Goal: Task Accomplishment & Management: Manage account settings

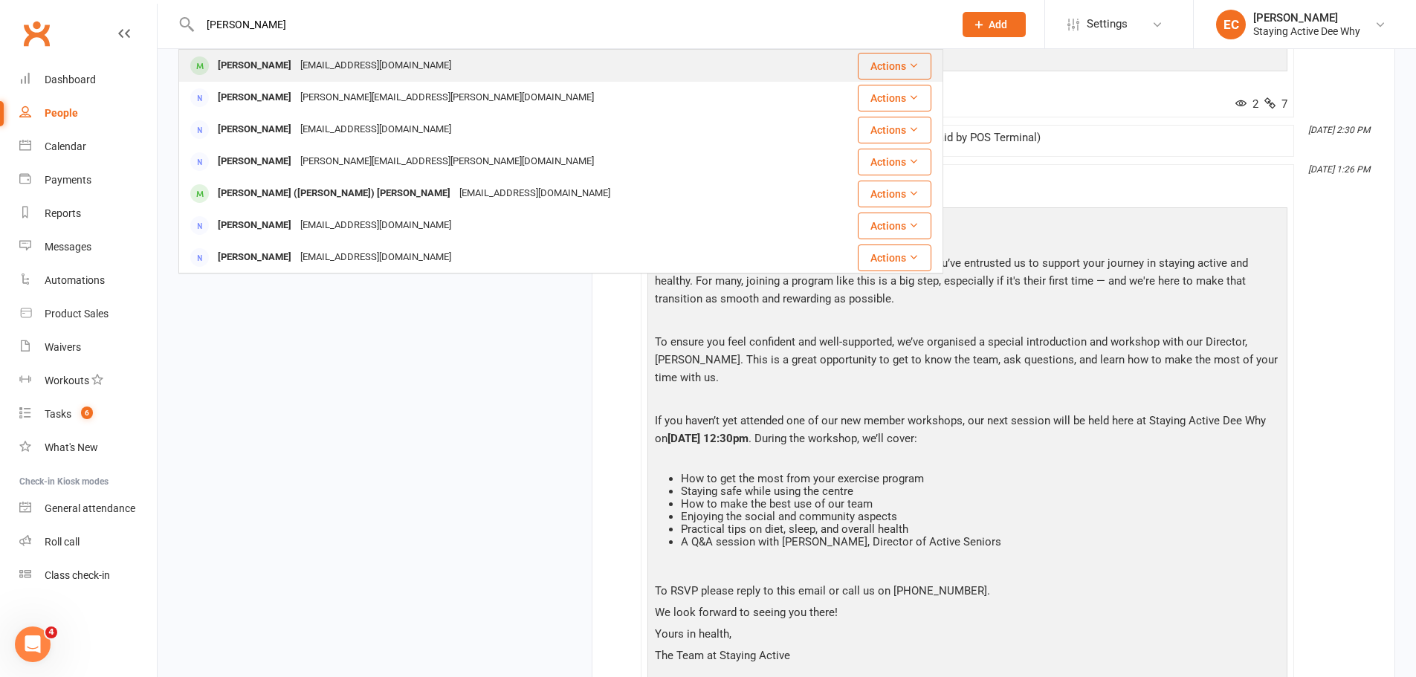
type input "[PERSON_NAME]"
click at [266, 67] on div "[PERSON_NAME]" at bounding box center [254, 66] width 83 height 22
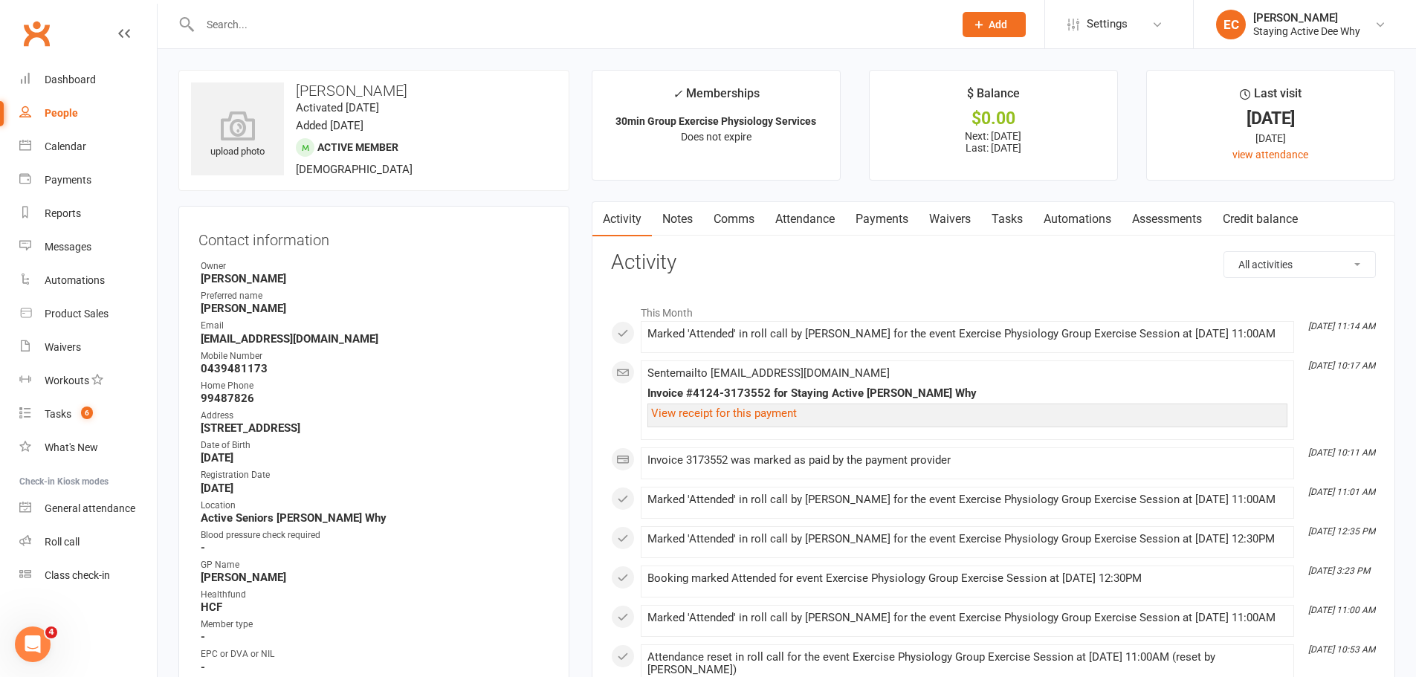
click at [801, 224] on link "Attendance" at bounding box center [805, 219] width 80 height 34
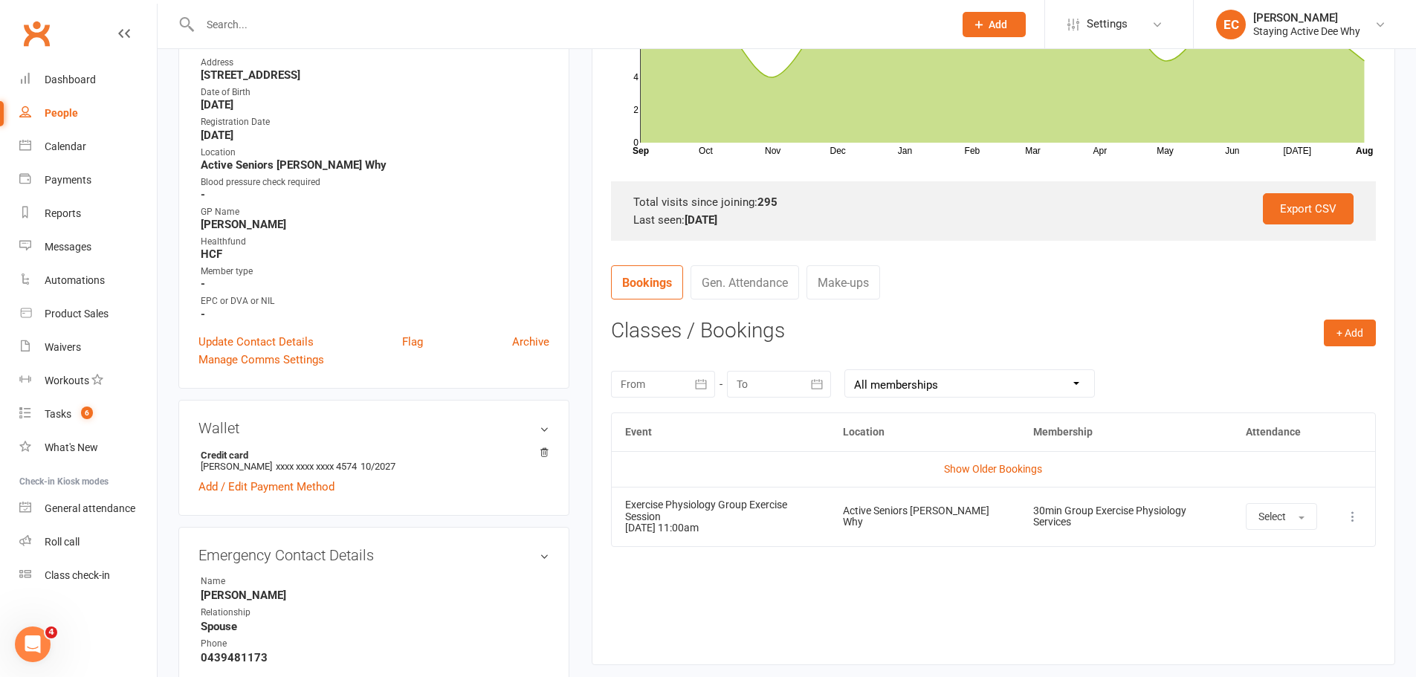
scroll to position [446, 0]
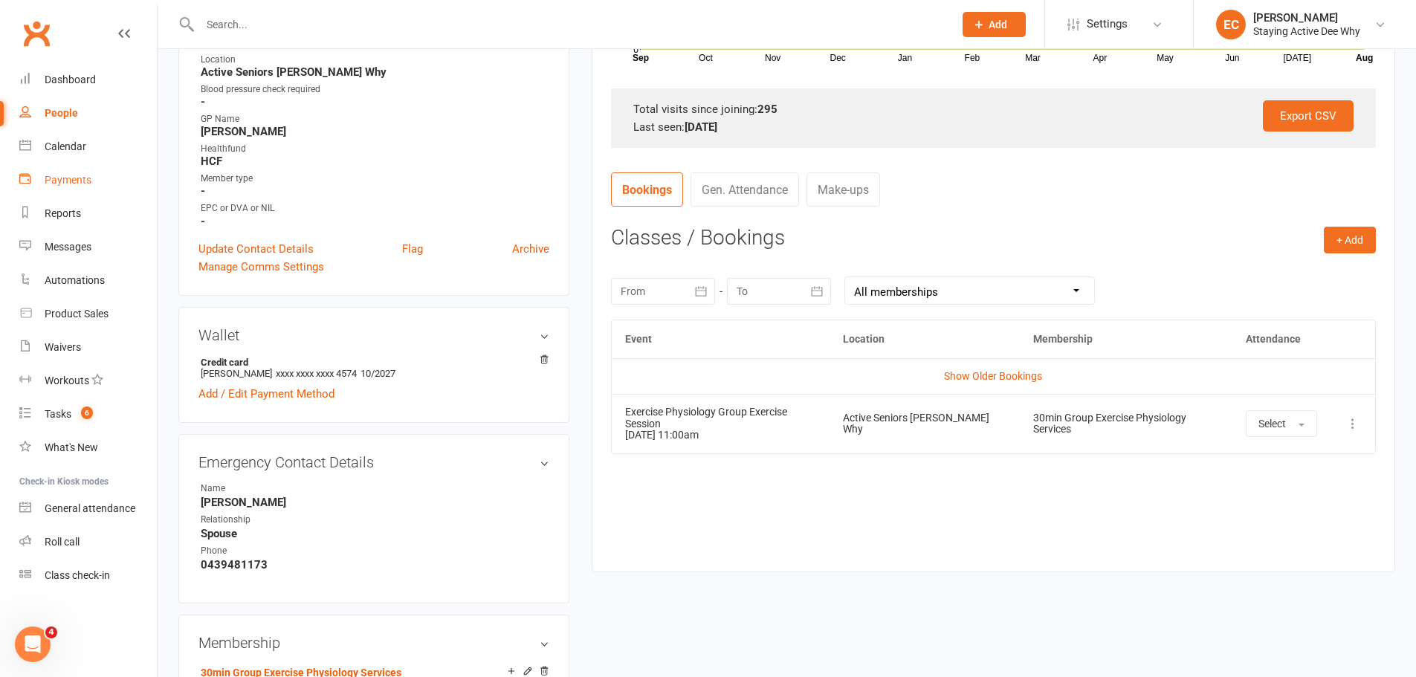
click at [100, 164] on link "Payments" at bounding box center [88, 180] width 138 height 33
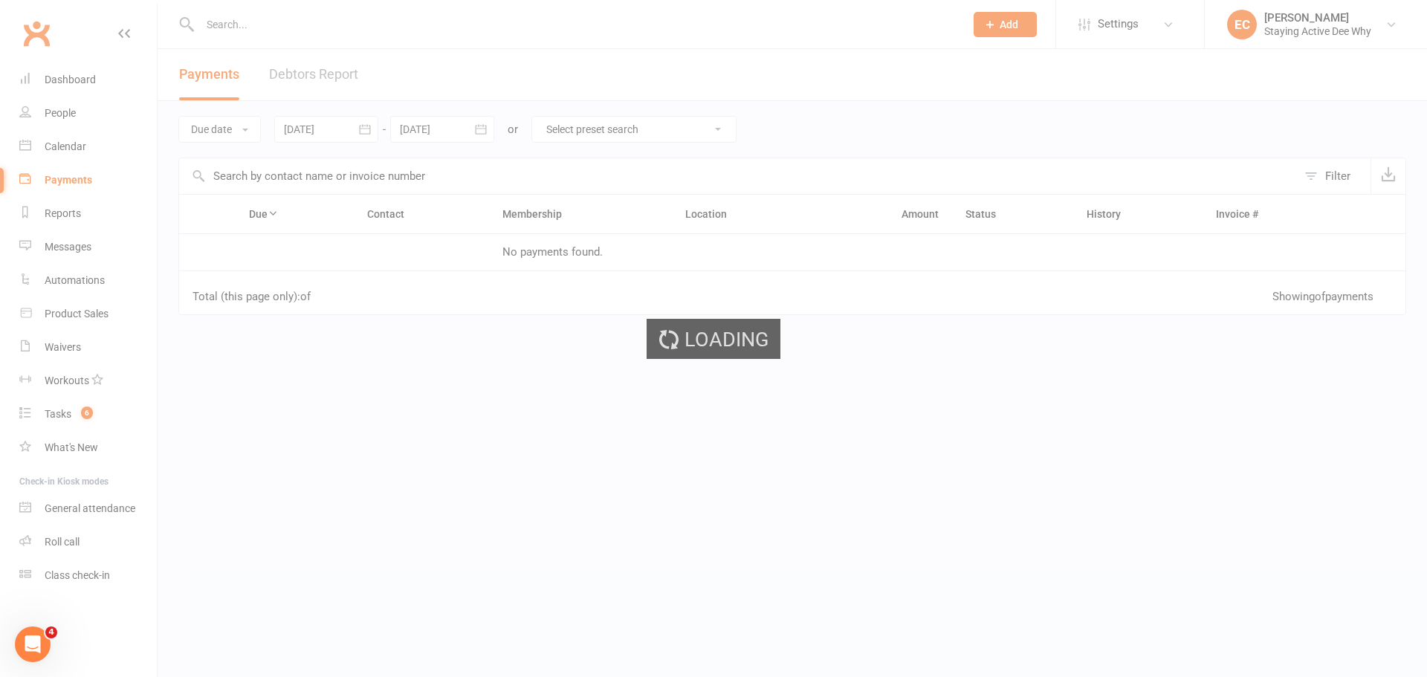
click at [103, 139] on div "Loading" at bounding box center [713, 338] width 1427 height 677
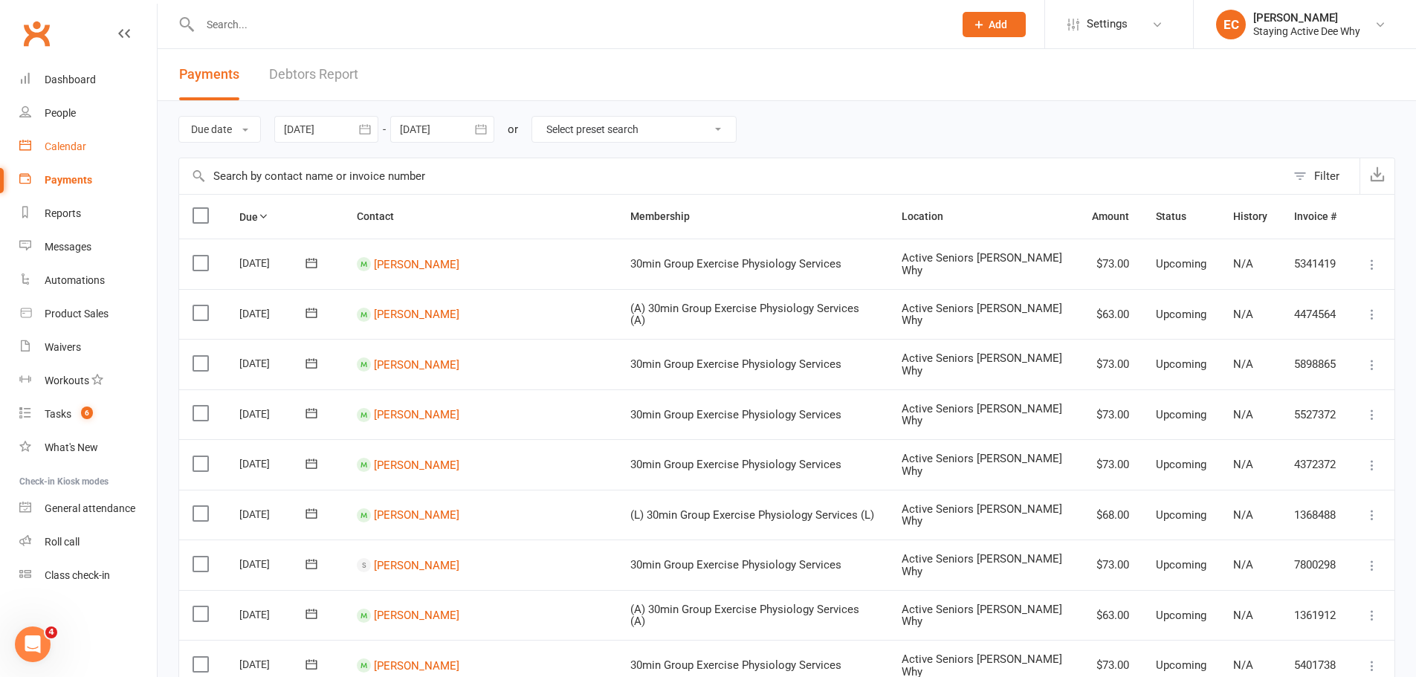
click at [78, 146] on div "Calendar" at bounding box center [66, 146] width 42 height 12
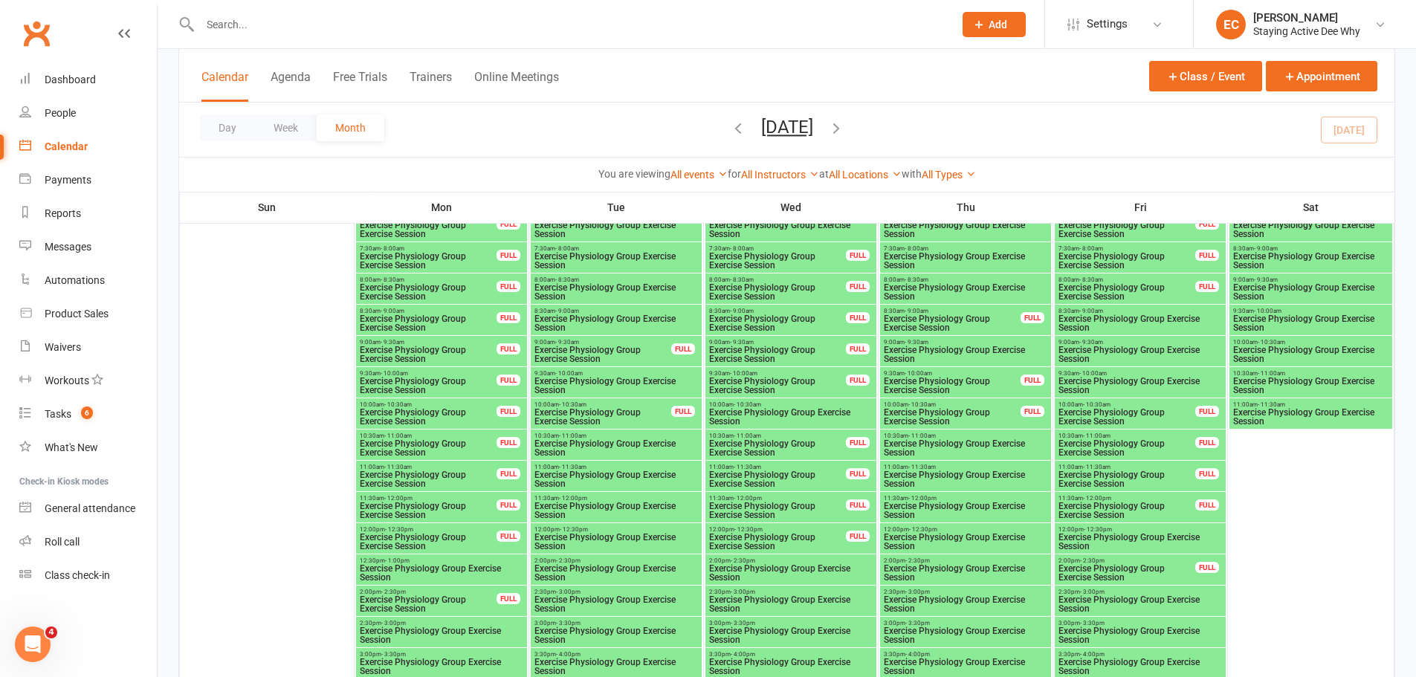
scroll to position [1933, 0]
click at [586, 477] on span "Exercise Physiology Group Exercise Session" at bounding box center [616, 479] width 165 height 18
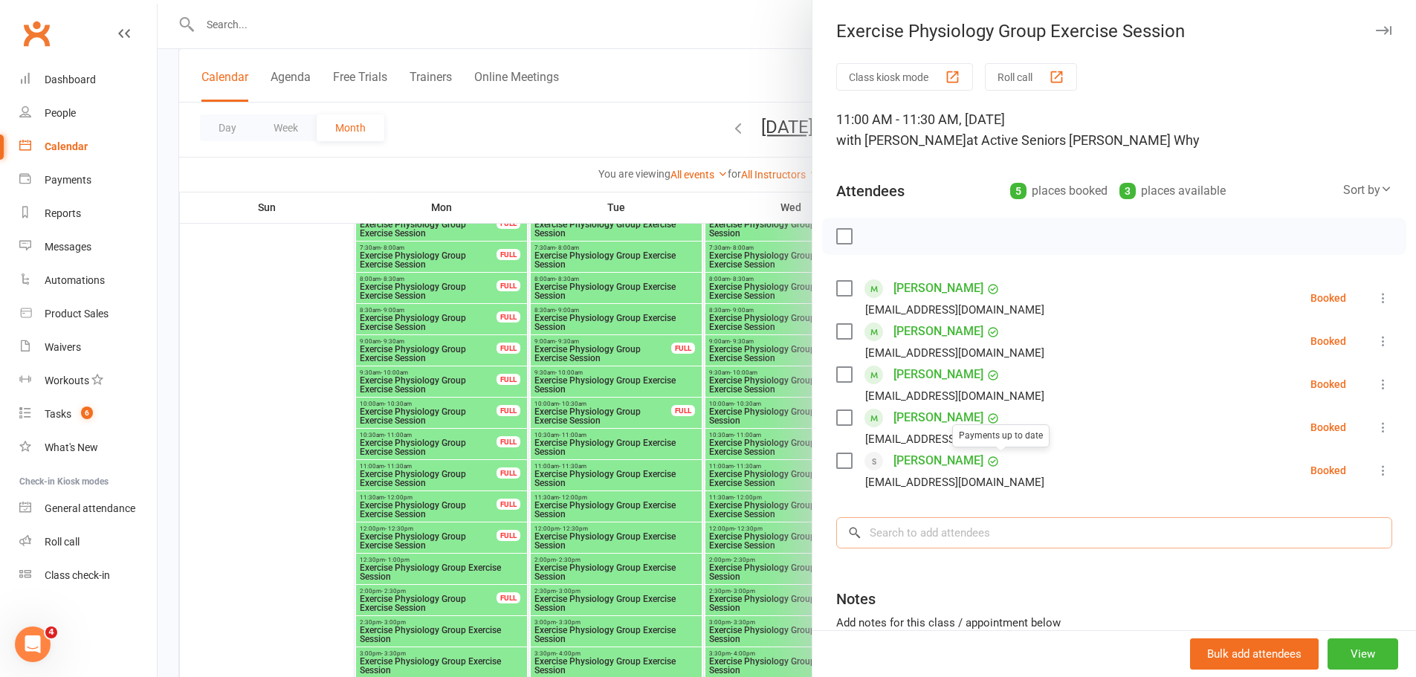
click at [912, 542] on input "search" at bounding box center [1114, 532] width 556 height 31
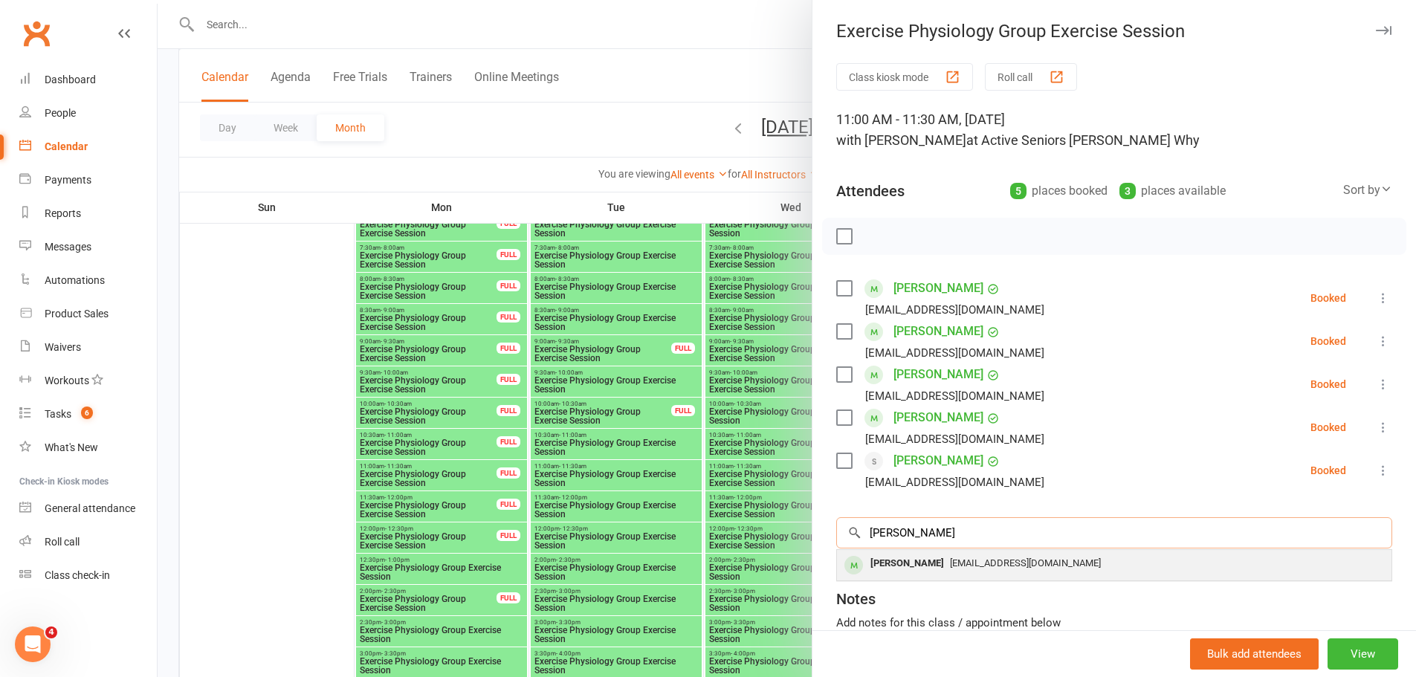
type input "renshaw"
click at [911, 563] on div "[PERSON_NAME]" at bounding box center [906, 564] width 85 height 22
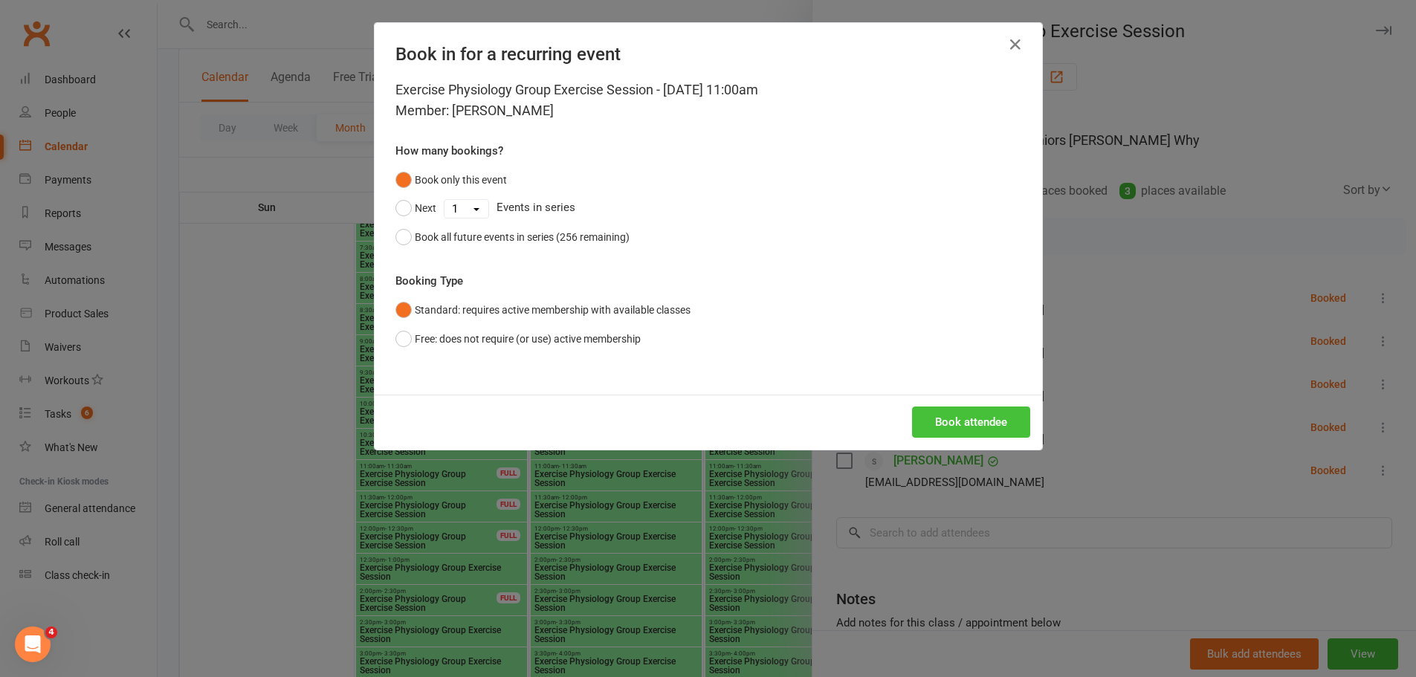
click at [937, 409] on button "Book attendee" at bounding box center [971, 422] width 118 height 31
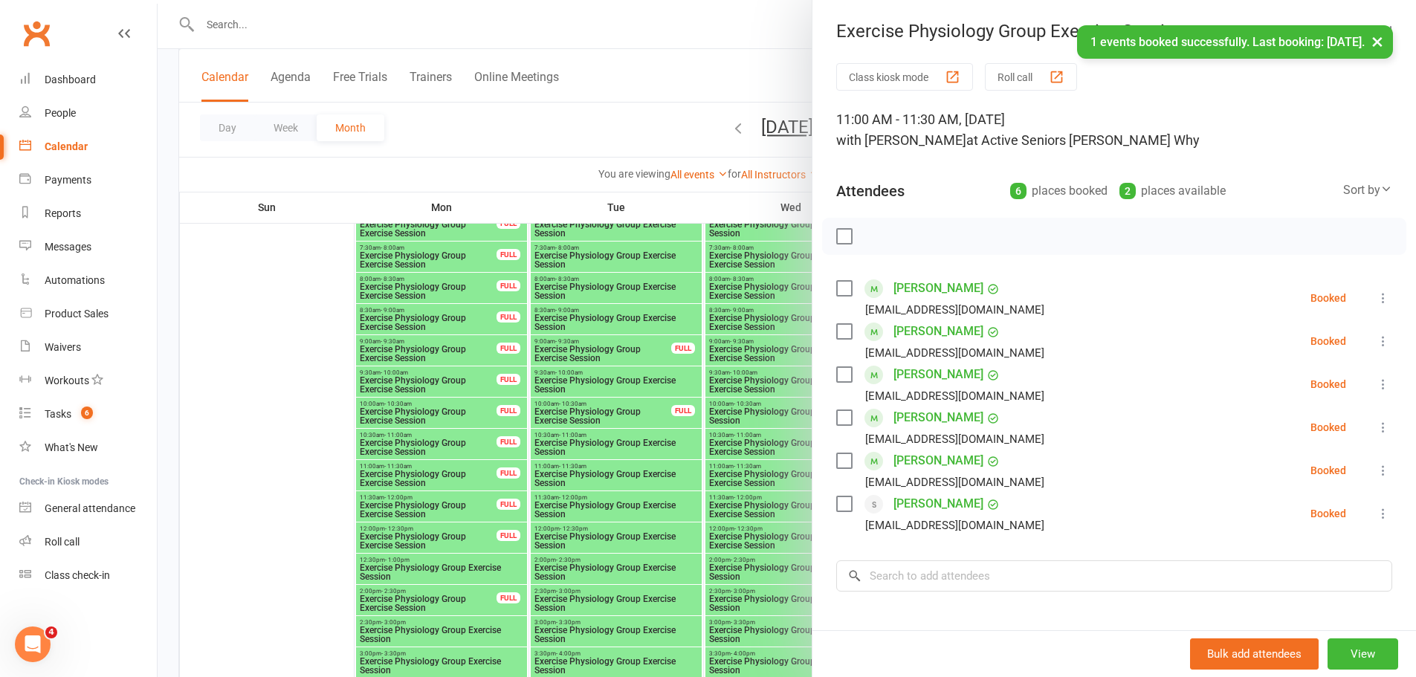
click at [659, 129] on div at bounding box center [787, 338] width 1258 height 677
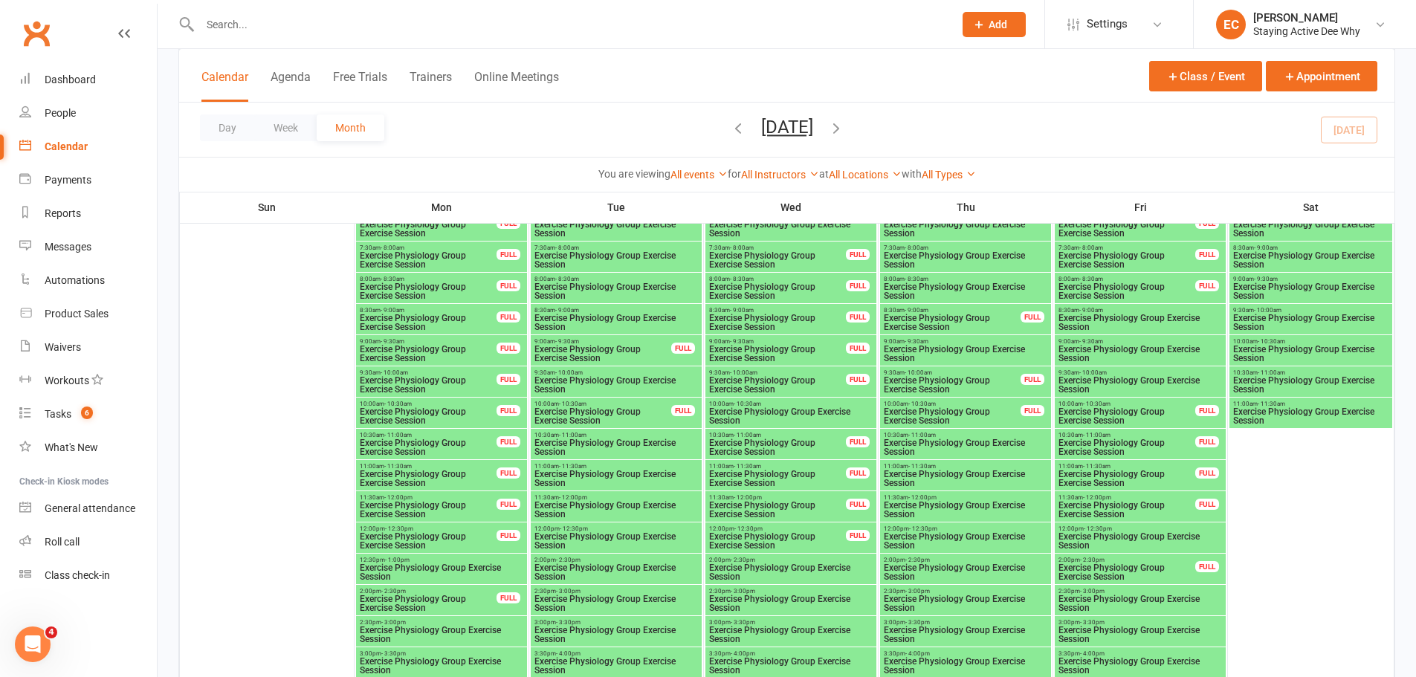
click at [1095, 536] on span "Exercise Physiology Group Exercise Session" at bounding box center [1140, 541] width 165 height 18
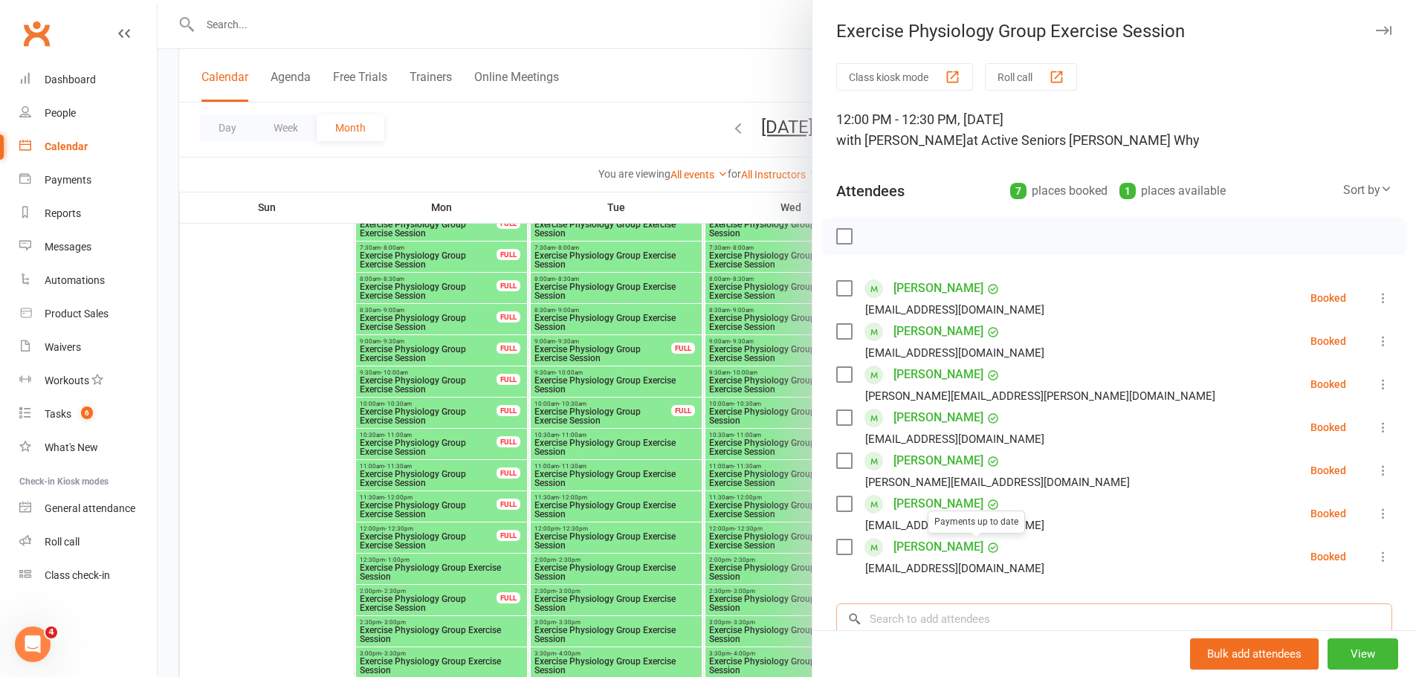
click at [927, 612] on input "search" at bounding box center [1114, 619] width 556 height 31
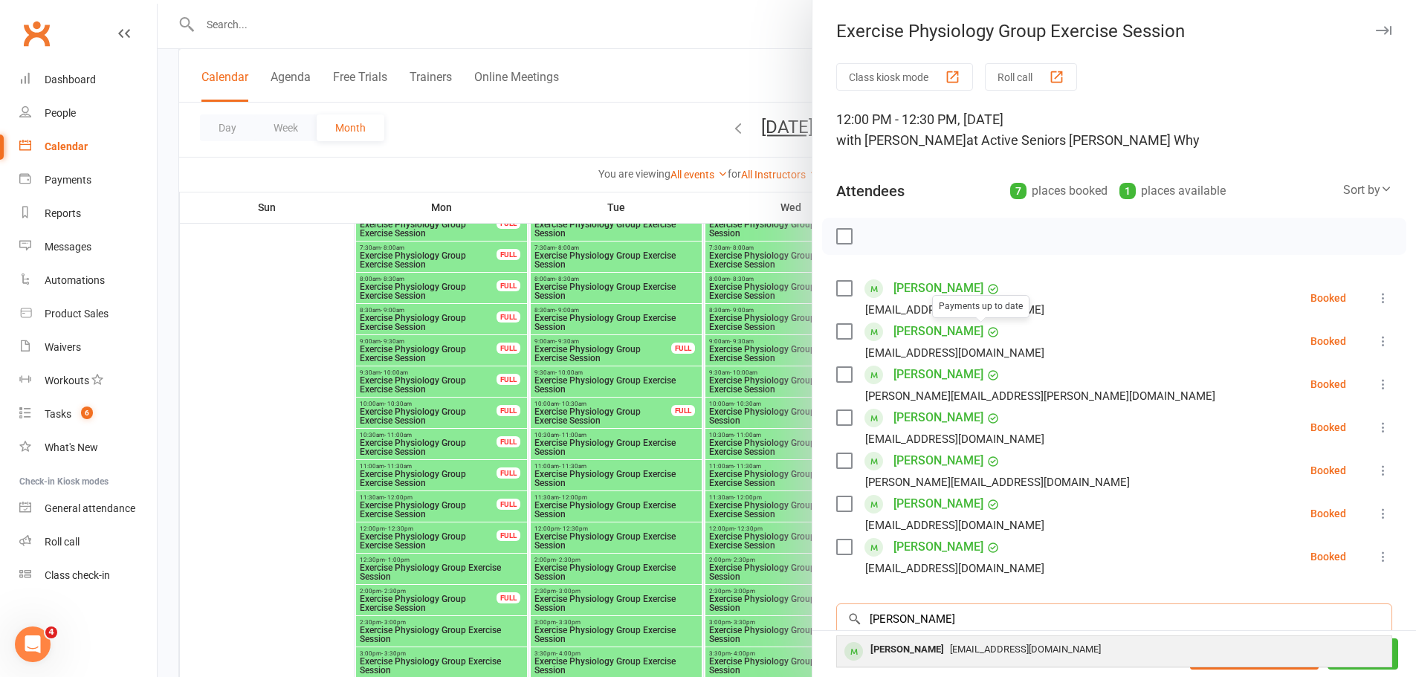
type input "renshaw"
click at [925, 651] on div "[PERSON_NAME]" at bounding box center [906, 650] width 85 height 22
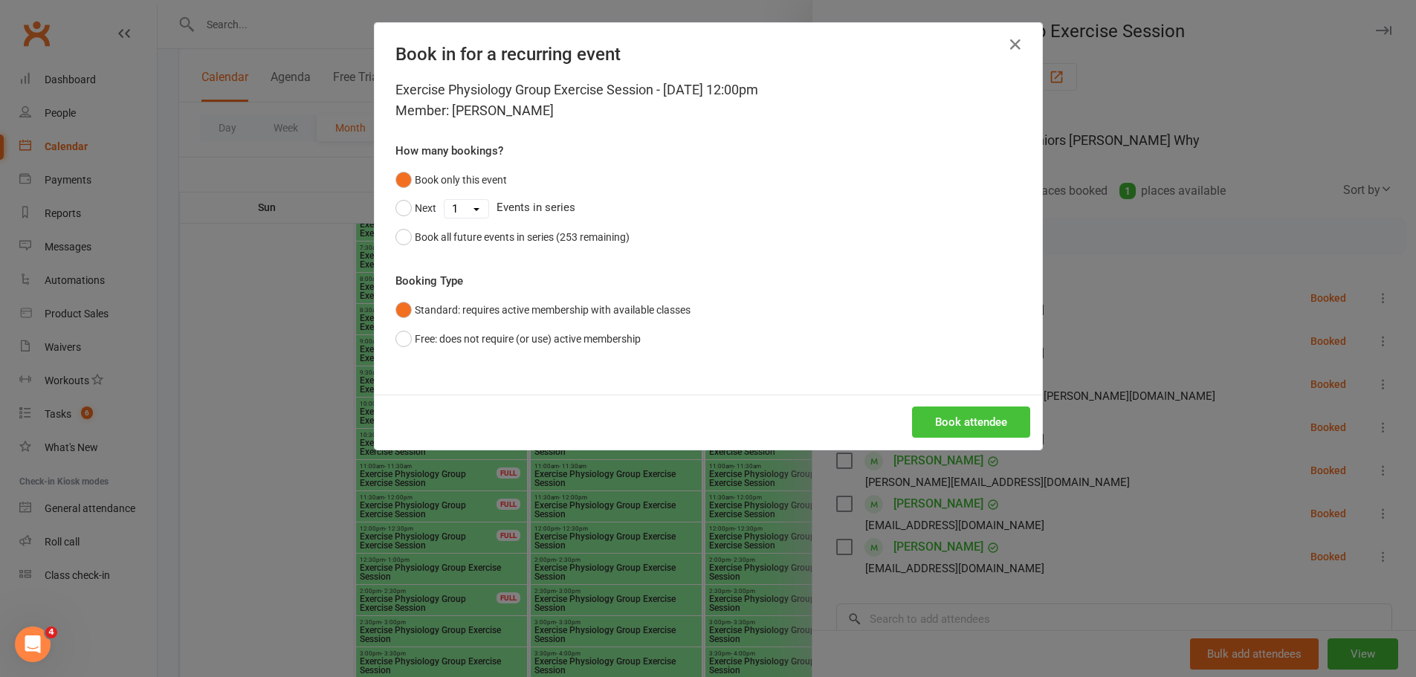
click at [946, 423] on button "Book attendee" at bounding box center [971, 422] width 118 height 31
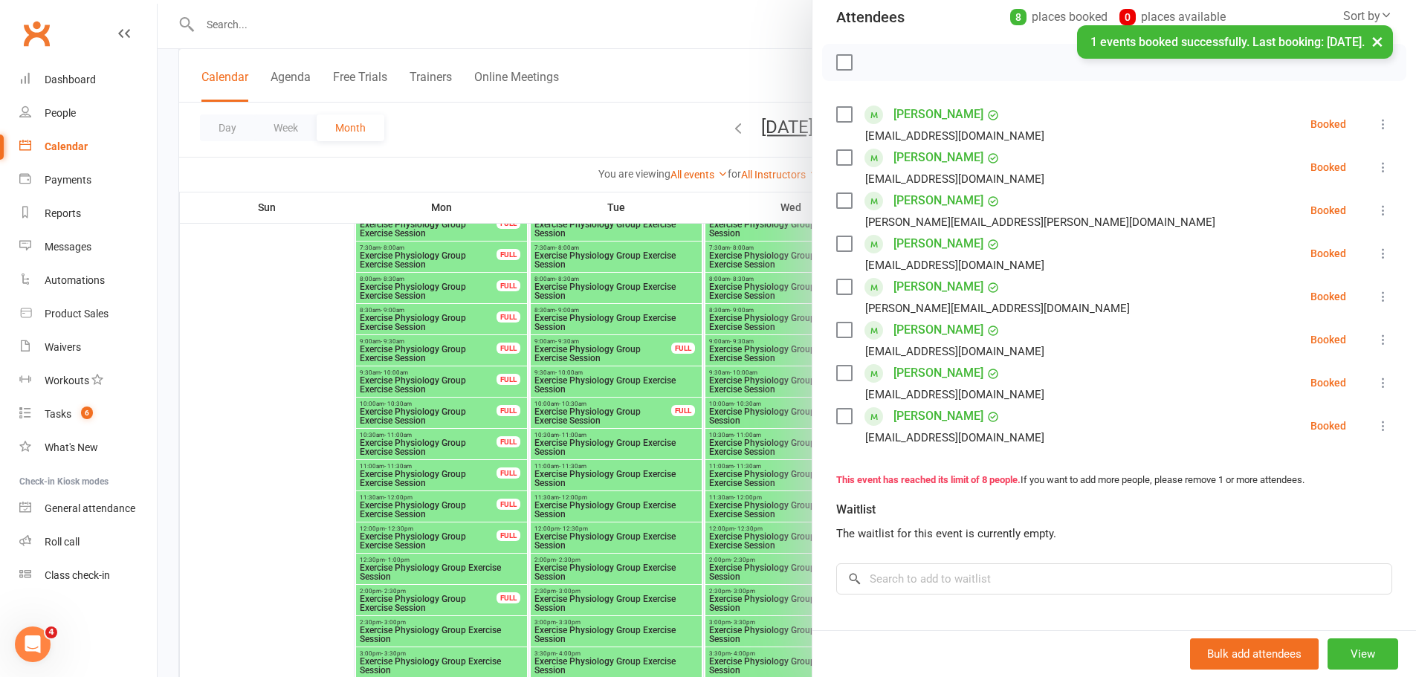
scroll to position [149, 0]
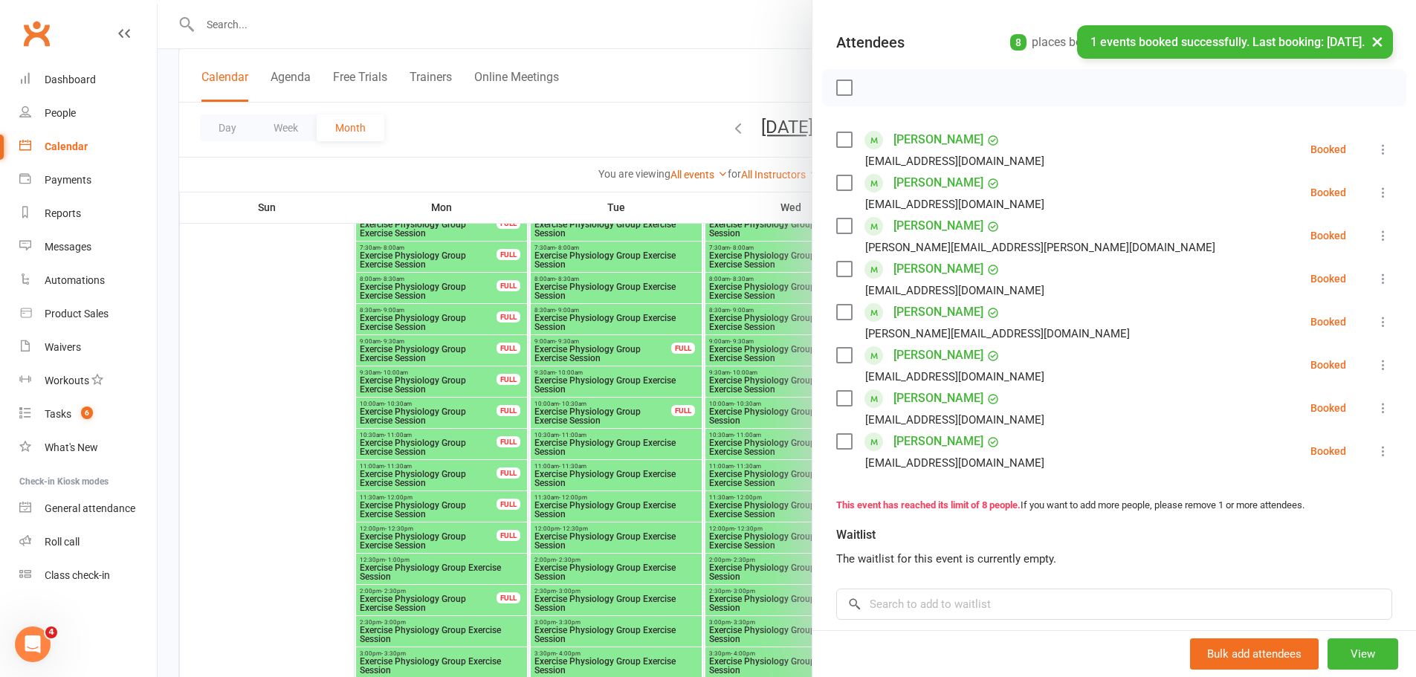
click at [528, 171] on div at bounding box center [787, 338] width 1258 height 677
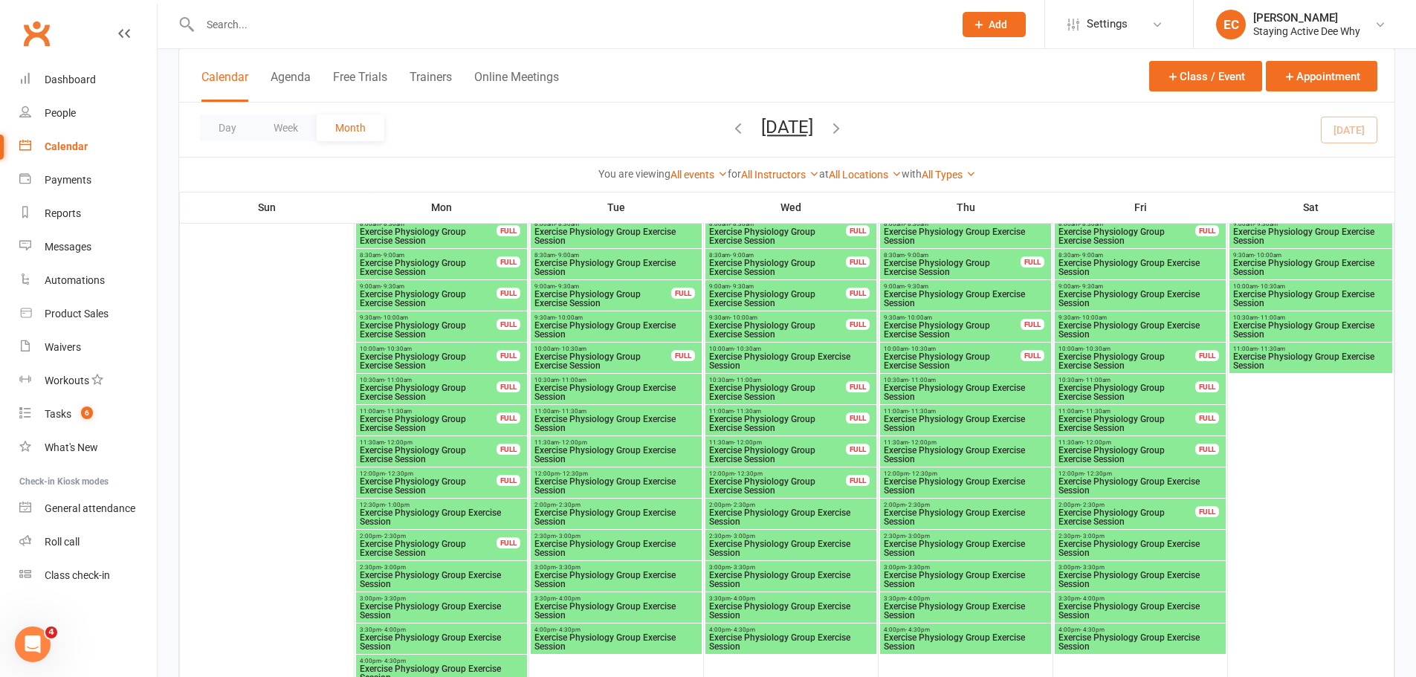
scroll to position [2007, 0]
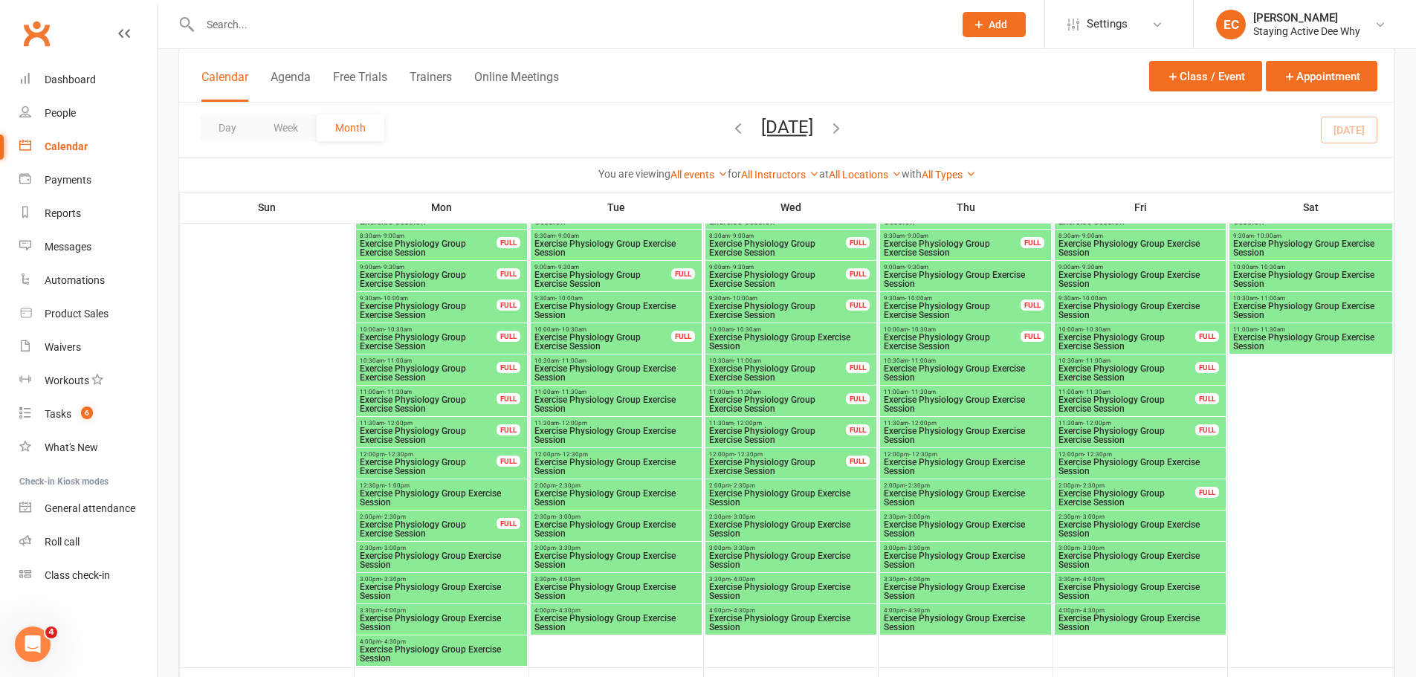
click at [1160, 470] on span "Exercise Physiology Group Exercise Session" at bounding box center [1140, 467] width 165 height 18
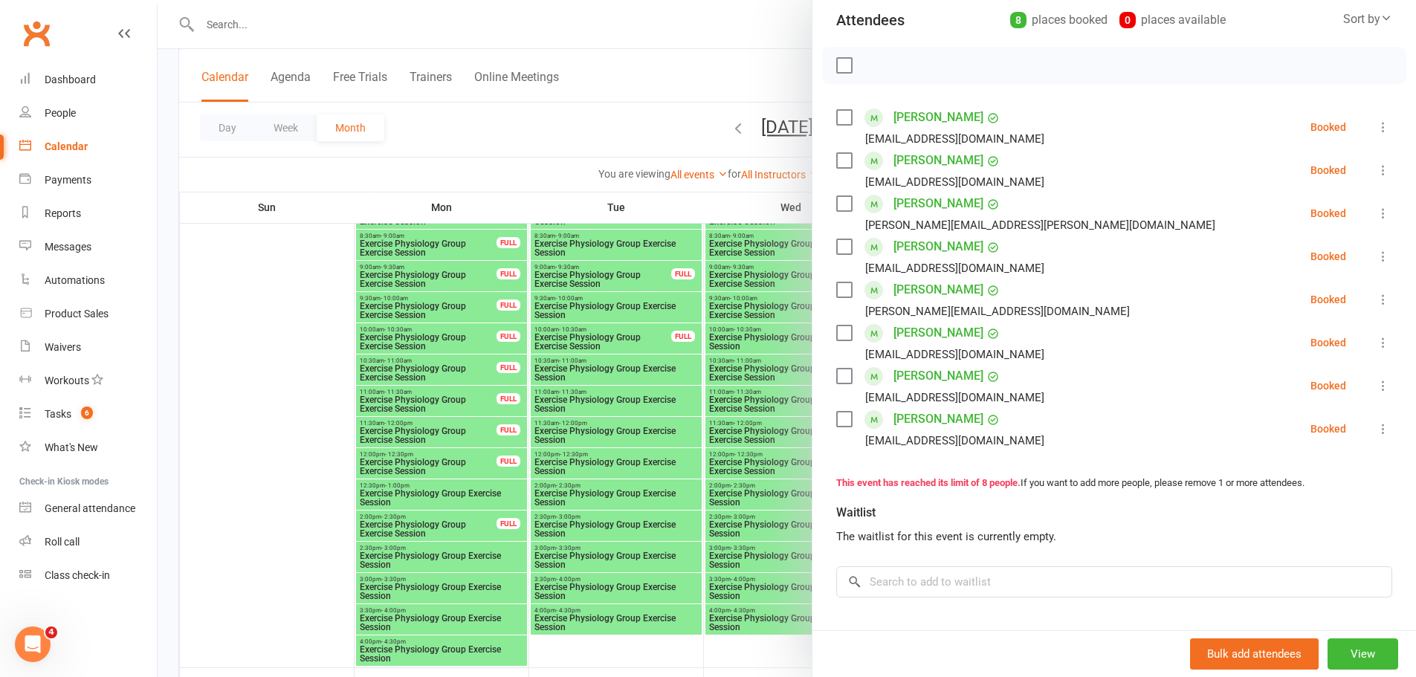
scroll to position [223, 0]
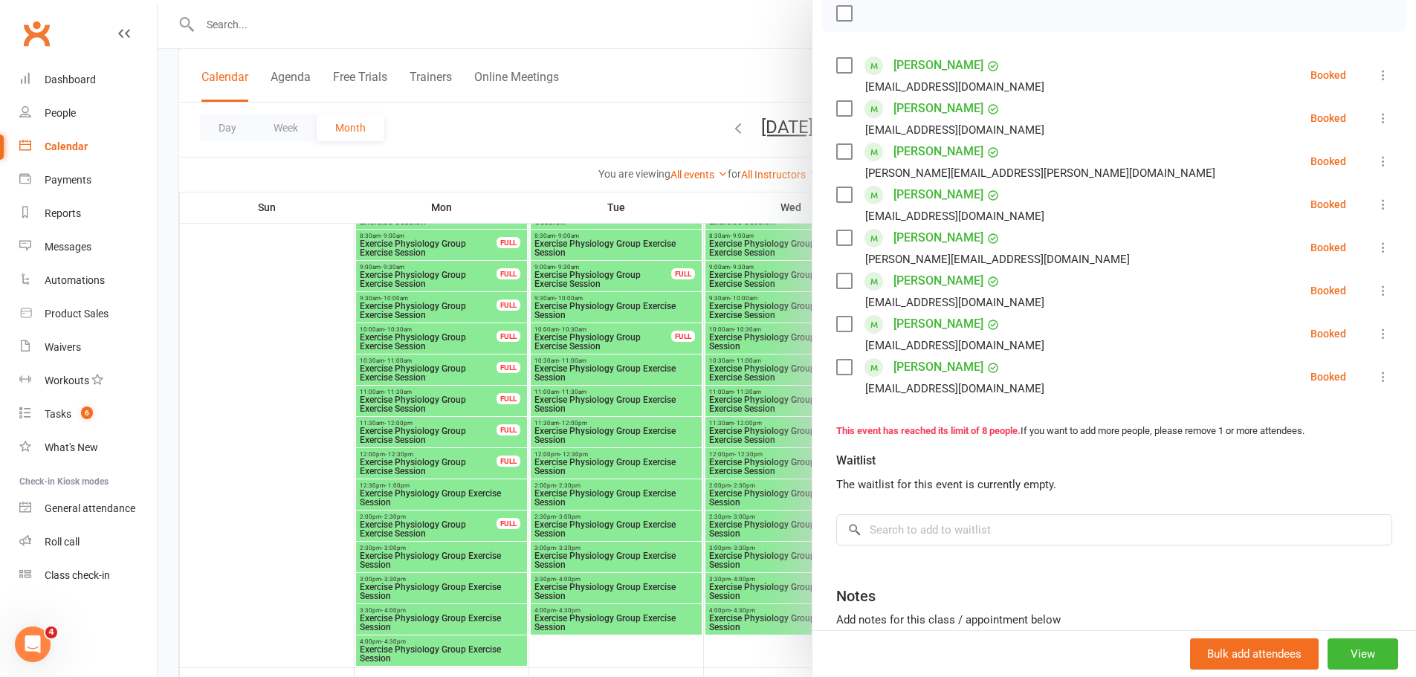
click at [330, 188] on div at bounding box center [787, 338] width 1258 height 677
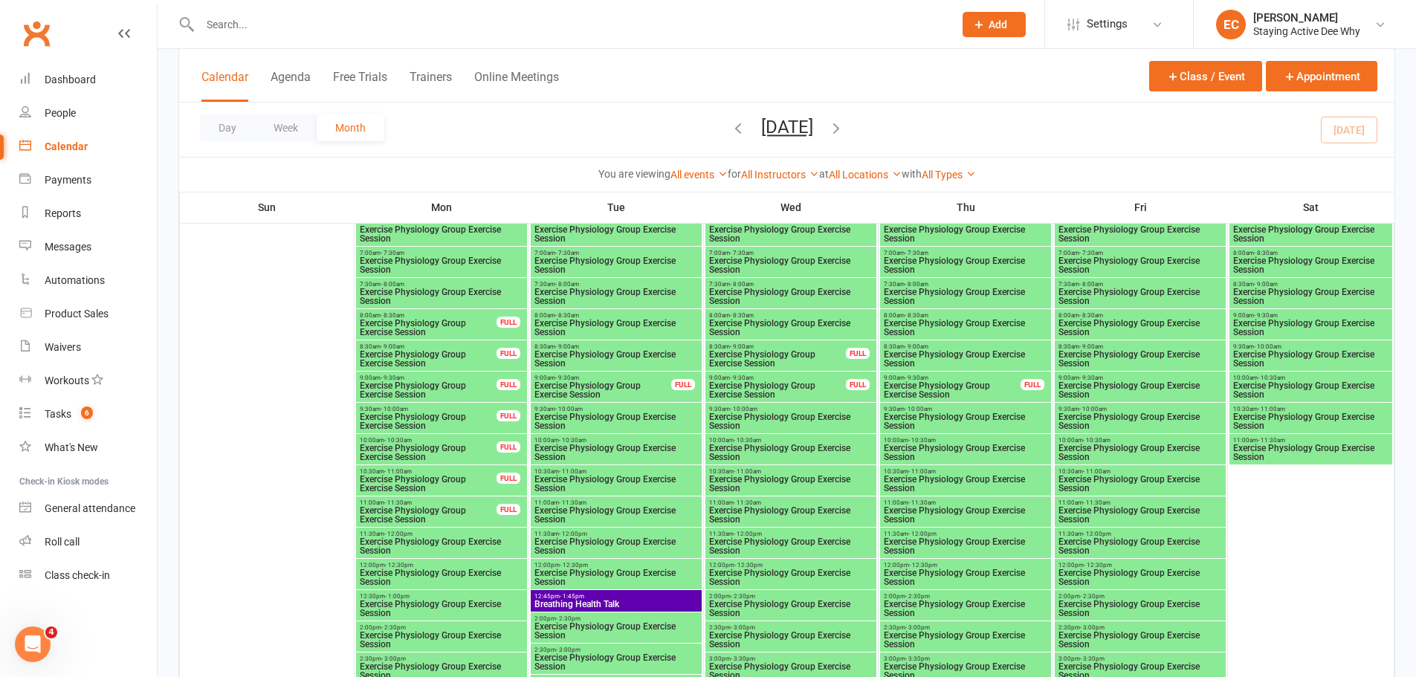
scroll to position [2527, 0]
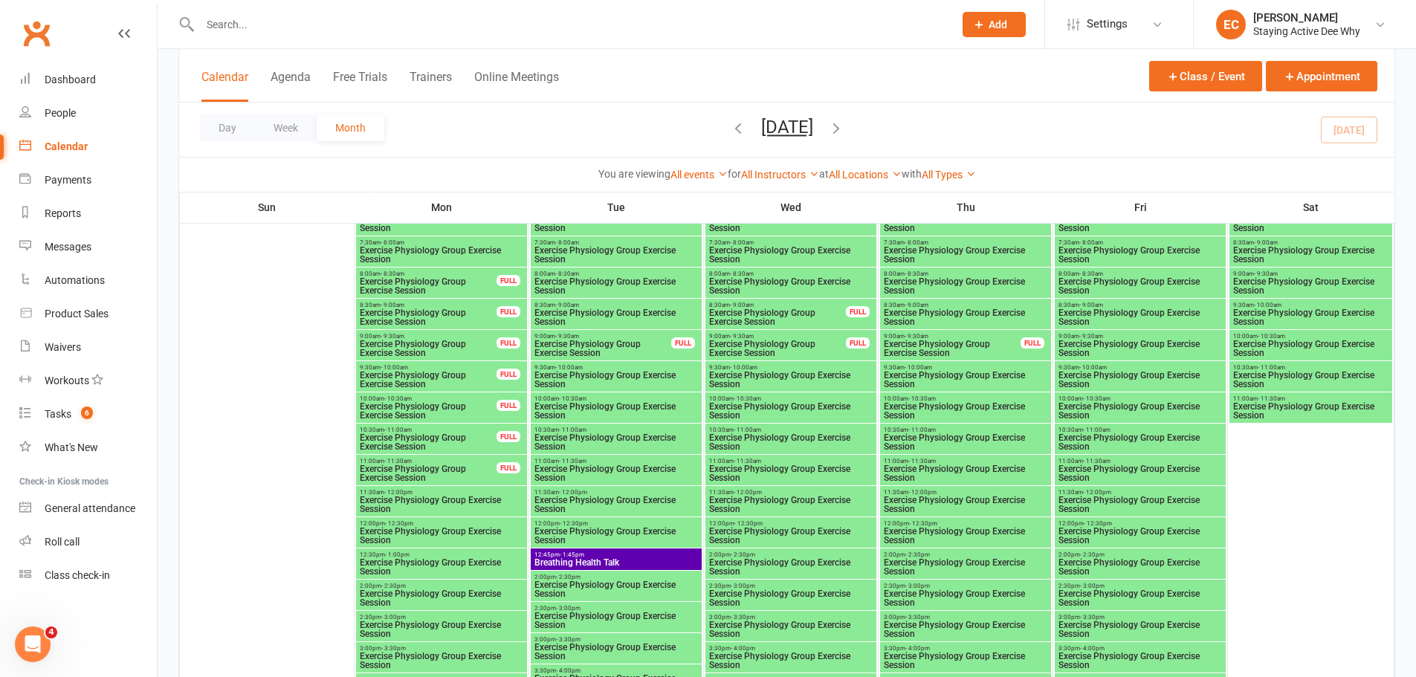
click at [431, 494] on span "11:30am - 12:00pm" at bounding box center [441, 492] width 165 height 7
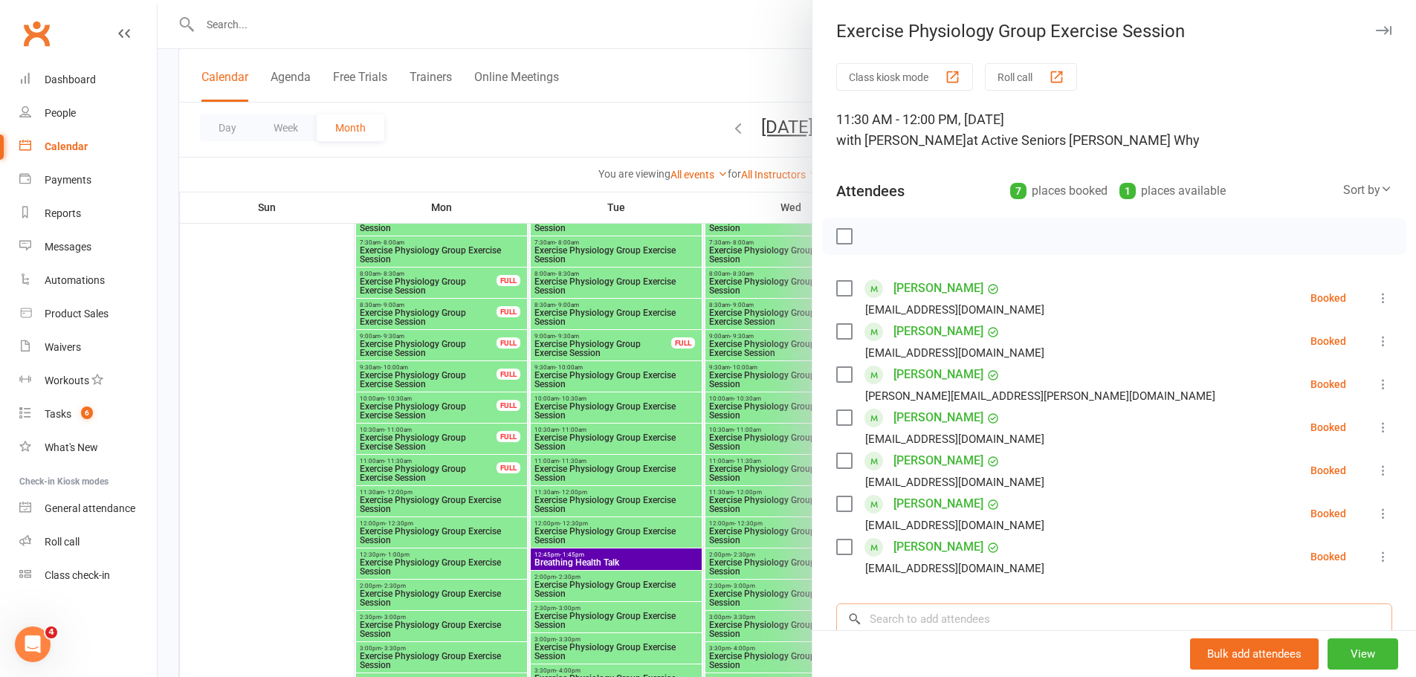
click at [876, 610] on input "search" at bounding box center [1114, 619] width 556 height 31
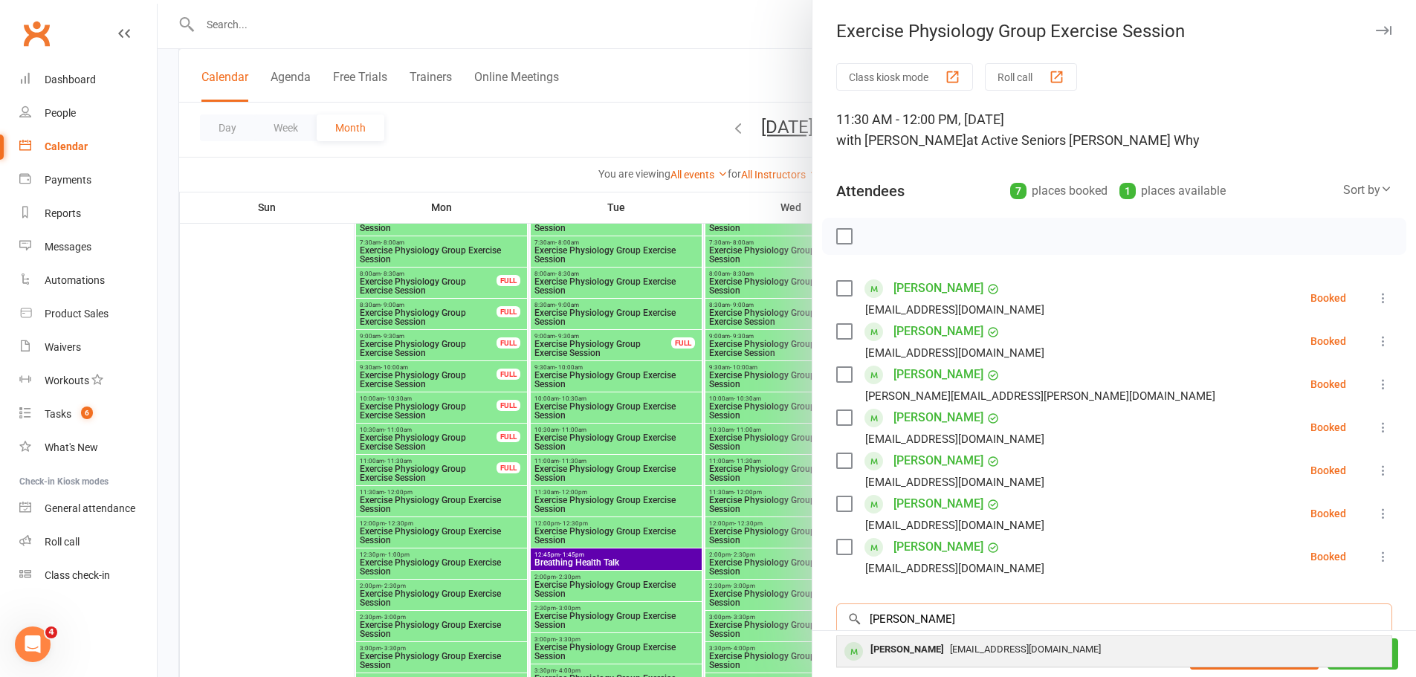
type input "renshaw"
click at [883, 640] on div "[PERSON_NAME]" at bounding box center [906, 650] width 85 height 22
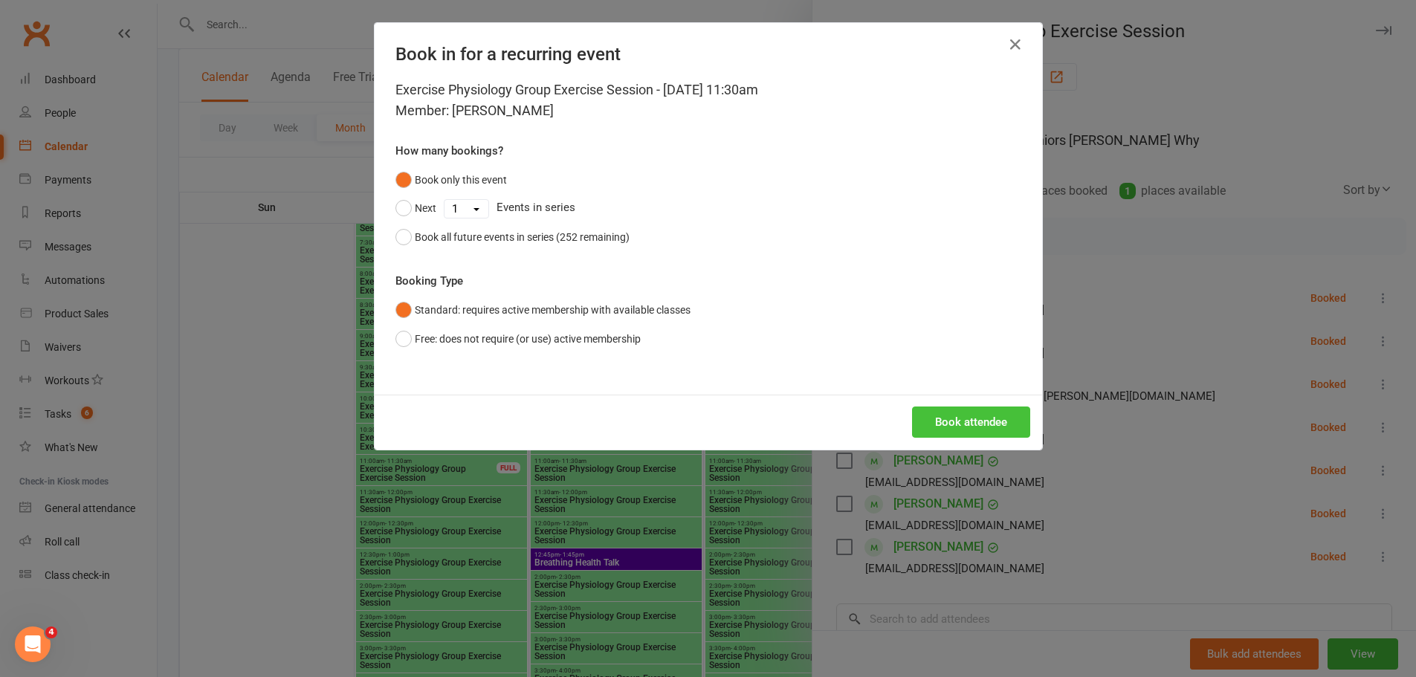
click at [943, 428] on button "Book attendee" at bounding box center [971, 422] width 118 height 31
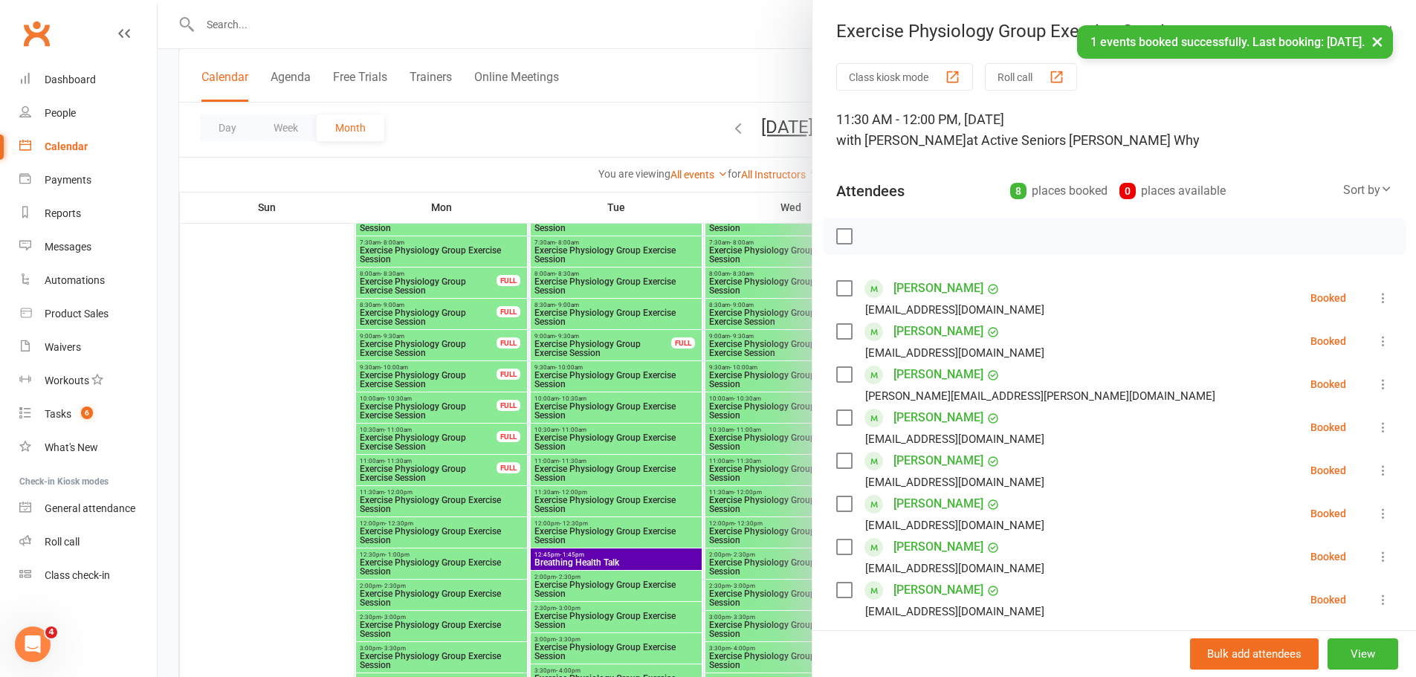
click at [301, 334] on div at bounding box center [787, 338] width 1258 height 677
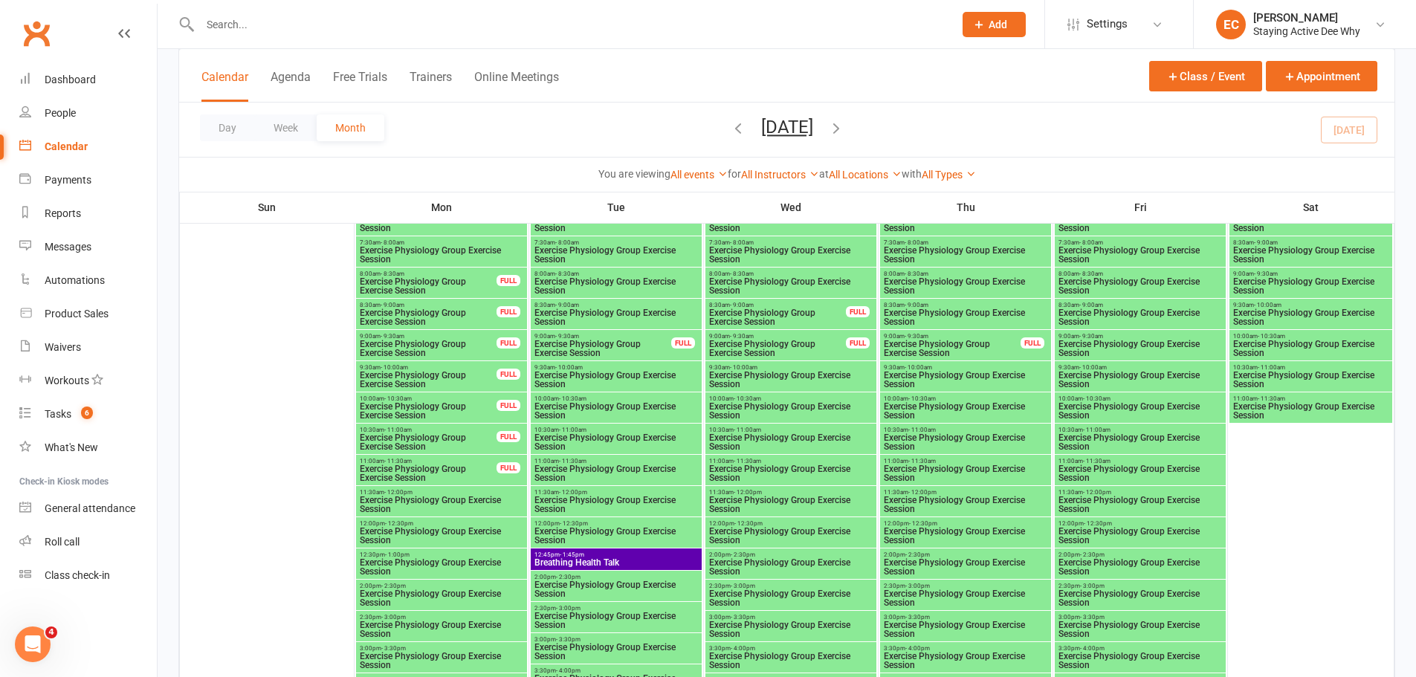
click at [749, 465] on span "Exercise Physiology Group Exercise Session" at bounding box center [790, 474] width 165 height 18
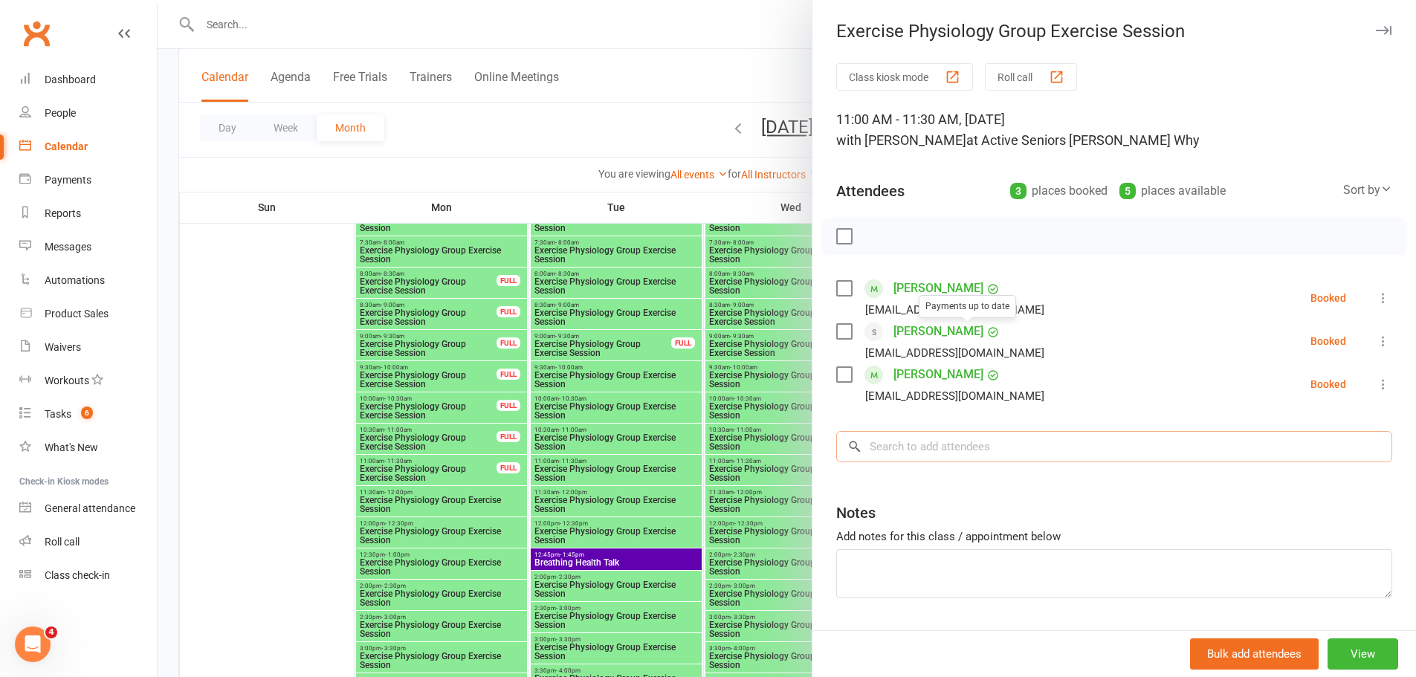
click at [920, 444] on input "search" at bounding box center [1114, 446] width 556 height 31
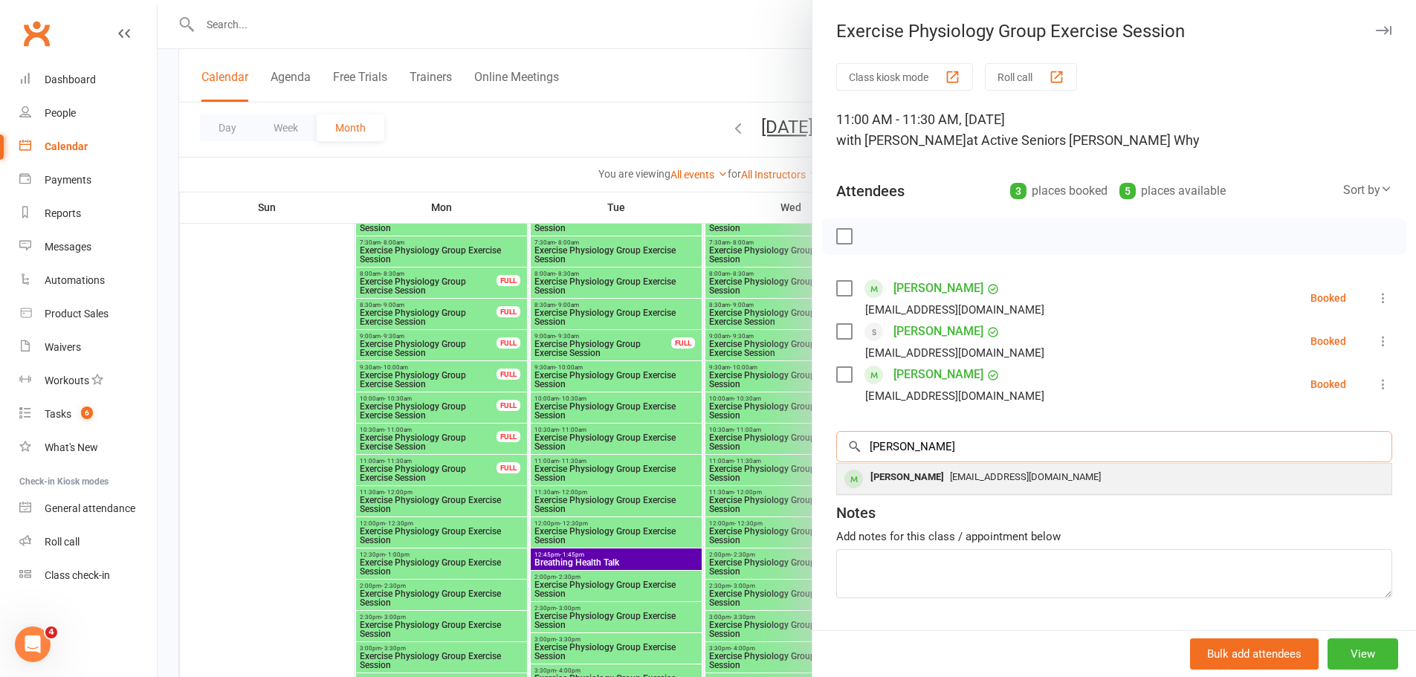
type input "renshaw"
click at [911, 476] on div "[PERSON_NAME]" at bounding box center [906, 478] width 85 height 22
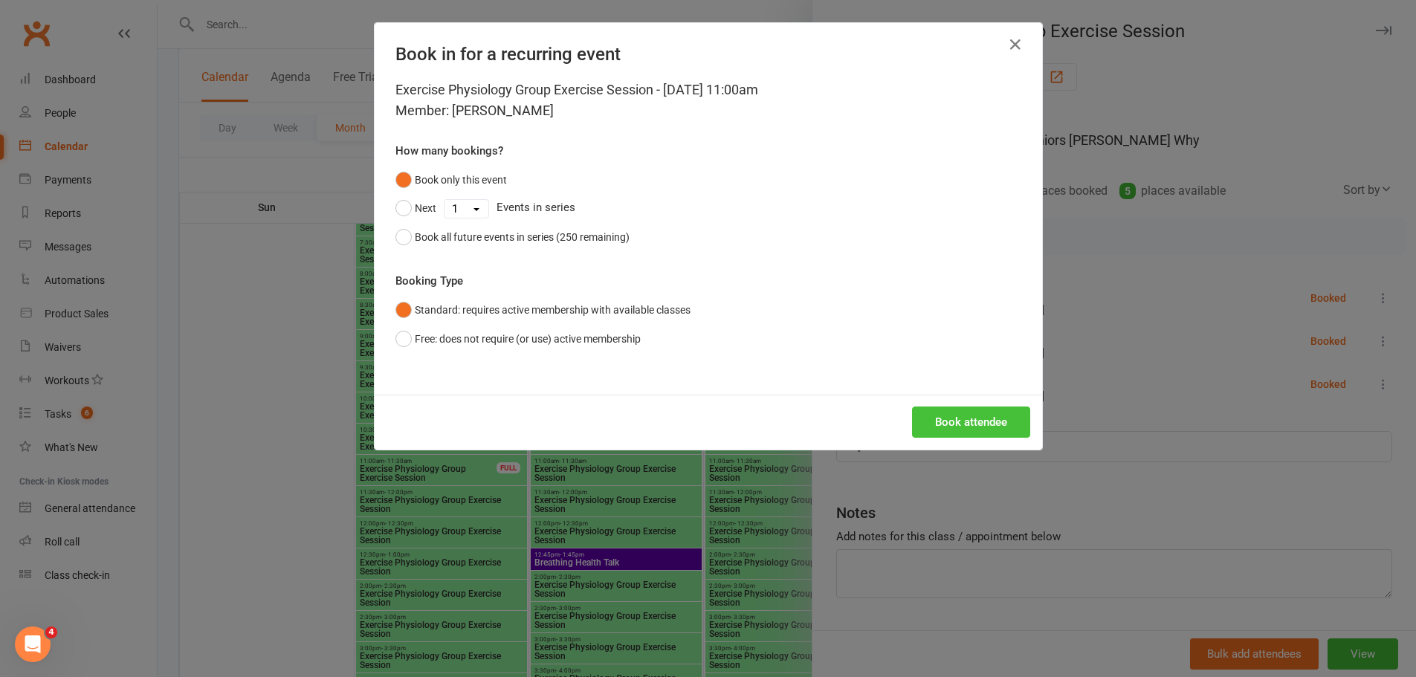
click at [935, 430] on button "Book attendee" at bounding box center [971, 422] width 118 height 31
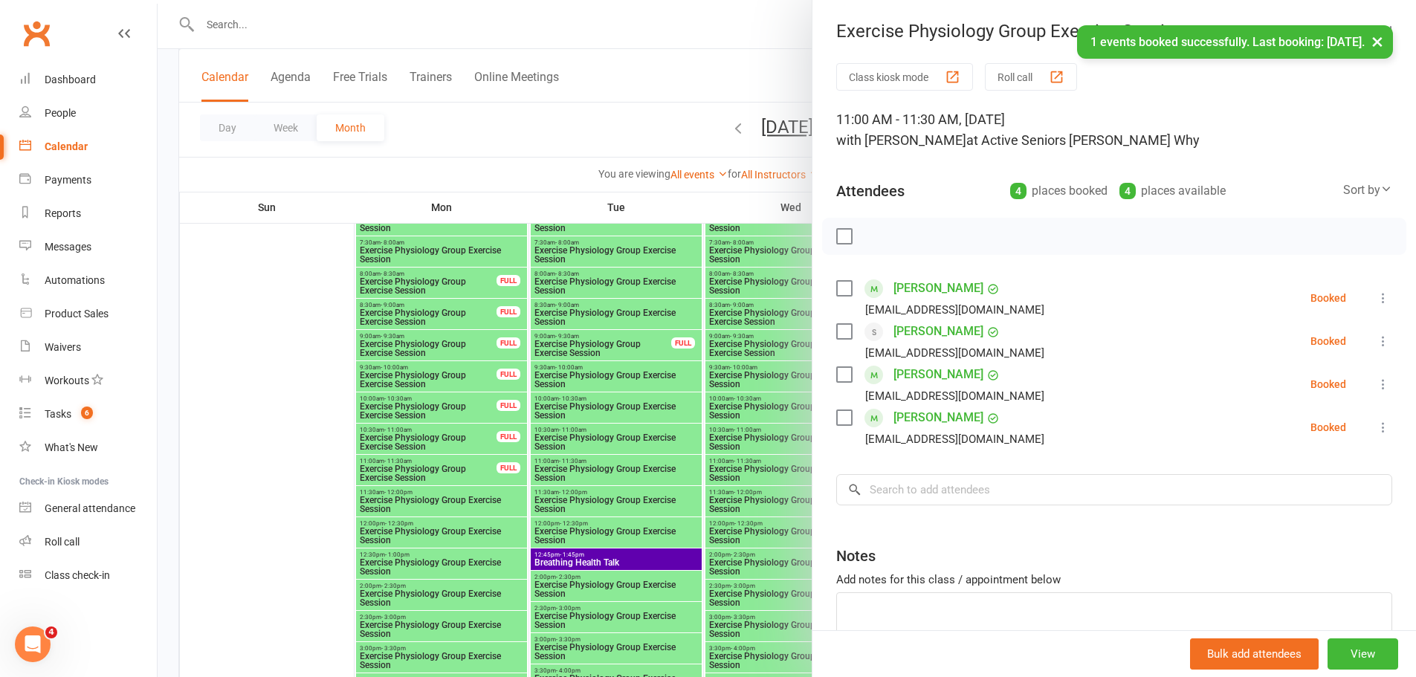
click at [278, 408] on div at bounding box center [787, 338] width 1258 height 677
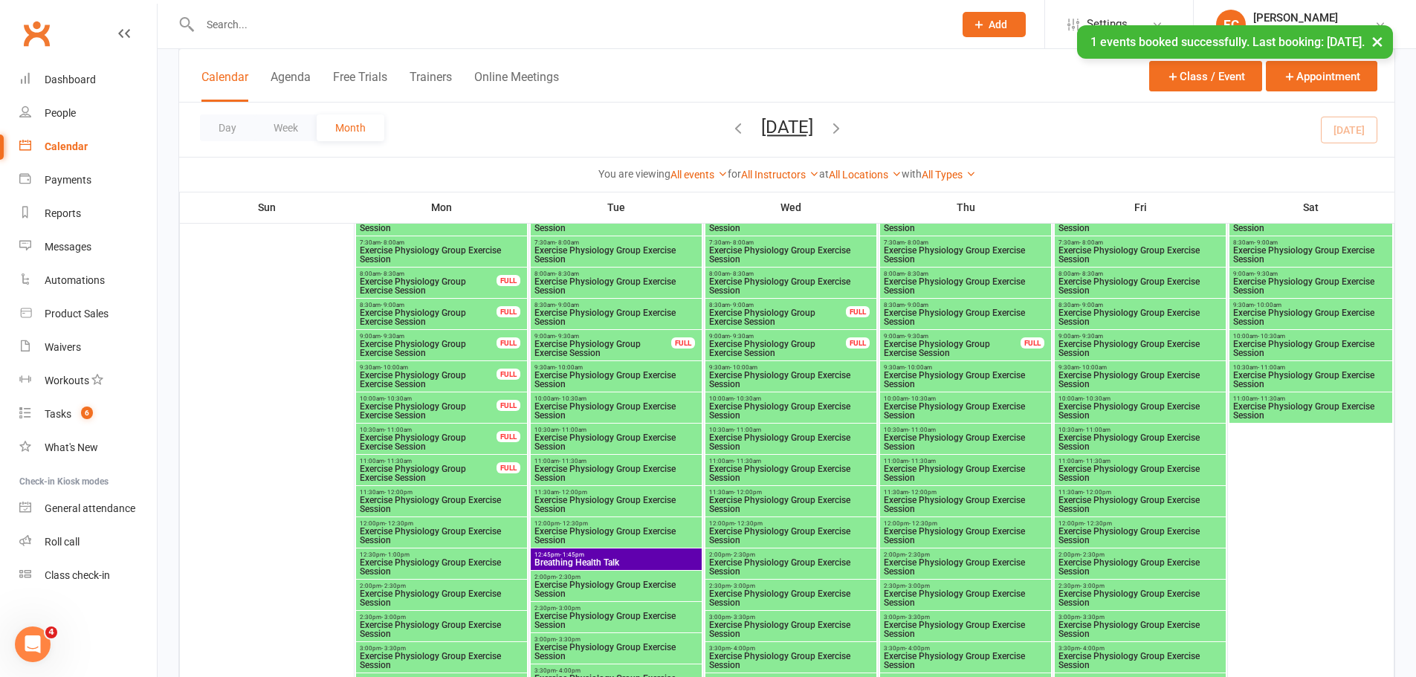
click at [1083, 468] on span "Exercise Physiology Group Exercise Session" at bounding box center [1140, 474] width 165 height 18
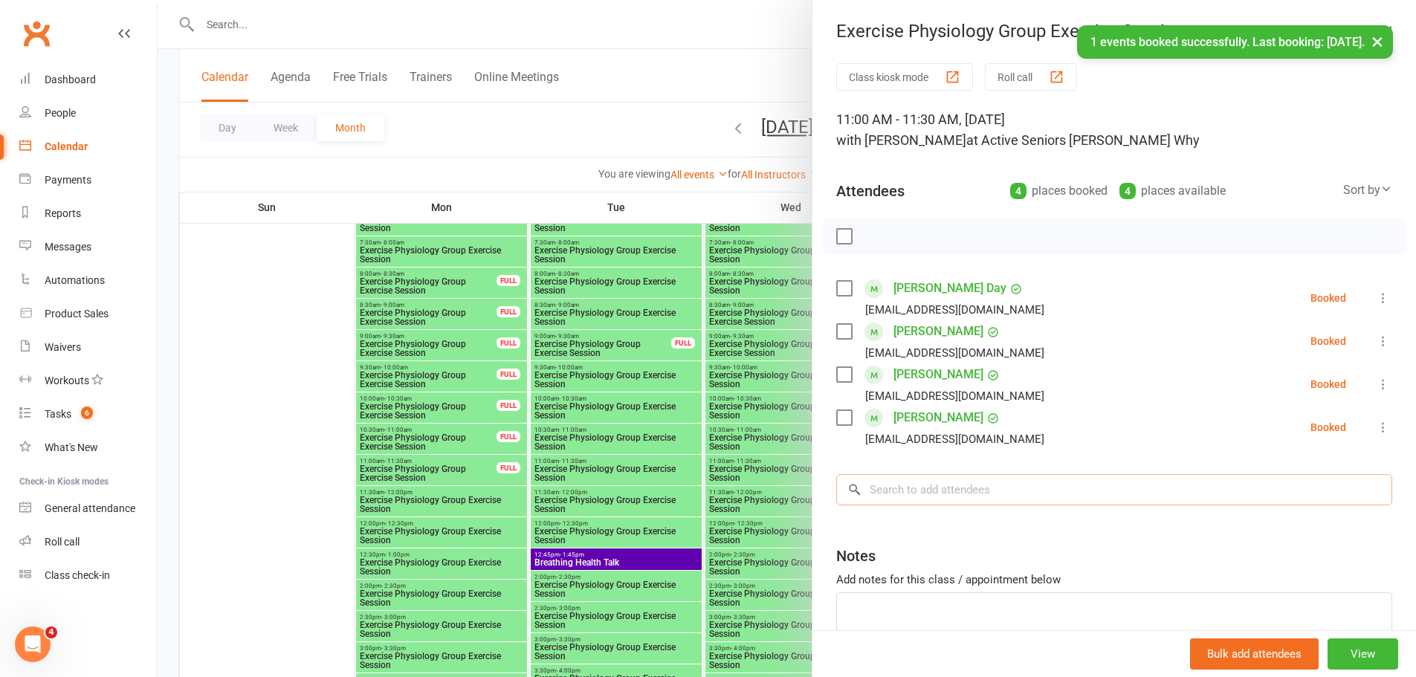
click at [998, 479] on input "search" at bounding box center [1114, 489] width 556 height 31
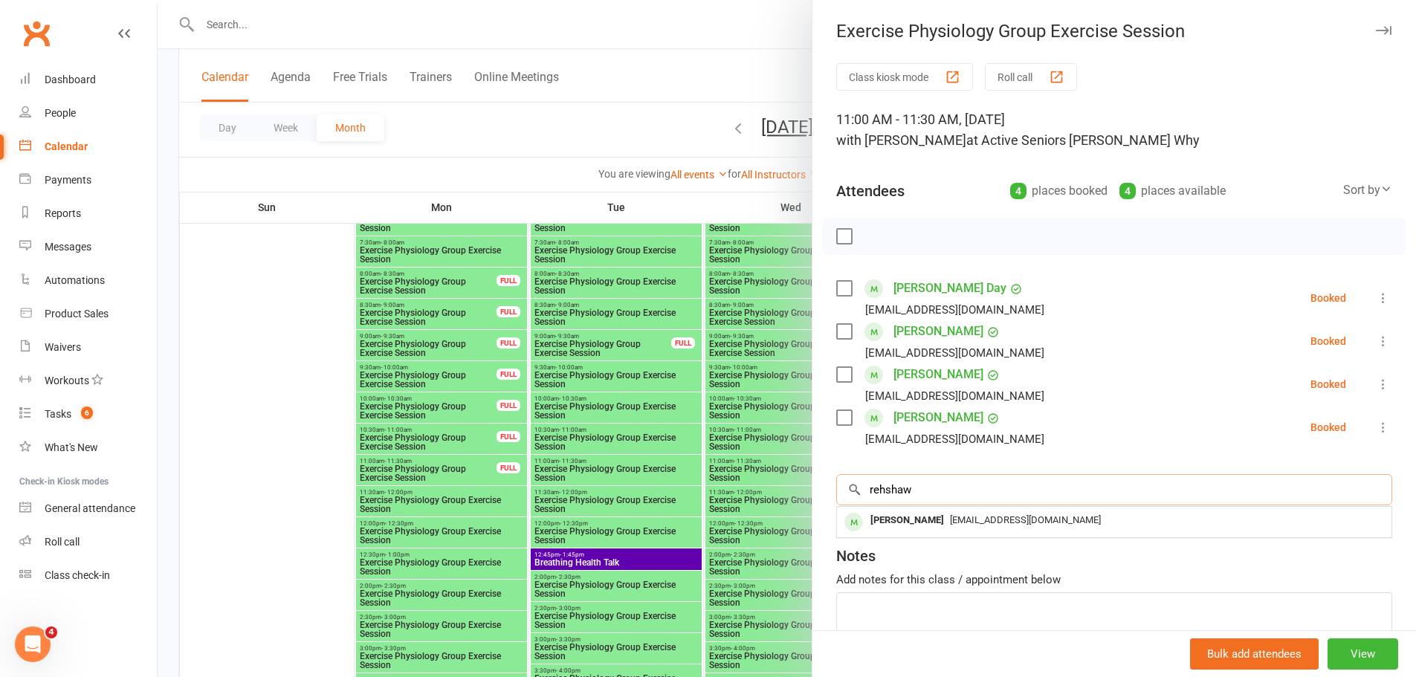
drag, startPoint x: 957, startPoint y: 493, endPoint x: 931, endPoint y: 488, distance: 26.5
click at [931, 488] on input "rehshaw" at bounding box center [1114, 489] width 556 height 31
type input "rehshaw"
click at [934, 526] on div "[PERSON_NAME]" at bounding box center [906, 521] width 85 height 22
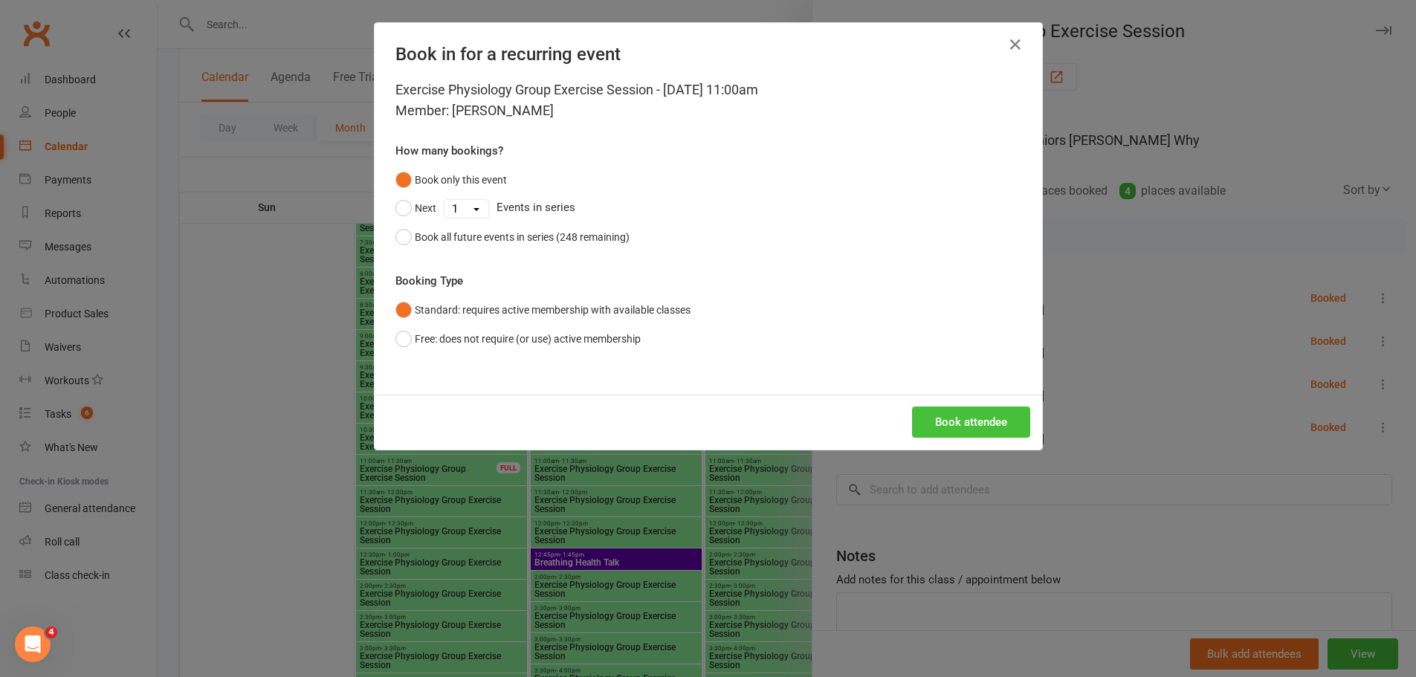
click at [947, 424] on button "Book attendee" at bounding box center [971, 422] width 118 height 31
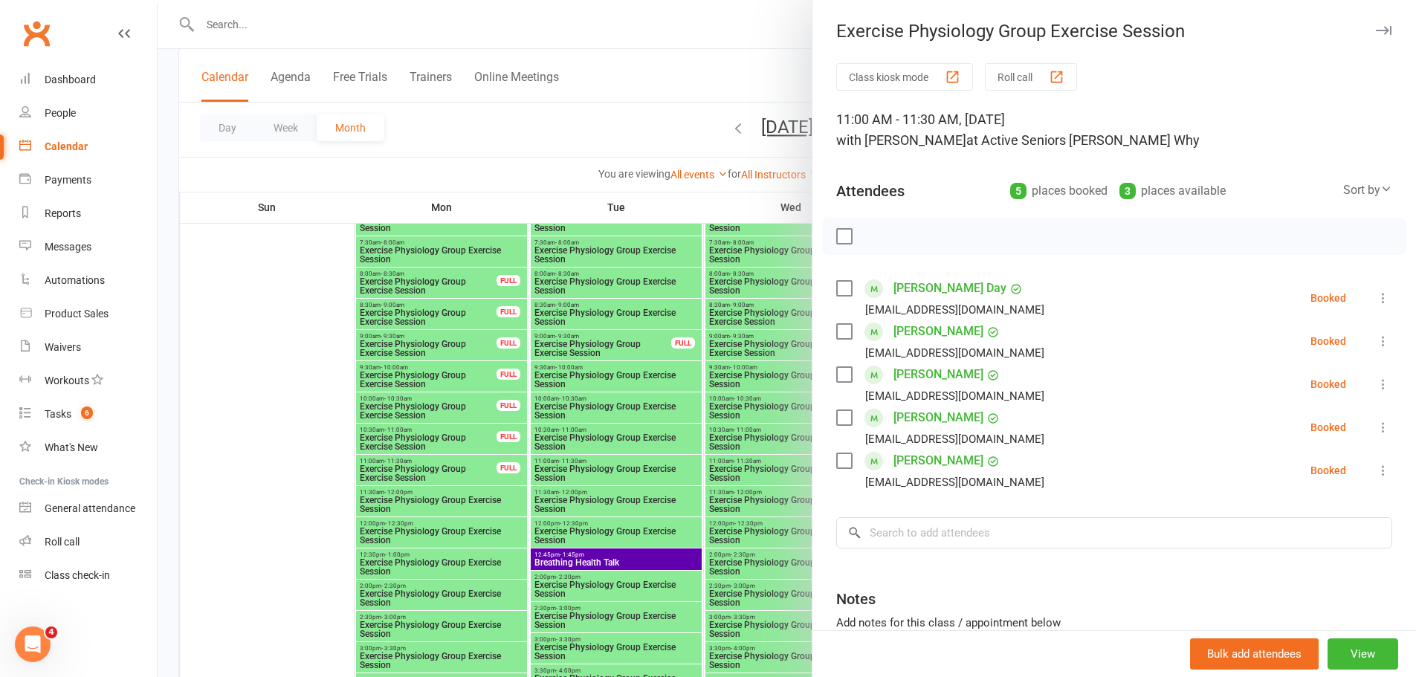
click at [295, 311] on div at bounding box center [787, 338] width 1258 height 677
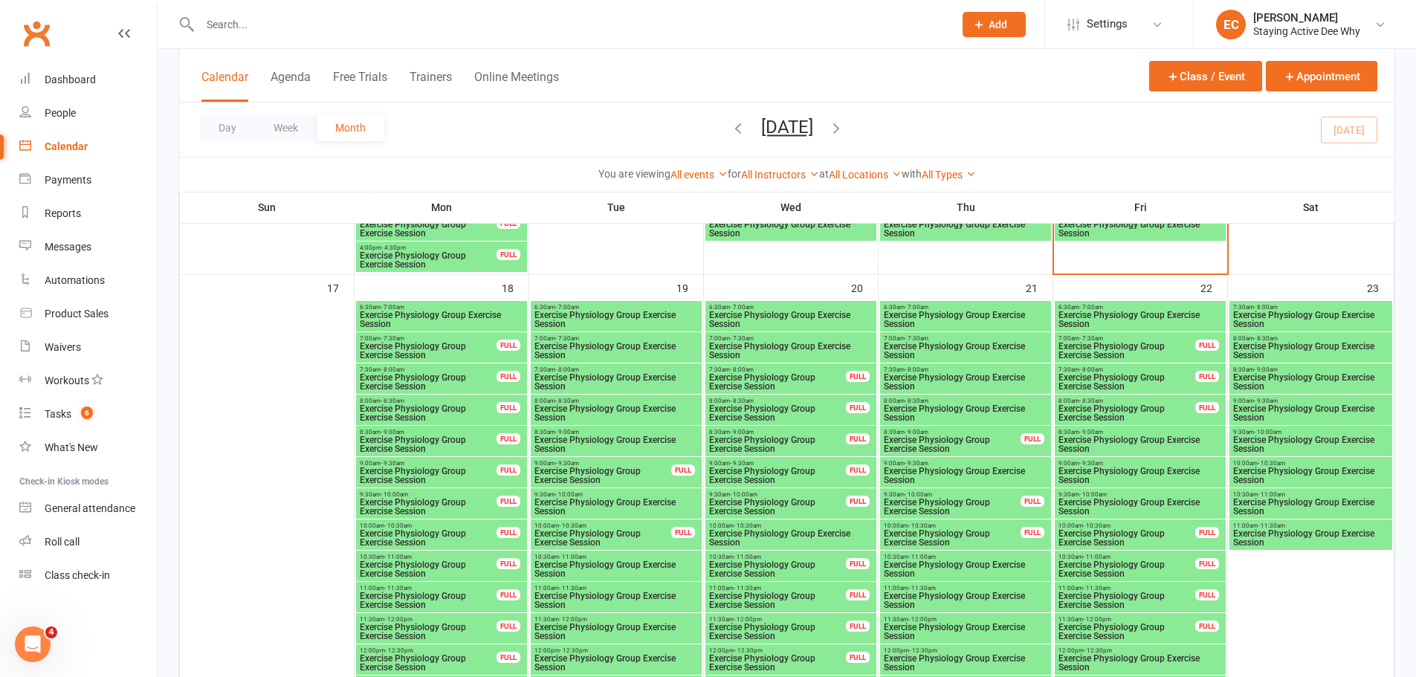
scroll to position [1784, 0]
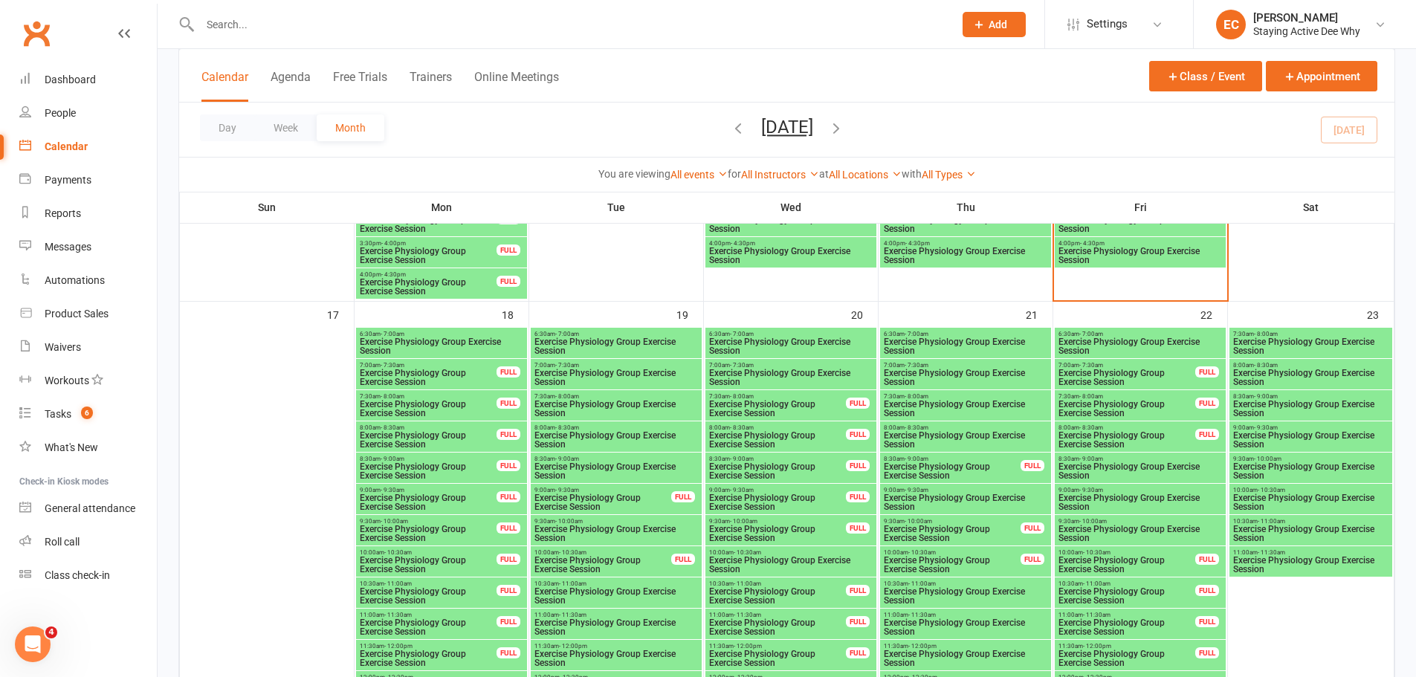
click at [252, 26] on input "text" at bounding box center [569, 24] width 748 height 21
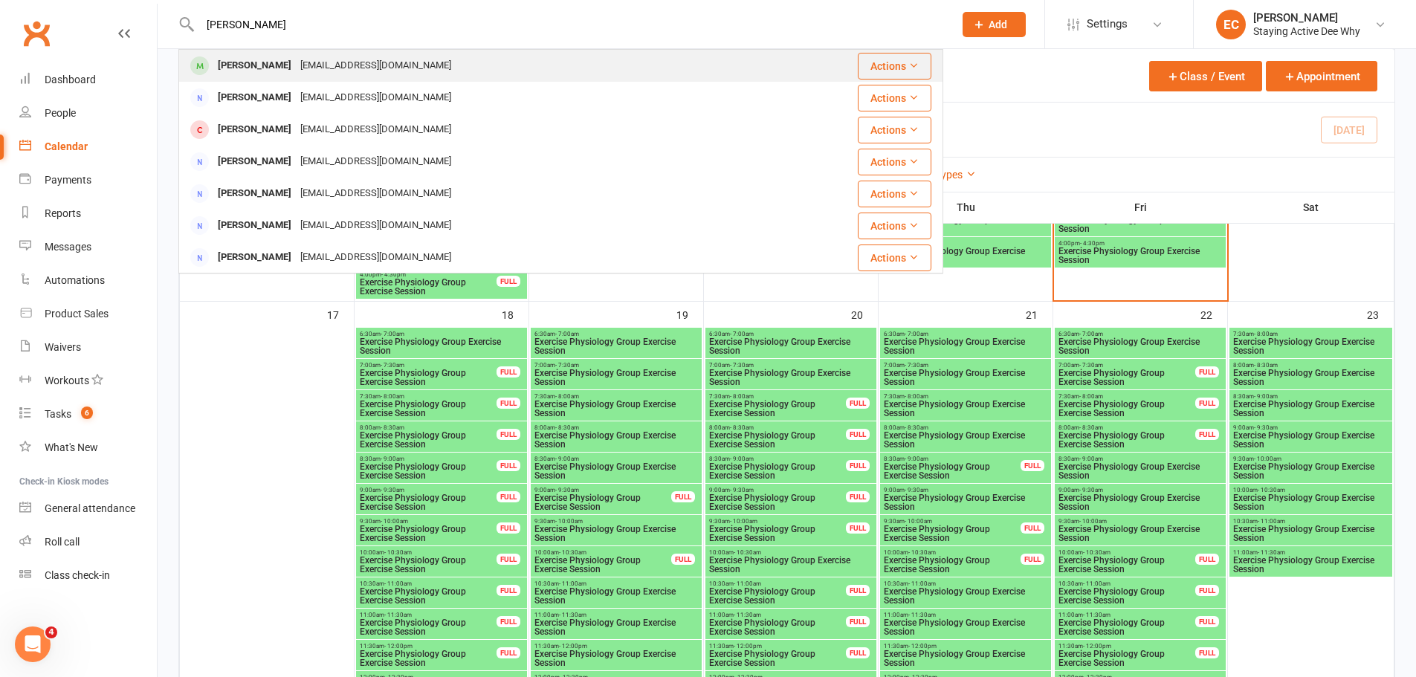
type input "carson"
click at [246, 73] on div "[PERSON_NAME]" at bounding box center [254, 66] width 83 height 22
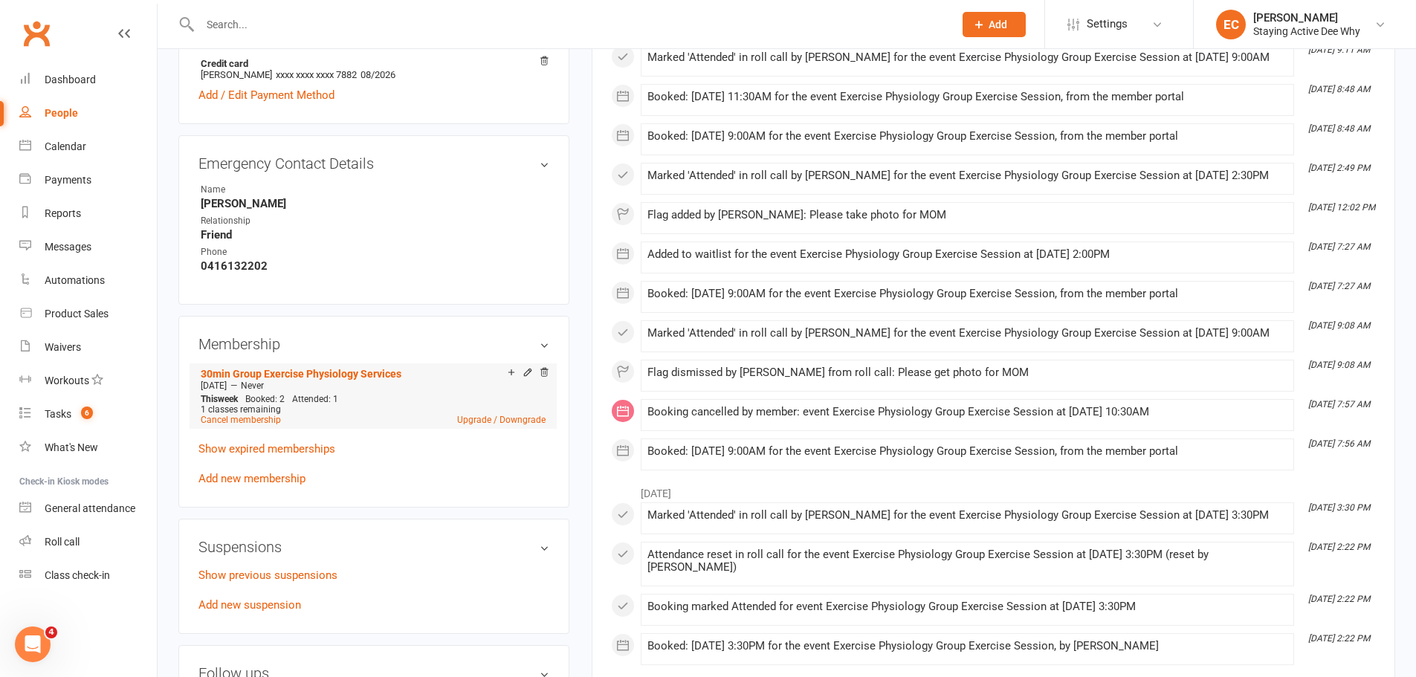
scroll to position [966, 0]
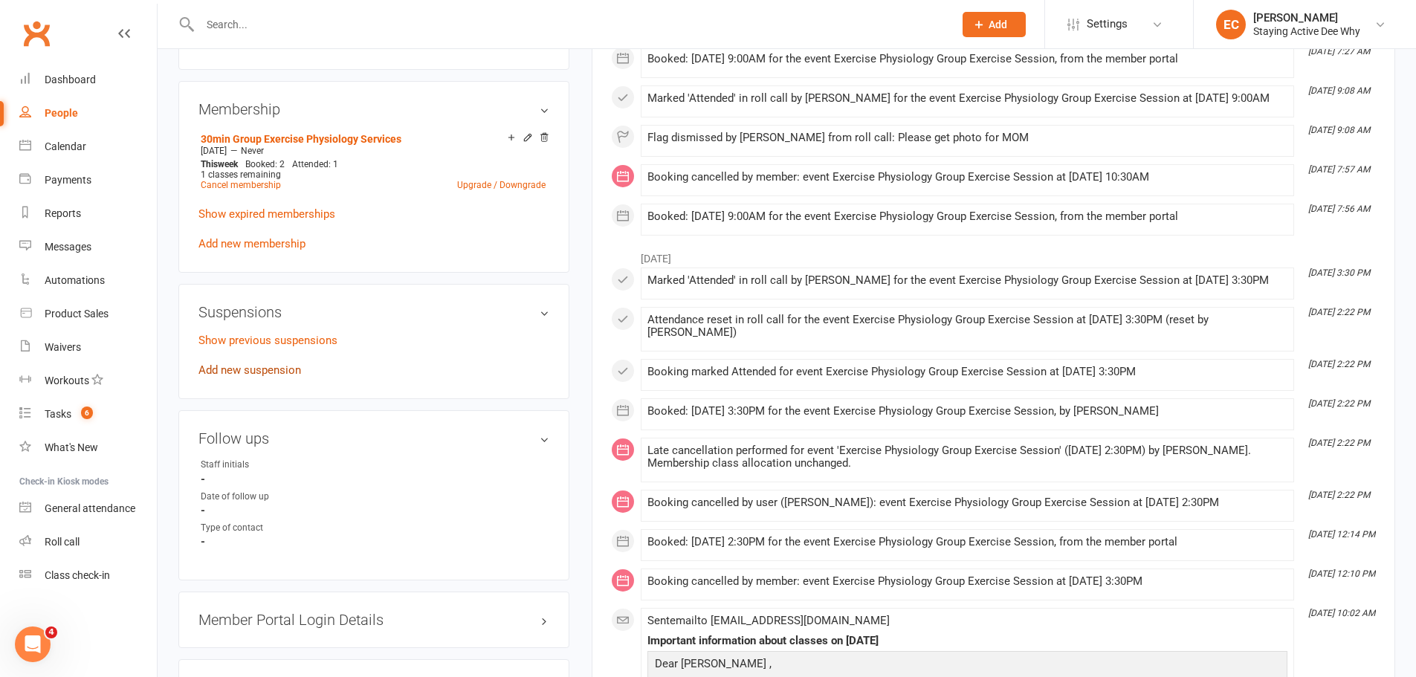
click at [277, 371] on link "Add new suspension" at bounding box center [249, 369] width 103 height 13
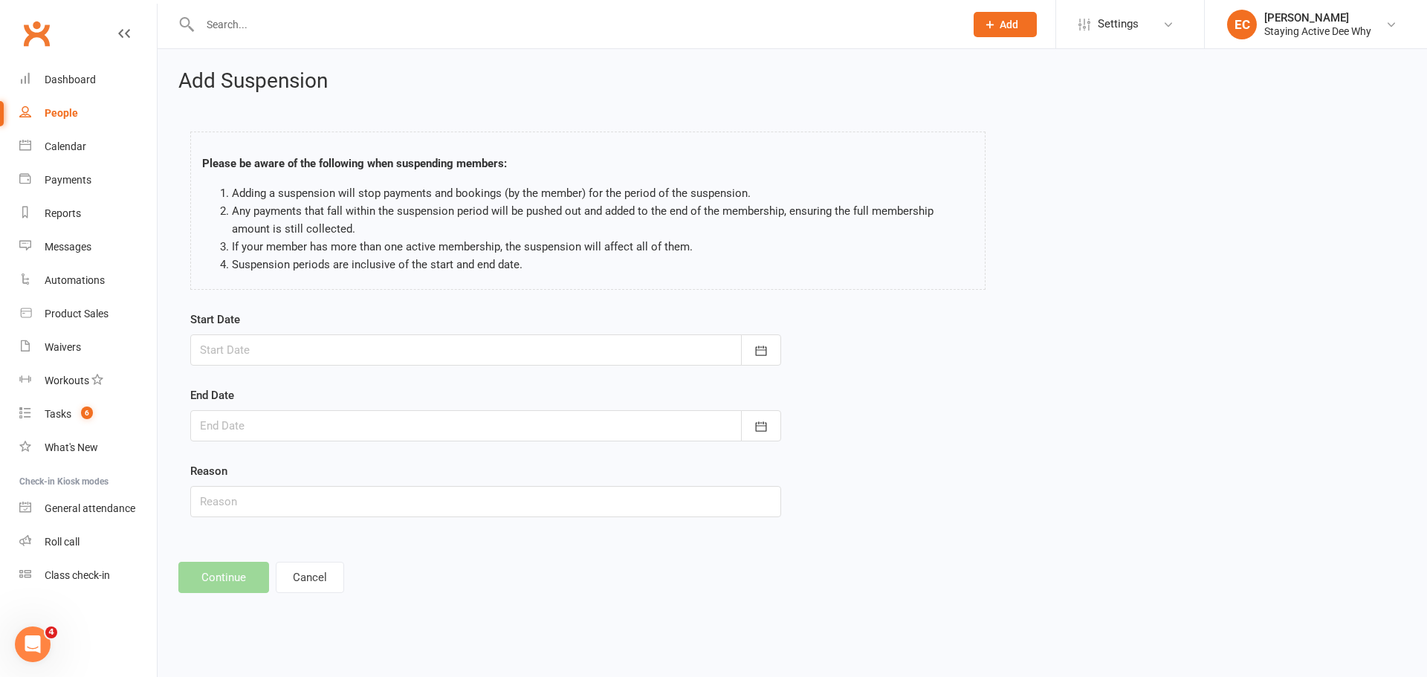
click at [283, 361] on div at bounding box center [485, 349] width 591 height 31
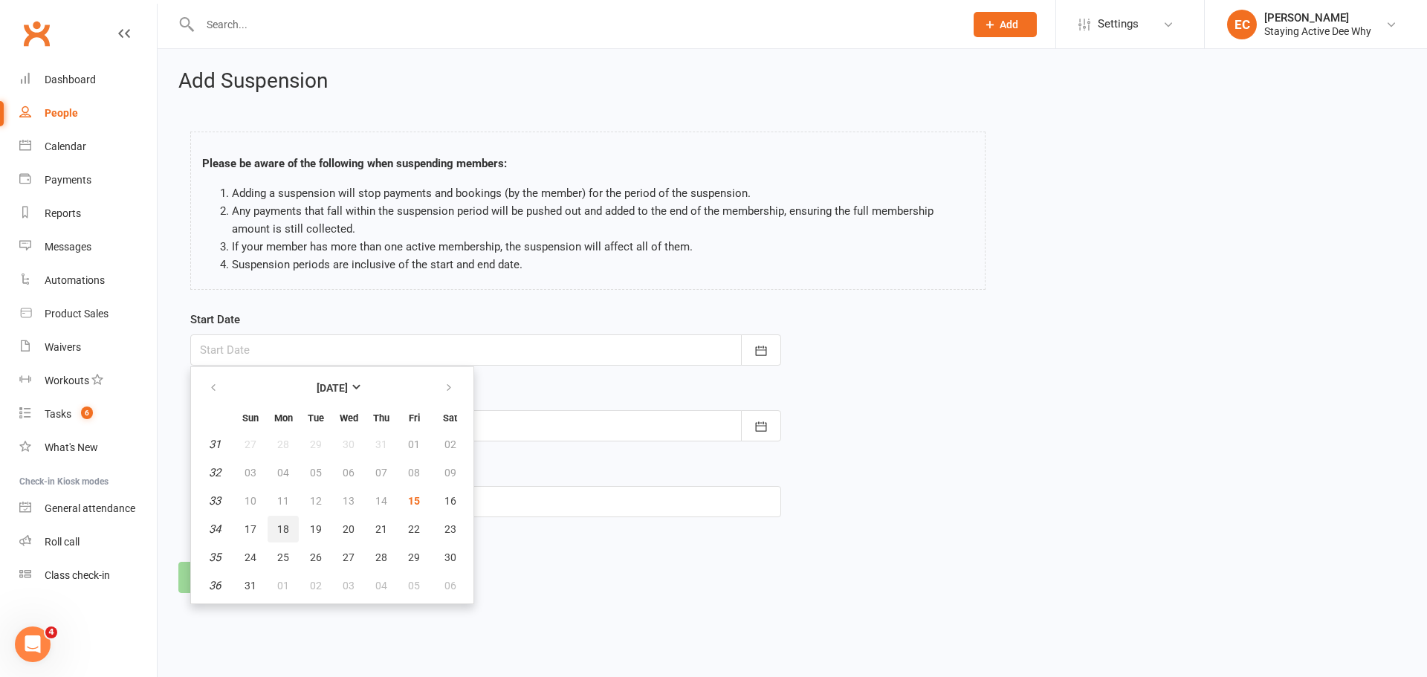
click at [280, 531] on span "18" at bounding box center [283, 529] width 12 height 12
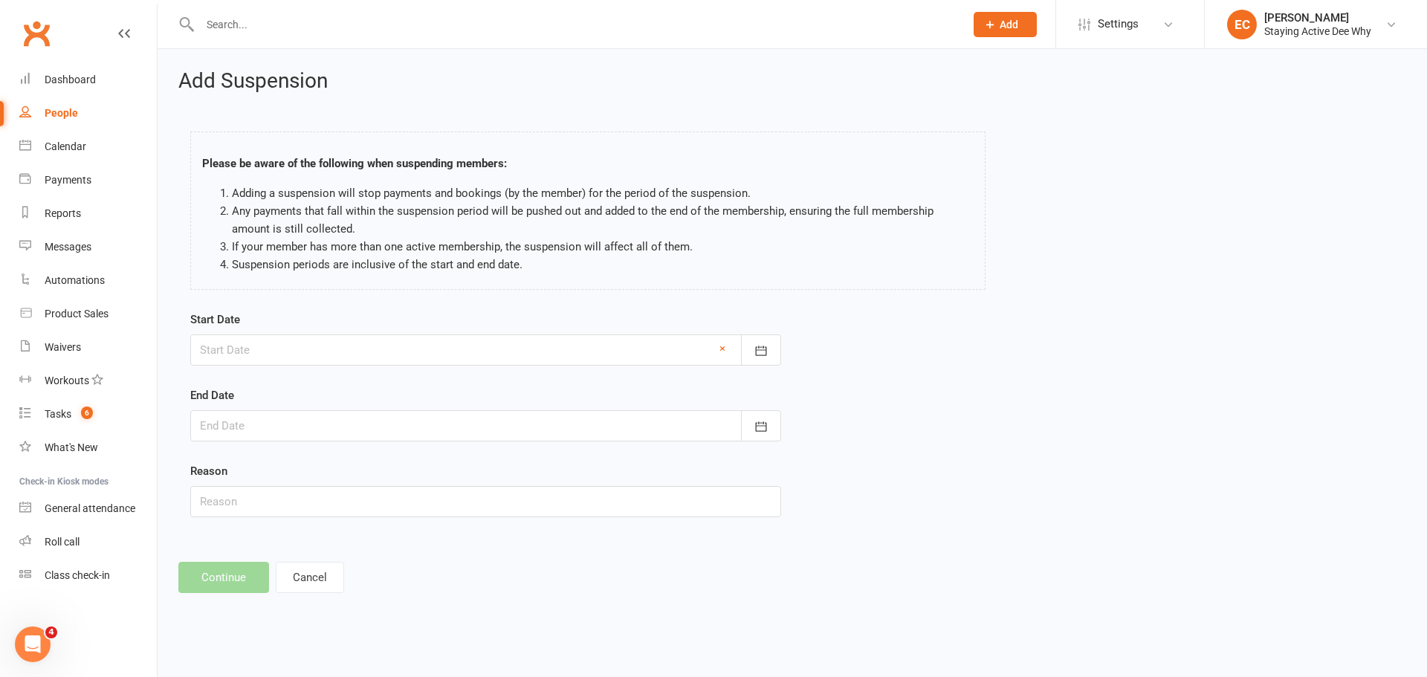
type input "18 Aug 2025"
click at [311, 433] on div at bounding box center [485, 425] width 591 height 31
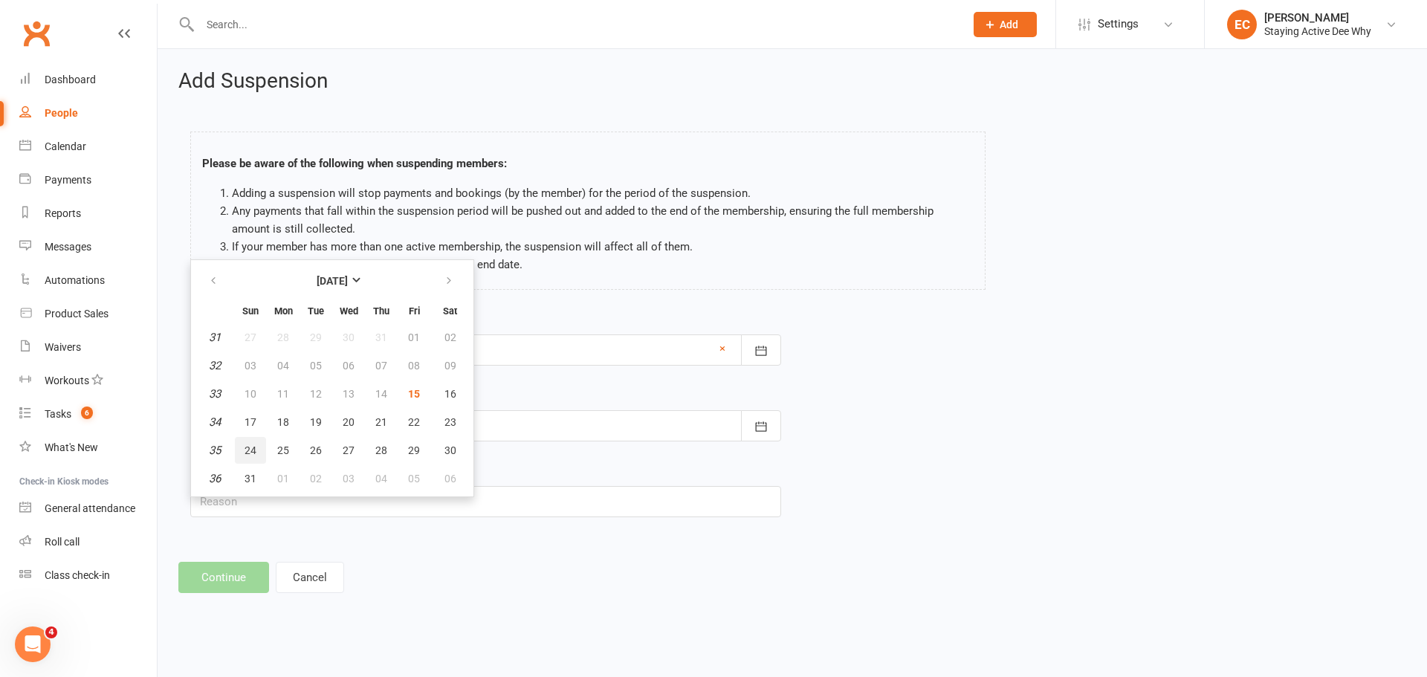
click at [256, 454] on span "24" at bounding box center [251, 451] width 12 height 12
type input "24 Aug 2025"
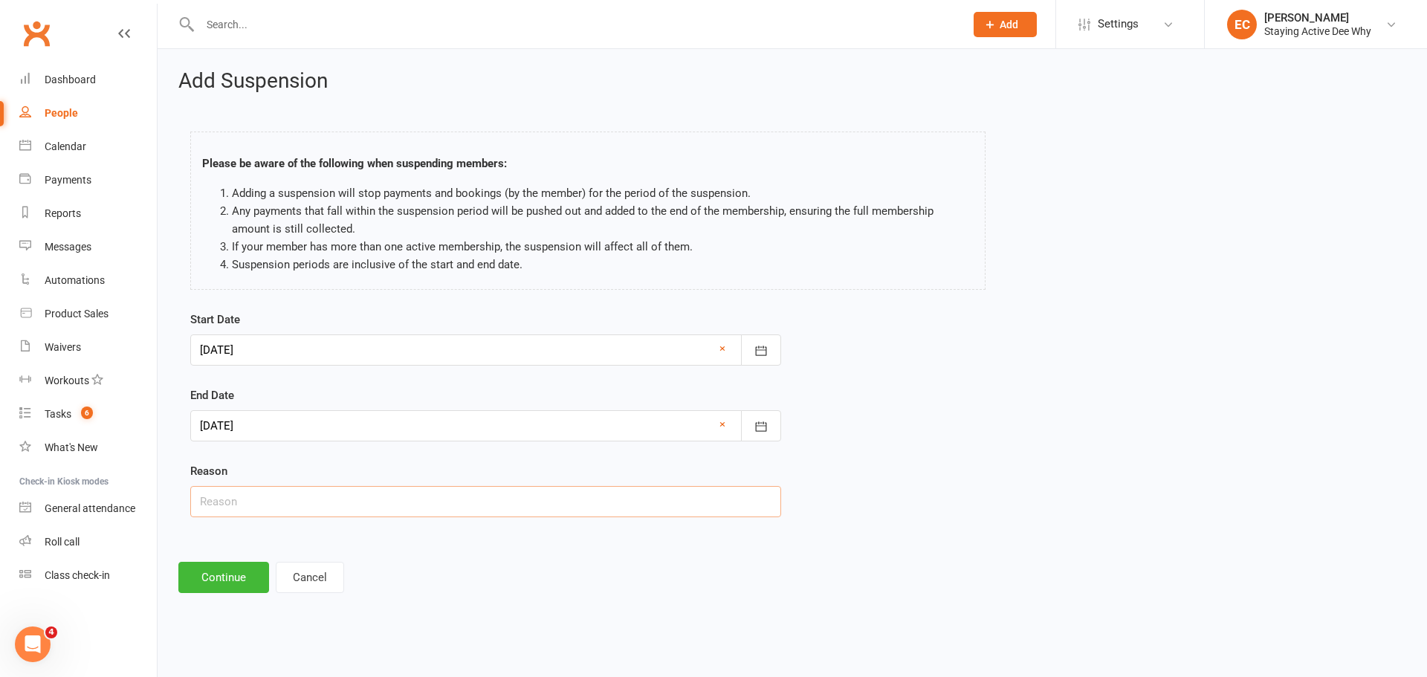
click at [259, 495] on input "text" at bounding box center [485, 501] width 591 height 31
drag, startPoint x: 361, startPoint y: 542, endPoint x: 330, endPoint y: 544, distance: 31.3
click at [352, 543] on div "Add Suspension Please be aware of the following when suspending members: Adding…" at bounding box center [793, 331] width 1270 height 565
drag, startPoint x: 213, startPoint y: 584, endPoint x: 210, endPoint y: 575, distance: 9.4
click at [213, 584] on button "Continue" at bounding box center [223, 577] width 91 height 31
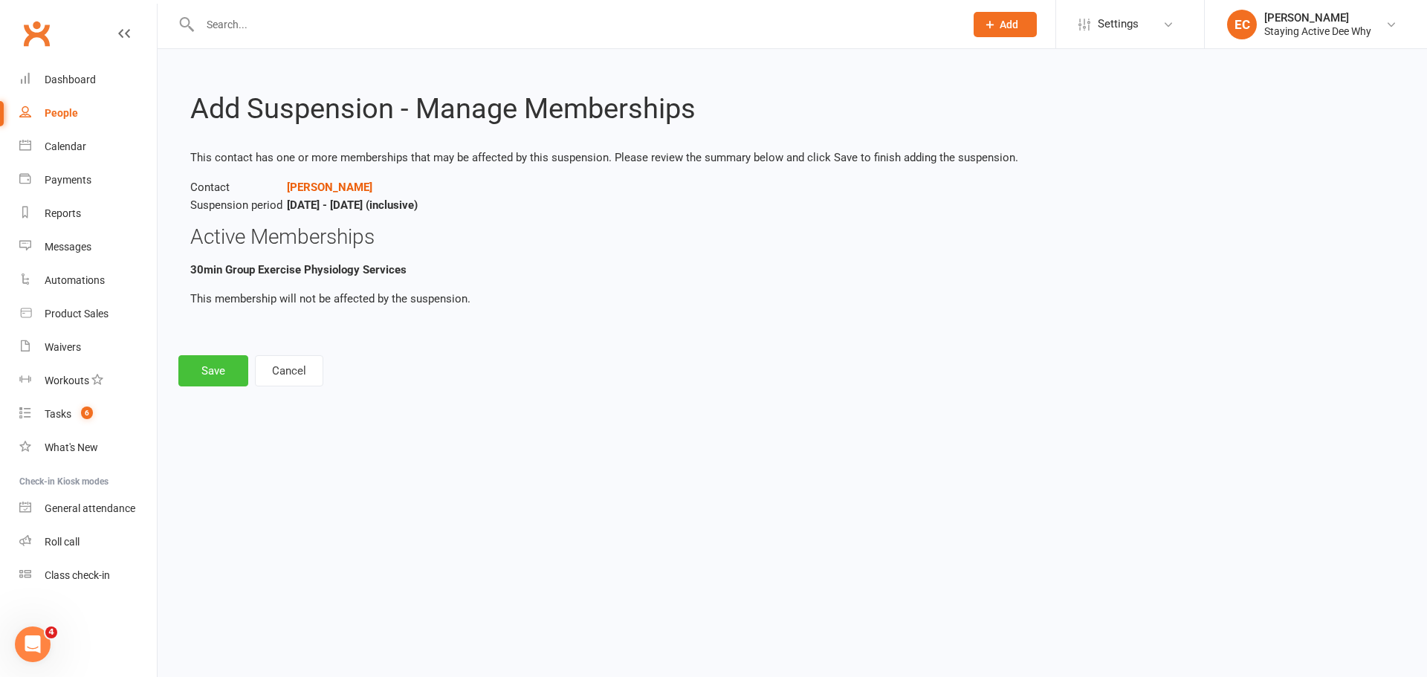
click at [216, 370] on button "Save" at bounding box center [213, 370] width 70 height 31
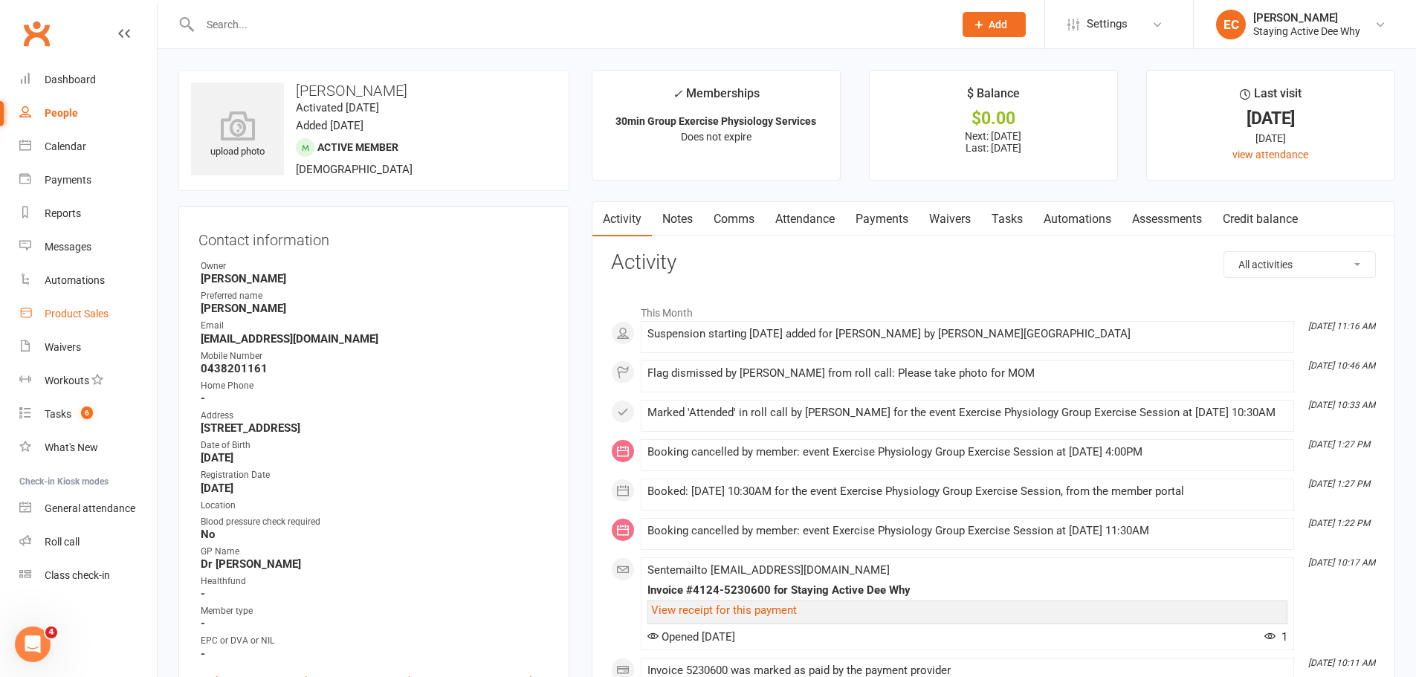
click at [78, 315] on div "Product Sales" at bounding box center [77, 314] width 64 height 12
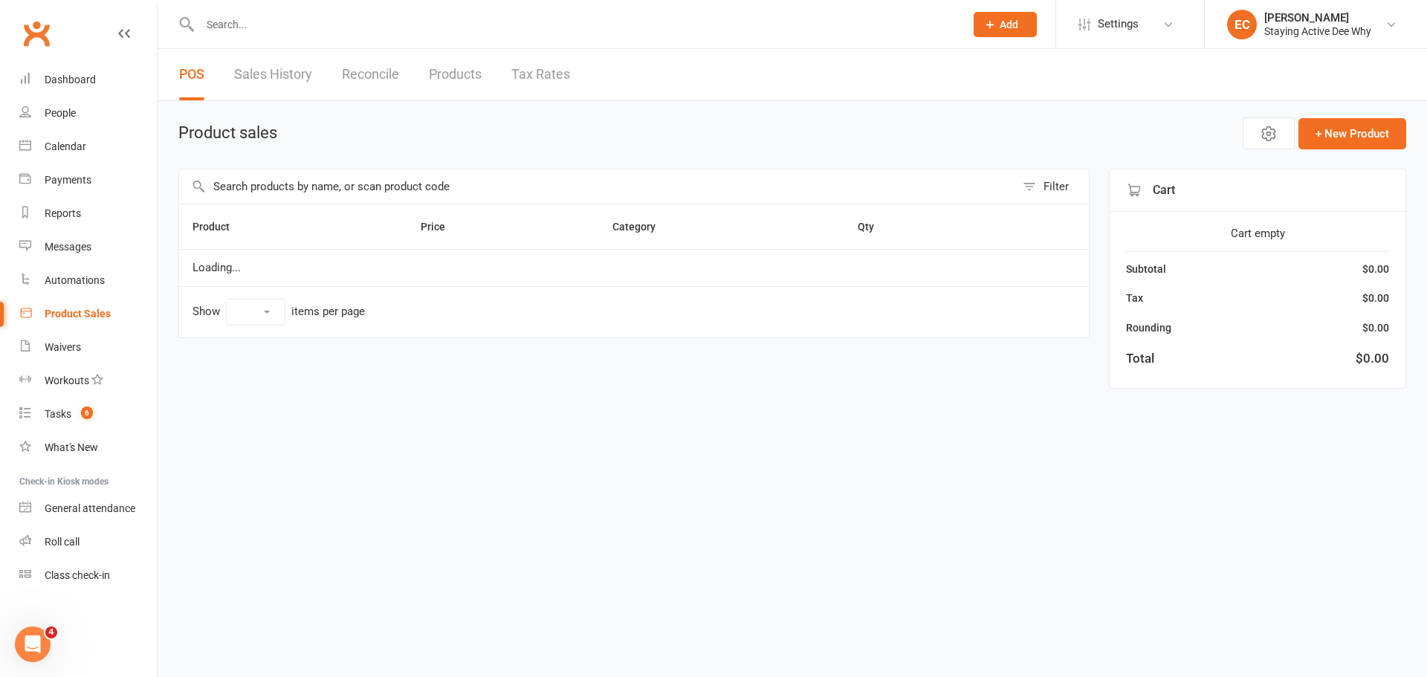
select select "50"
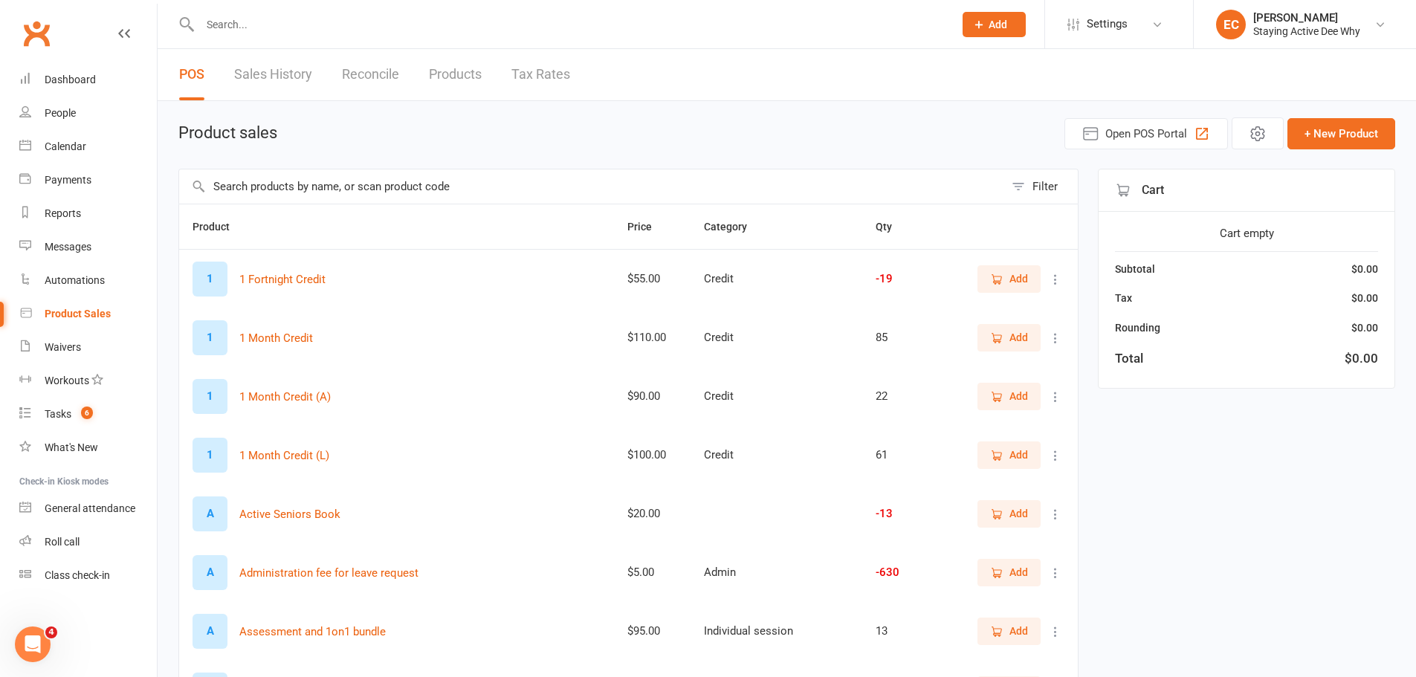
click at [1009, 570] on span "Add" at bounding box center [1018, 572] width 19 height 16
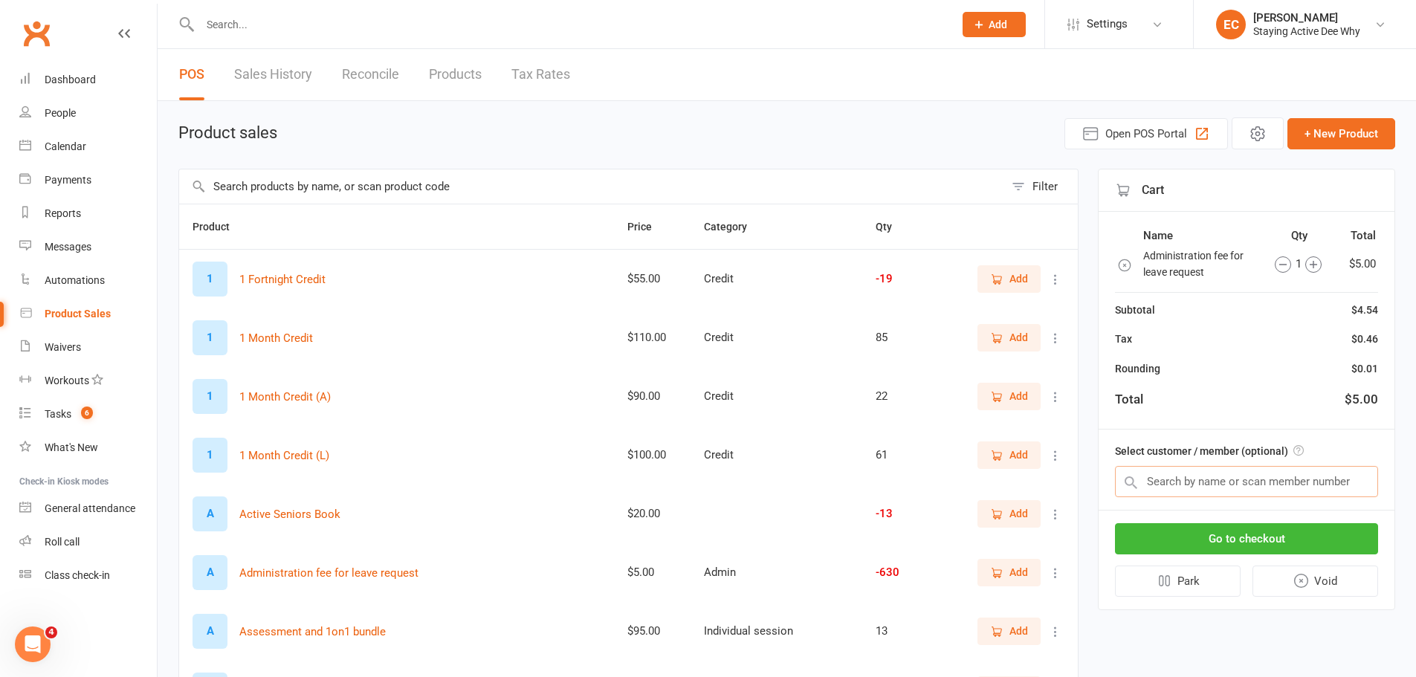
click at [1171, 483] on input "text" at bounding box center [1246, 481] width 263 height 31
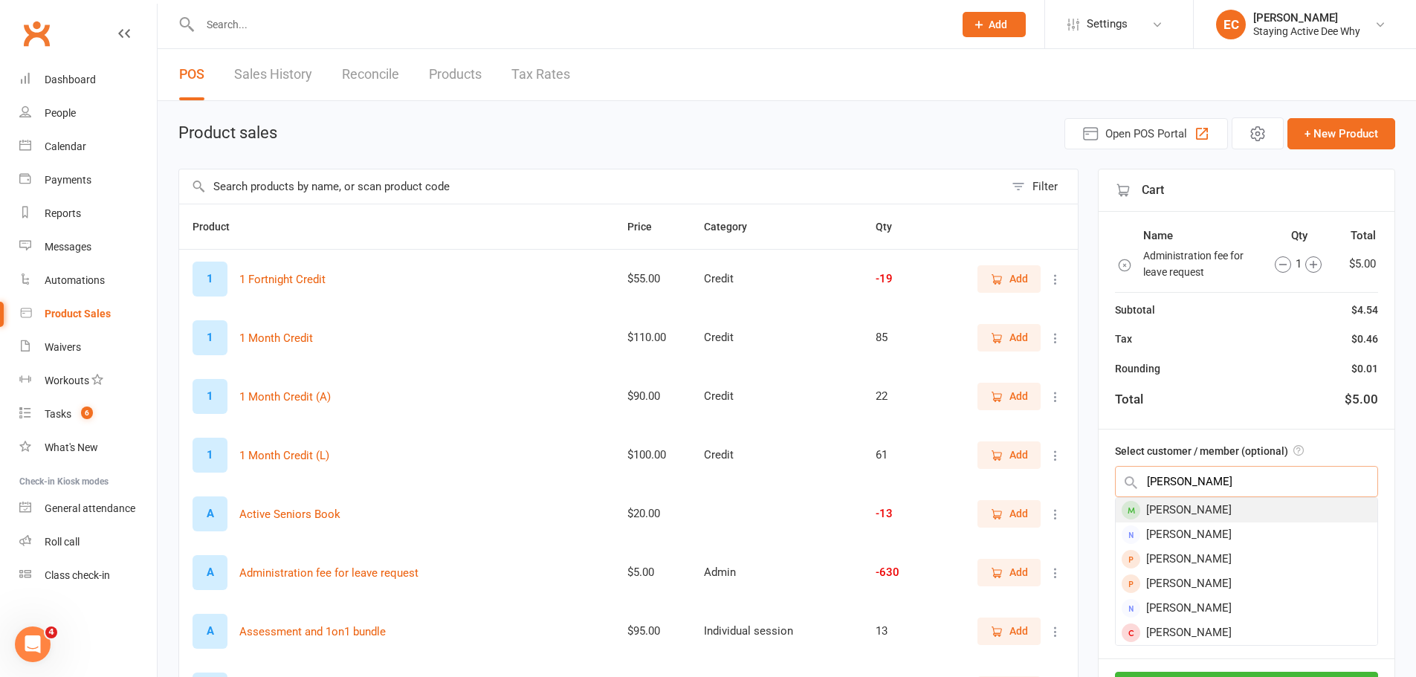
type input "carson"
click at [1169, 522] on div "[PERSON_NAME]" at bounding box center [1247, 510] width 262 height 25
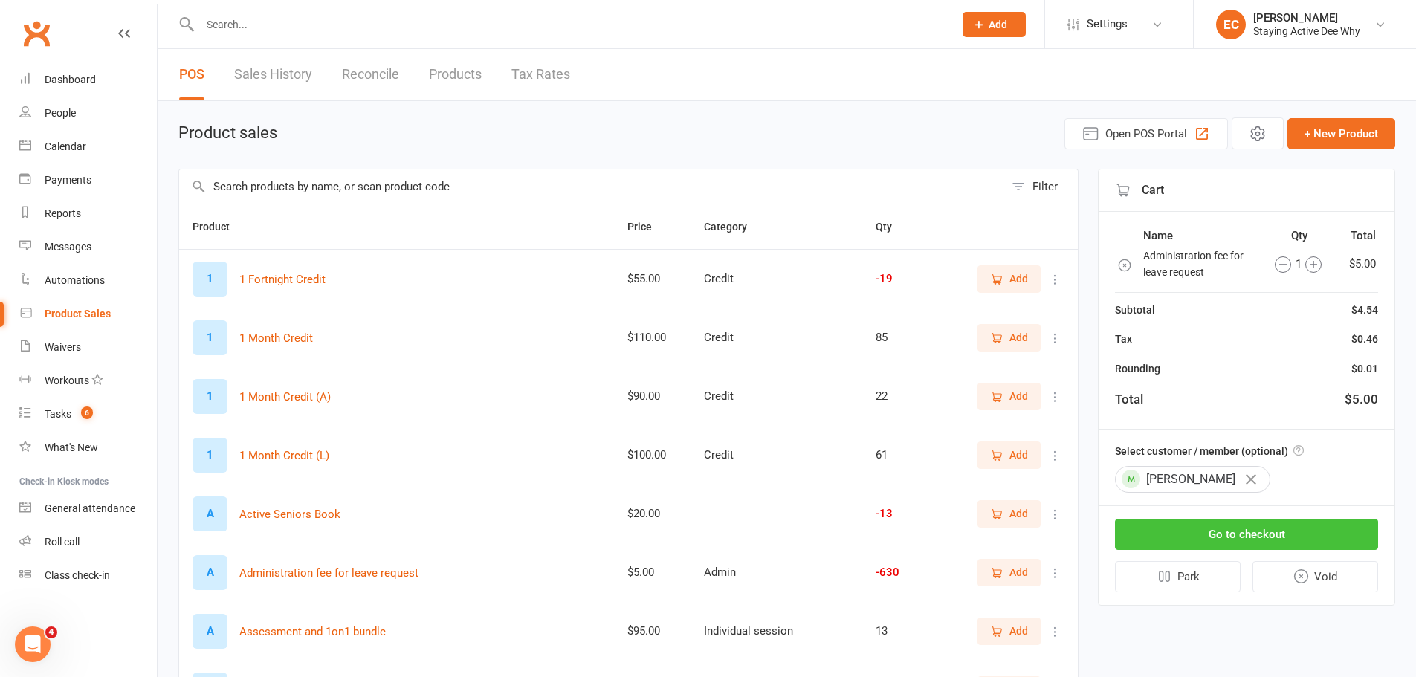
click at [1169, 531] on button "Go to checkout" at bounding box center [1246, 534] width 263 height 31
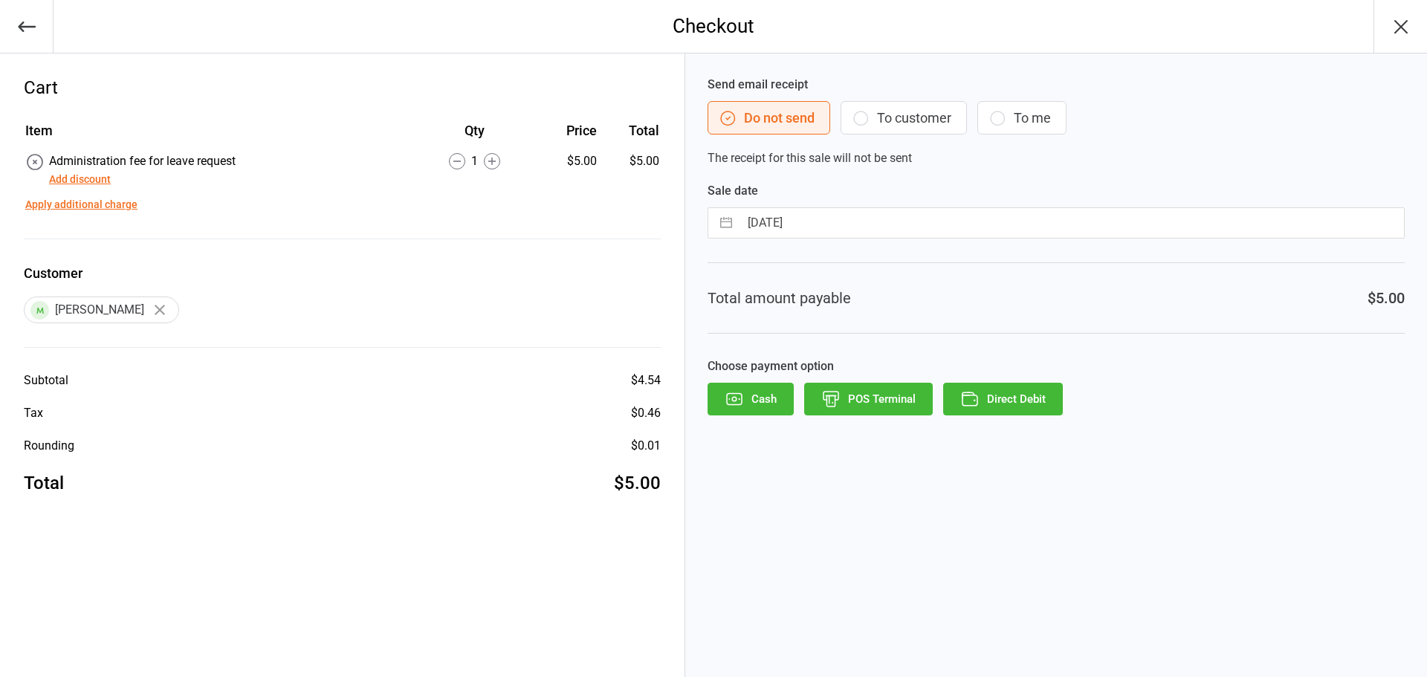
click at [1006, 405] on button "Direct Debit" at bounding box center [1003, 399] width 120 height 33
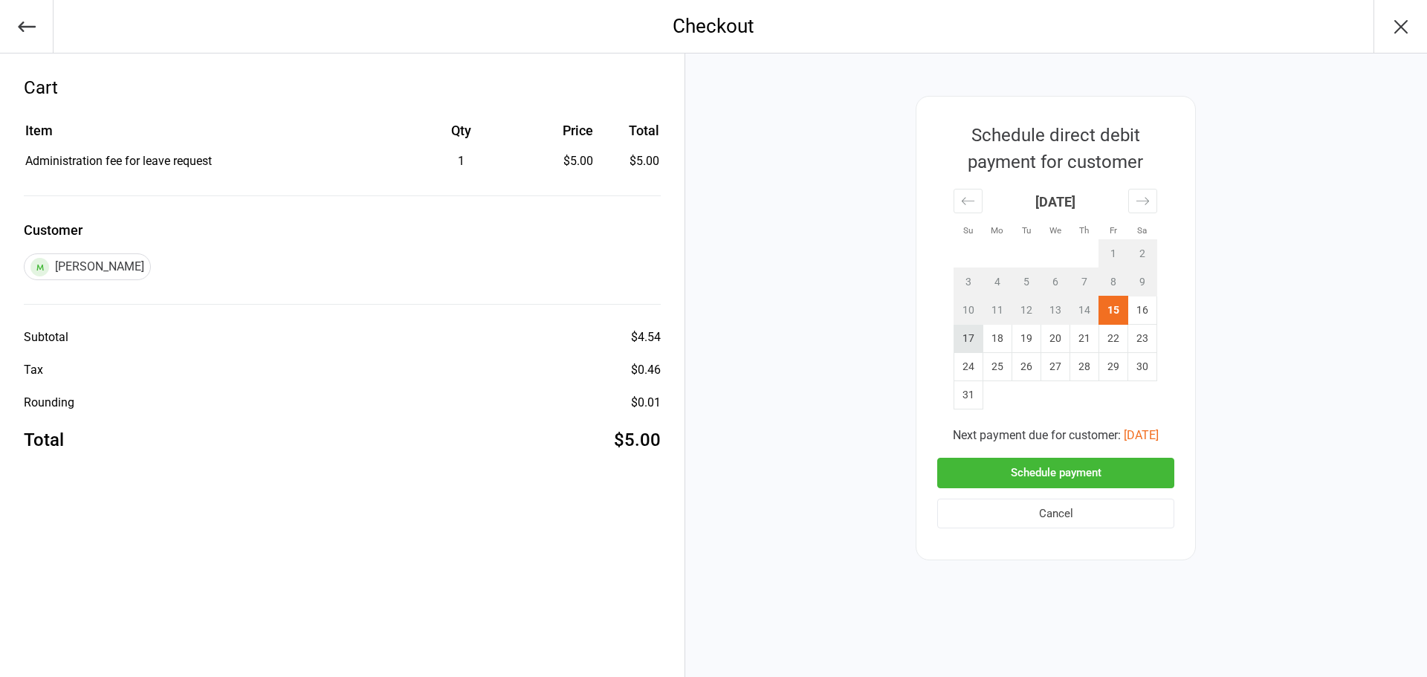
click at [963, 337] on td "17" at bounding box center [968, 339] width 29 height 28
click at [991, 472] on button "Schedule payment" at bounding box center [1055, 473] width 237 height 30
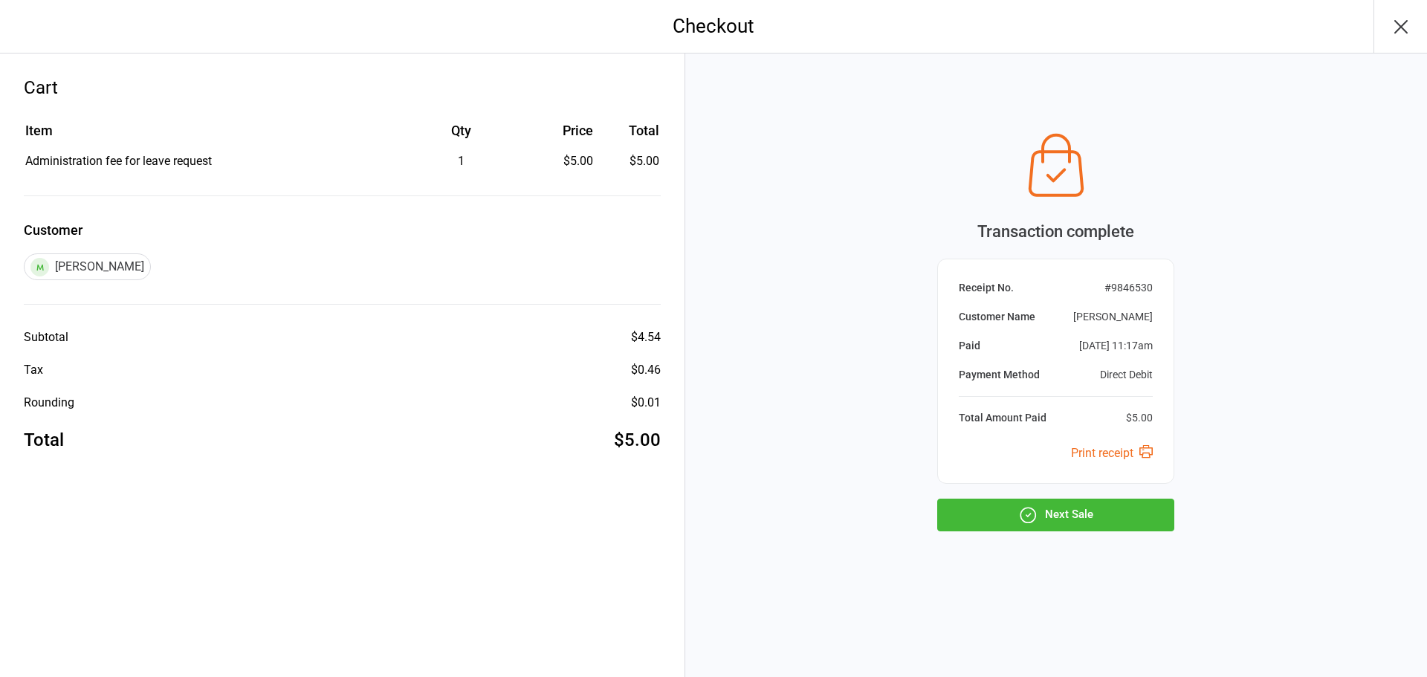
click at [1004, 513] on button "Next Sale" at bounding box center [1055, 515] width 237 height 33
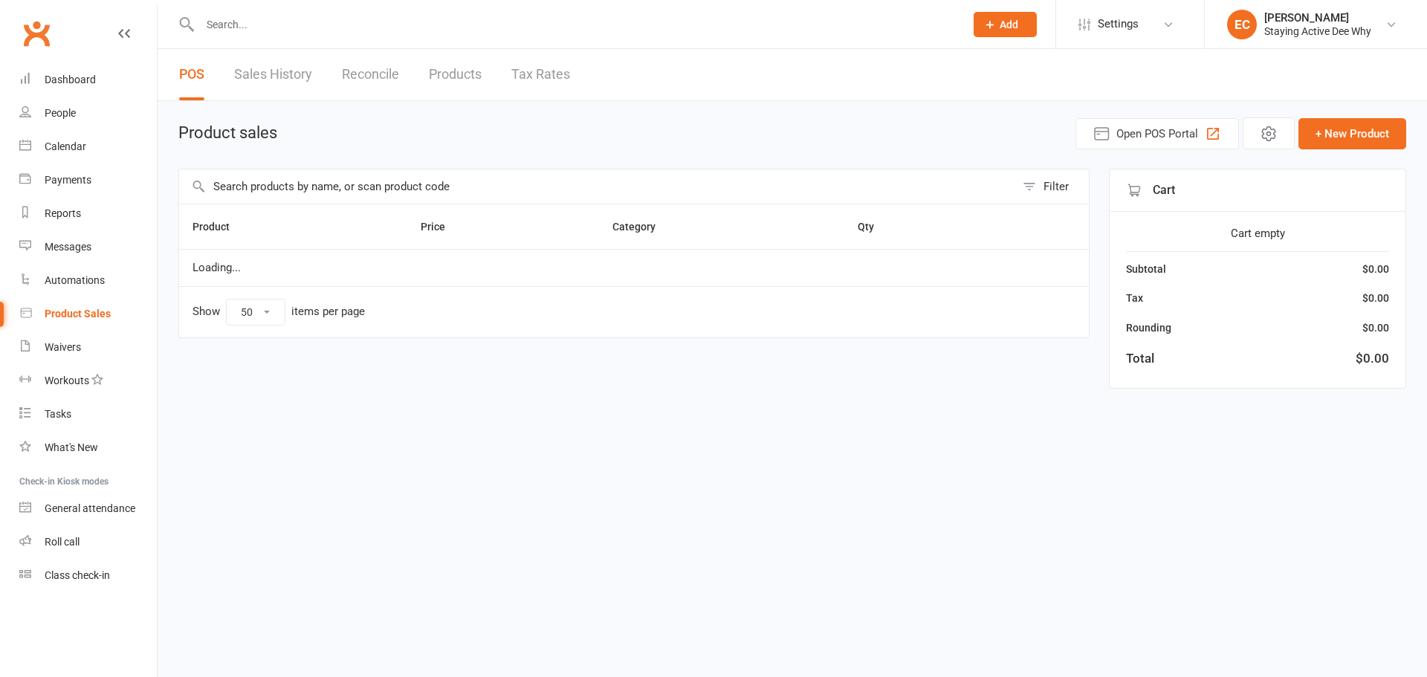
select select "50"
click at [269, 23] on input "text" at bounding box center [574, 24] width 759 height 21
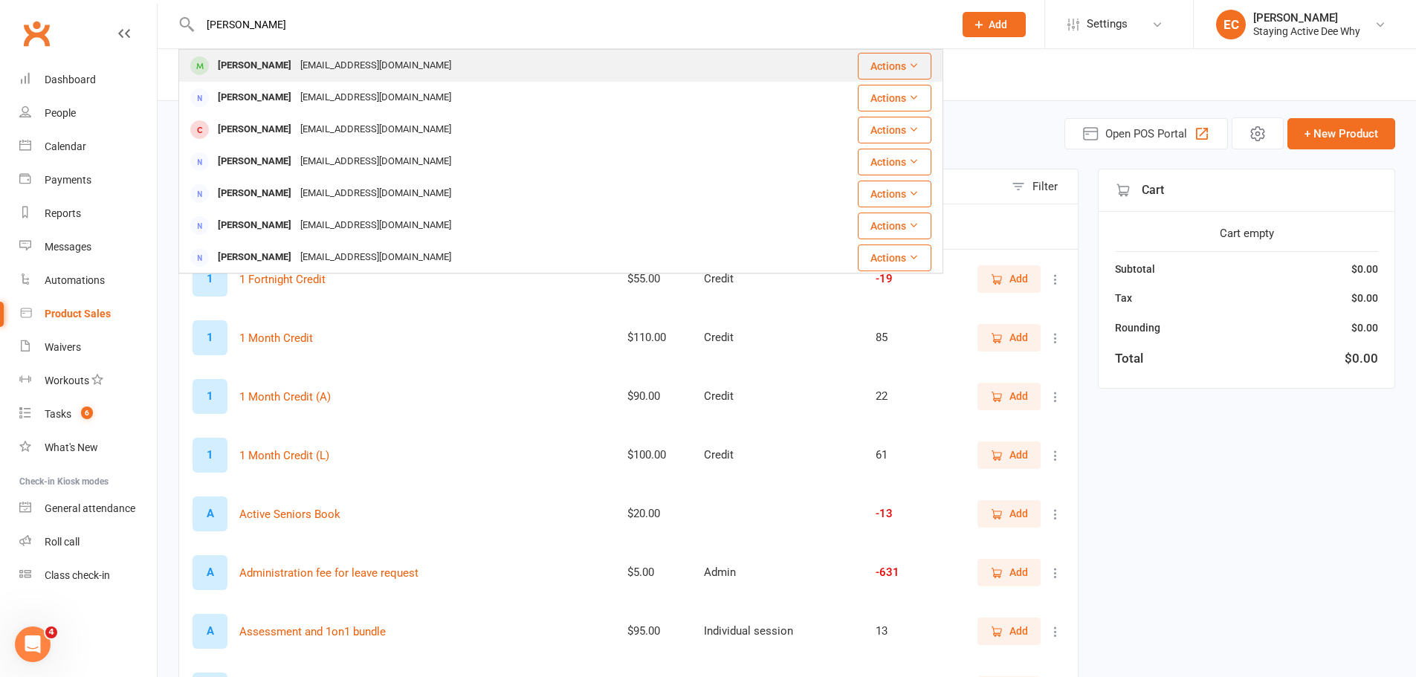
type input "carson"
click at [262, 70] on div "Joanne Carson" at bounding box center [254, 66] width 83 height 22
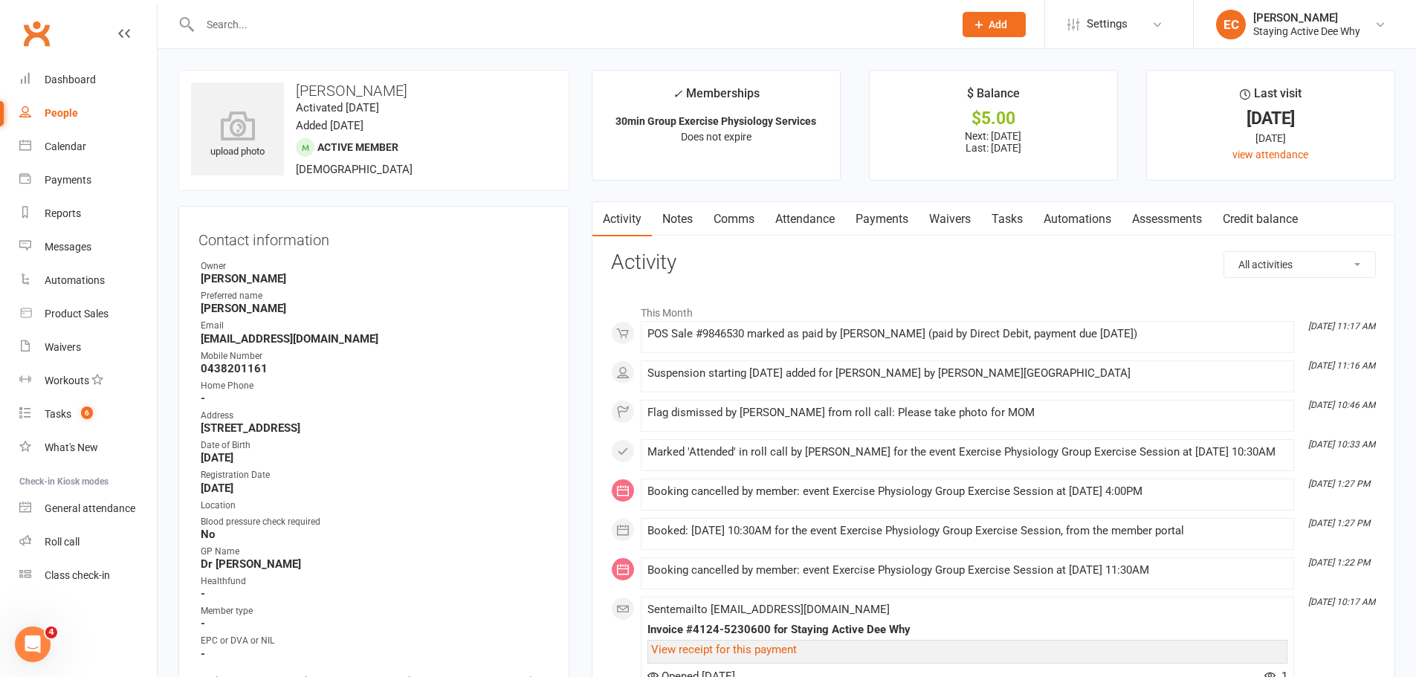
click at [745, 225] on link "Comms" at bounding box center [734, 219] width 62 height 34
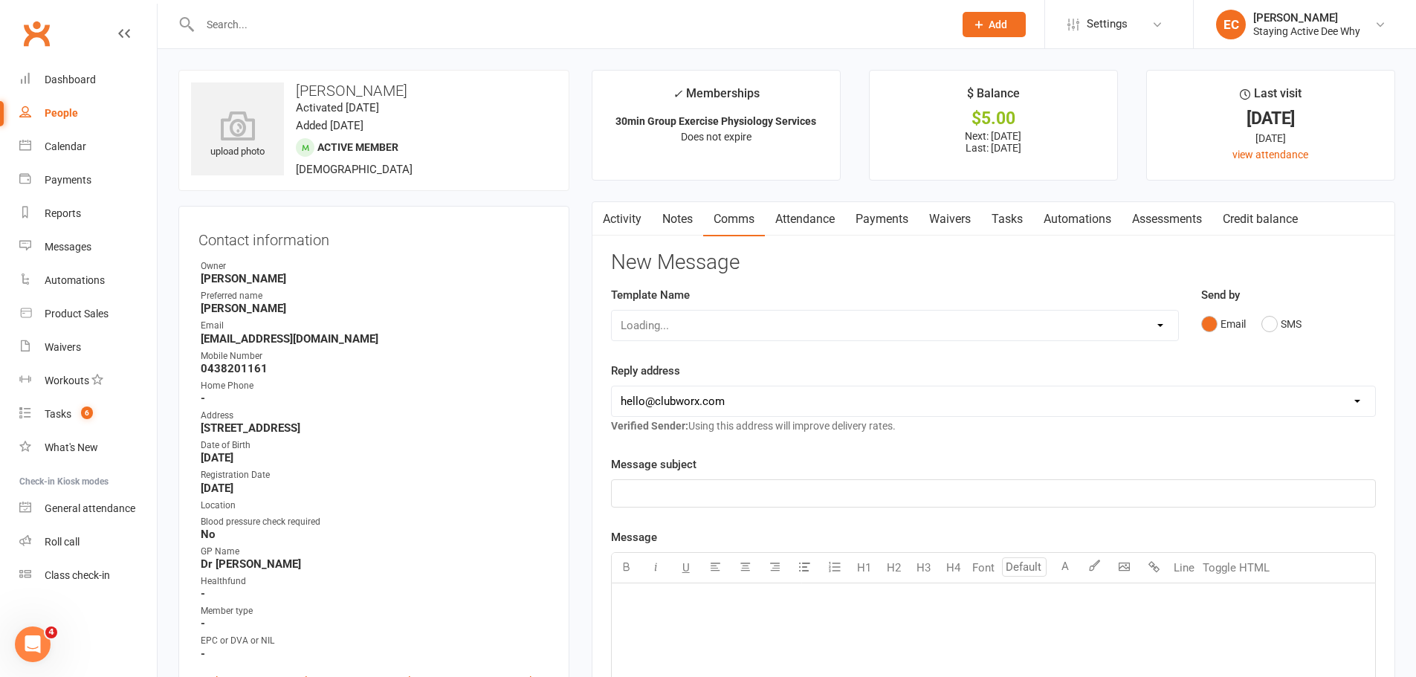
click at [722, 334] on div "Loading..." at bounding box center [895, 325] width 568 height 31
click at [722, 333] on select "Select Template [Email] 12 month follow-up [Email] 12 week health challenge [Em…" at bounding box center [895, 326] width 566 height 30
select select "23"
click at [612, 311] on select "Select Template [Email] 12 month follow-up [Email] 12 week health challenge [Em…" at bounding box center [895, 326] width 566 height 30
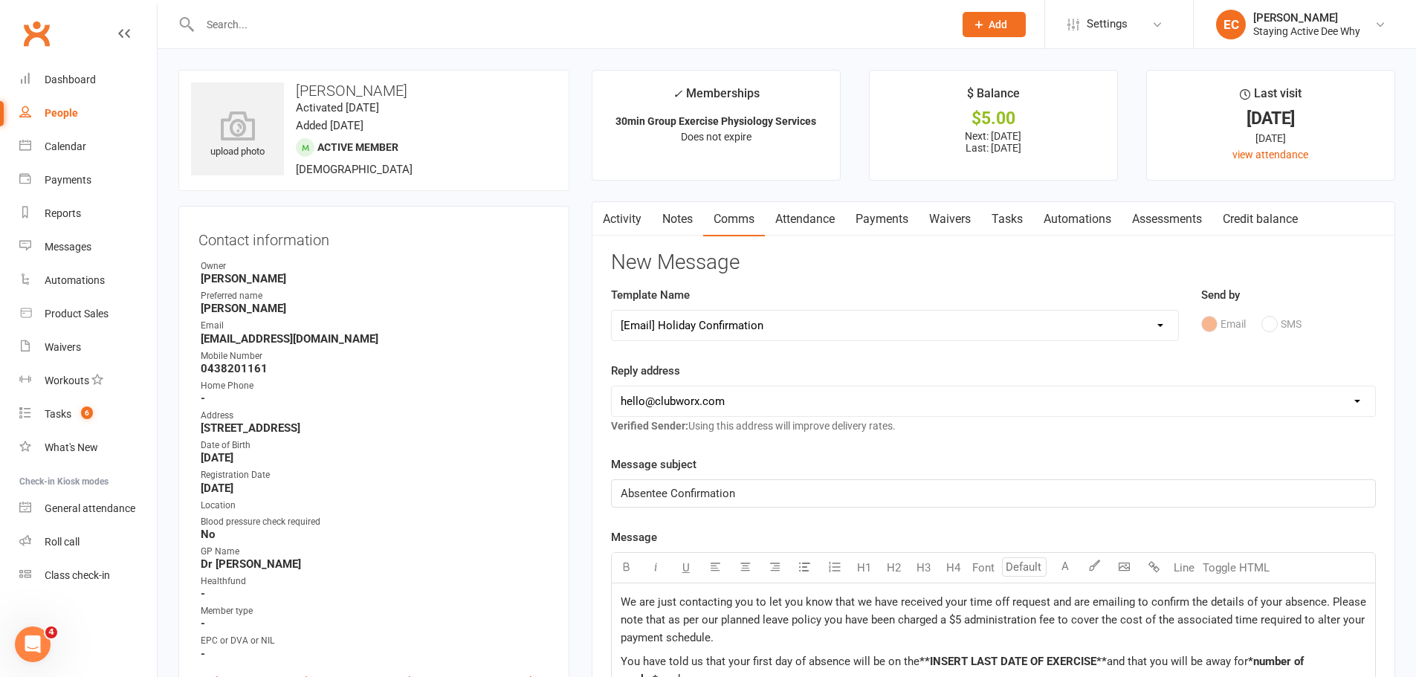
click at [675, 412] on select "hello@clubworx.com deewhy@stayingactive.com.au online@stayingactive.com.au tayl…" at bounding box center [993, 402] width 763 height 30
select select "1"
click at [612, 387] on select "hello@clubworx.com deewhy@stayingactive.com.au online@stayingactive.com.au tayl…" at bounding box center [993, 402] width 763 height 30
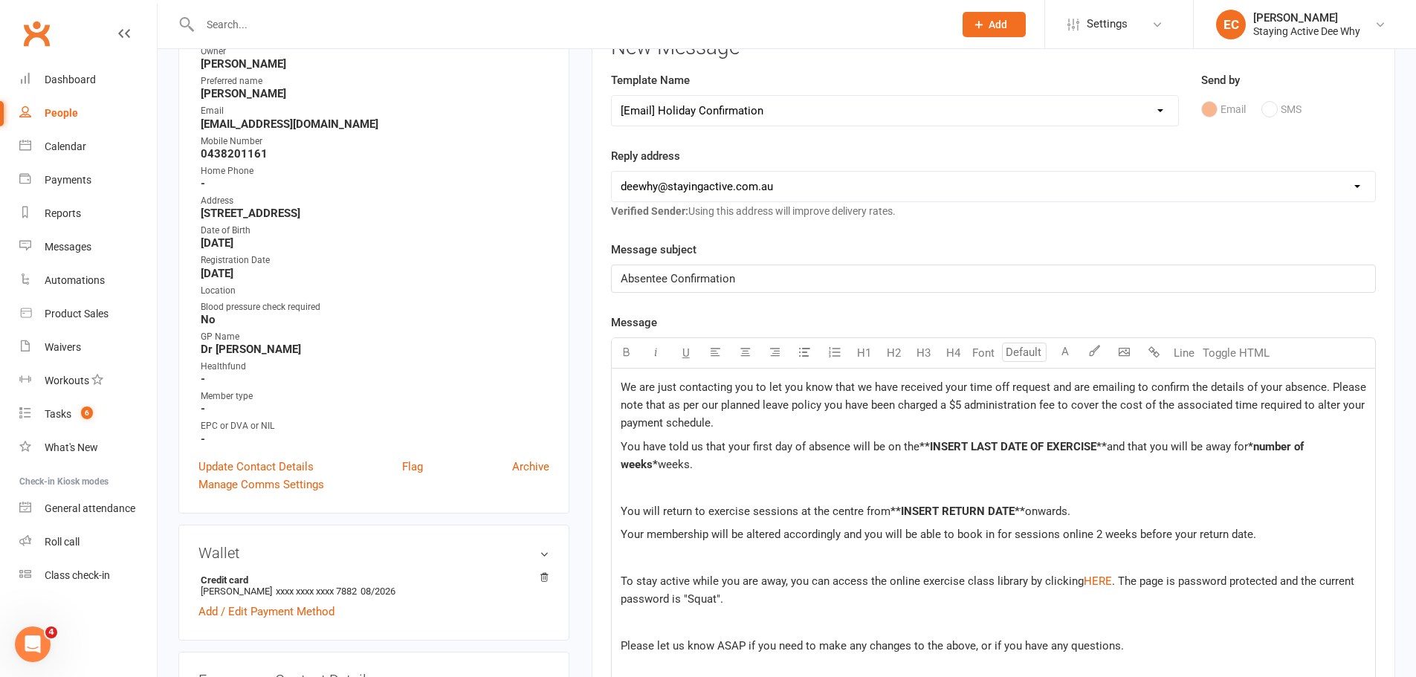
scroll to position [223, 0]
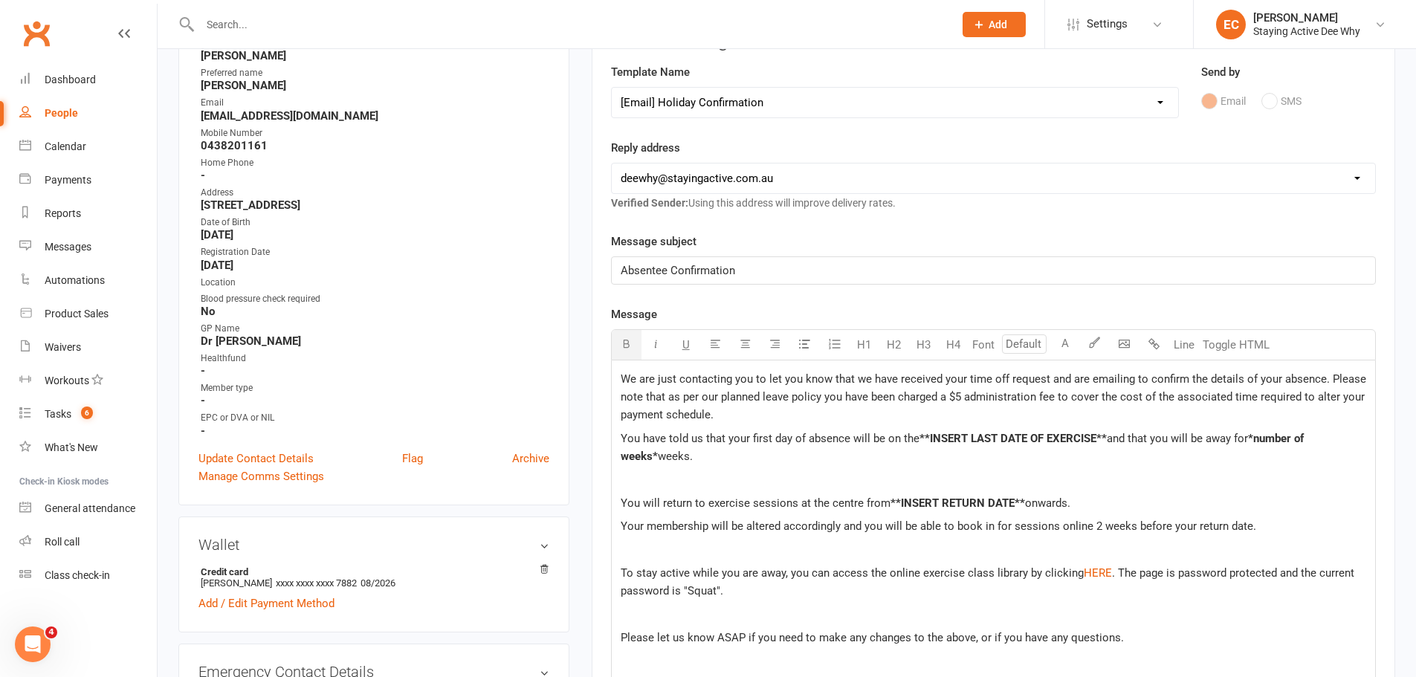
drag, startPoint x: 1109, startPoint y: 432, endPoint x: 922, endPoint y: 439, distance: 187.5
click at [922, 439] on p "You have told us that your first day of absence will be on the **INSERT LAST DA…" at bounding box center [994, 448] width 746 height 36
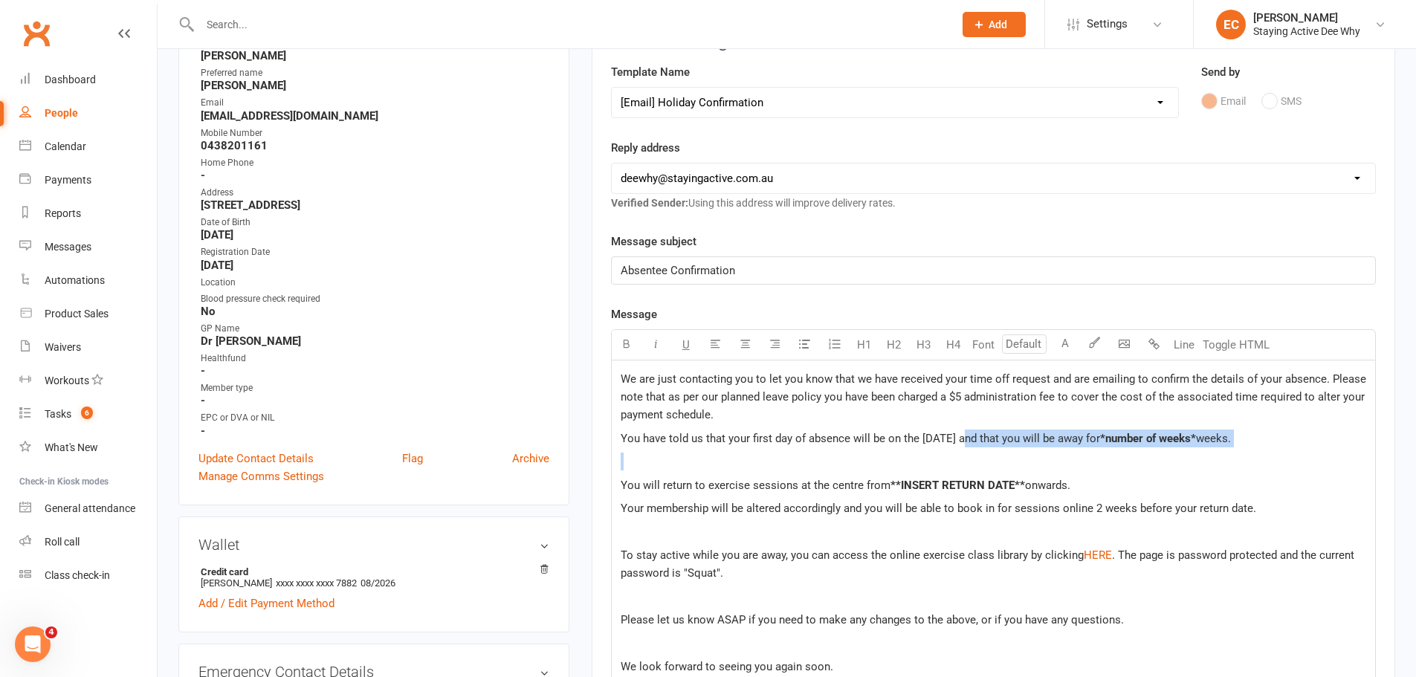
drag, startPoint x: 965, startPoint y: 442, endPoint x: 922, endPoint y: 448, distance: 42.8
click at [922, 448] on div "We are just contacting you to let you know that we have received your time off …" at bounding box center [993, 559] width 763 height 396
drag, startPoint x: 922, startPoint y: 444, endPoint x: 930, endPoint y: 445, distance: 7.6
click at [930, 445] on span "You have told us that your first day of absence will be on the 18th Aug and tha…" at bounding box center [860, 438] width 479 height 13
drag, startPoint x: 965, startPoint y: 439, endPoint x: 922, endPoint y: 440, distance: 43.1
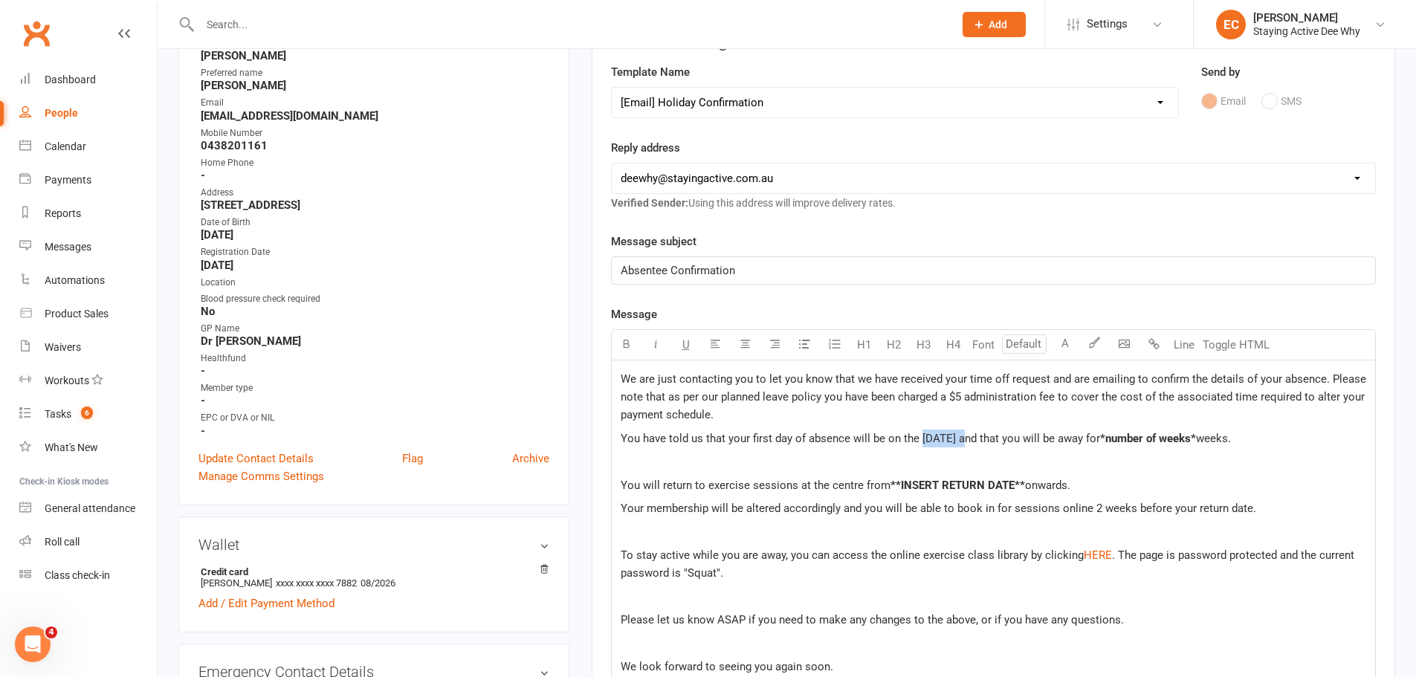
click at [922, 440] on span "You have told us that your first day of absence will be on the 18th Aug and tha…" at bounding box center [860, 438] width 479 height 13
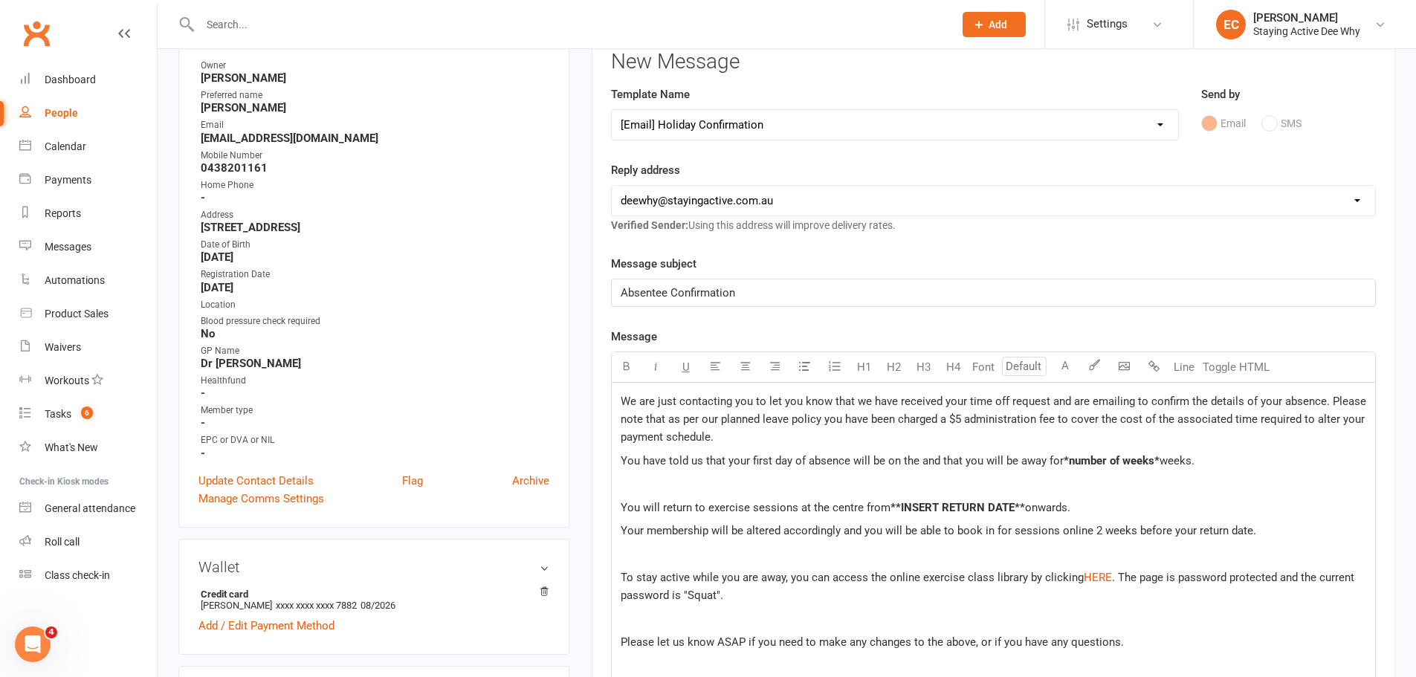
scroll to position [126, 0]
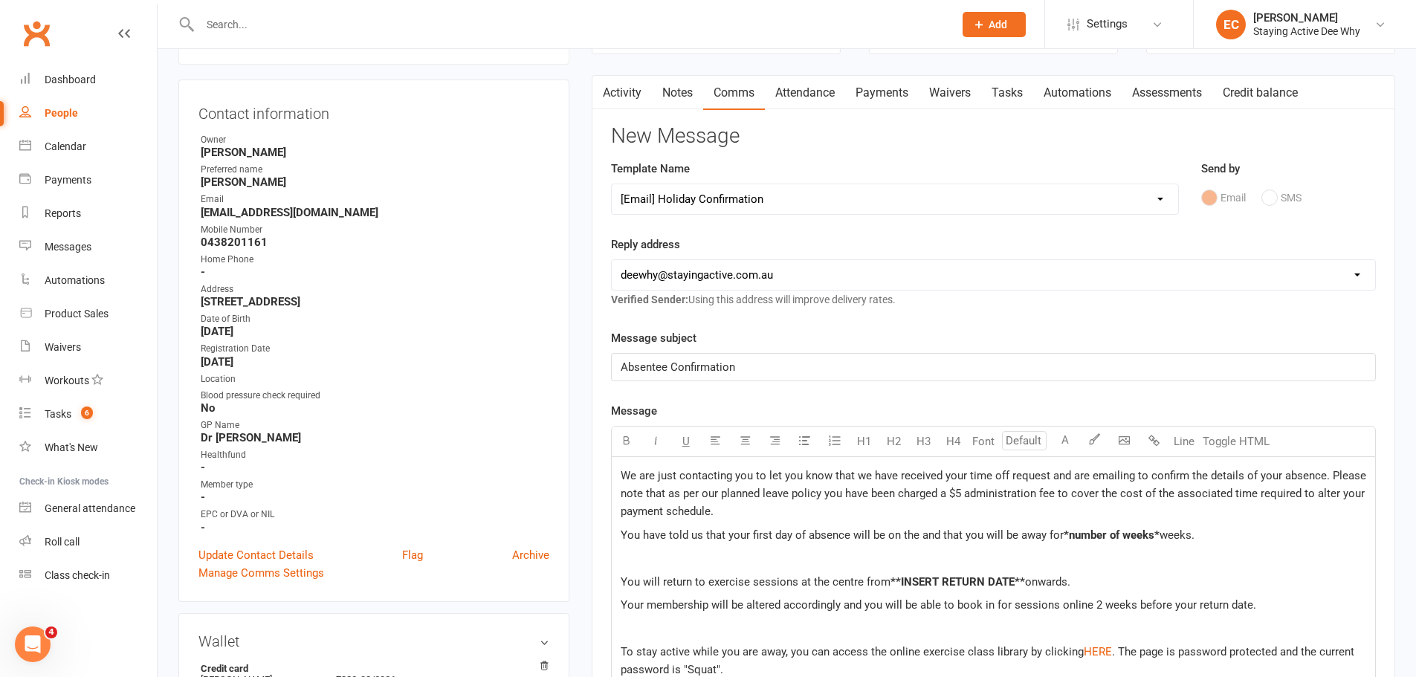
click at [1025, 508] on div "We are just contacting you to let you know that we have received your time off …" at bounding box center [993, 655] width 763 height 396
click at [920, 537] on span "You have told us that your first day of absence will be on the and that you wil…" at bounding box center [842, 535] width 443 height 13
drag, startPoint x: 1212, startPoint y: 535, endPoint x: 1111, endPoint y: 535, distance: 100.3
click at [1111, 535] on p "You have told us that your first day of absence will be on the 18th Aug and tha…" at bounding box center [994, 535] width 746 height 18
drag, startPoint x: 966, startPoint y: 536, endPoint x: 922, endPoint y: 537, distance: 43.9
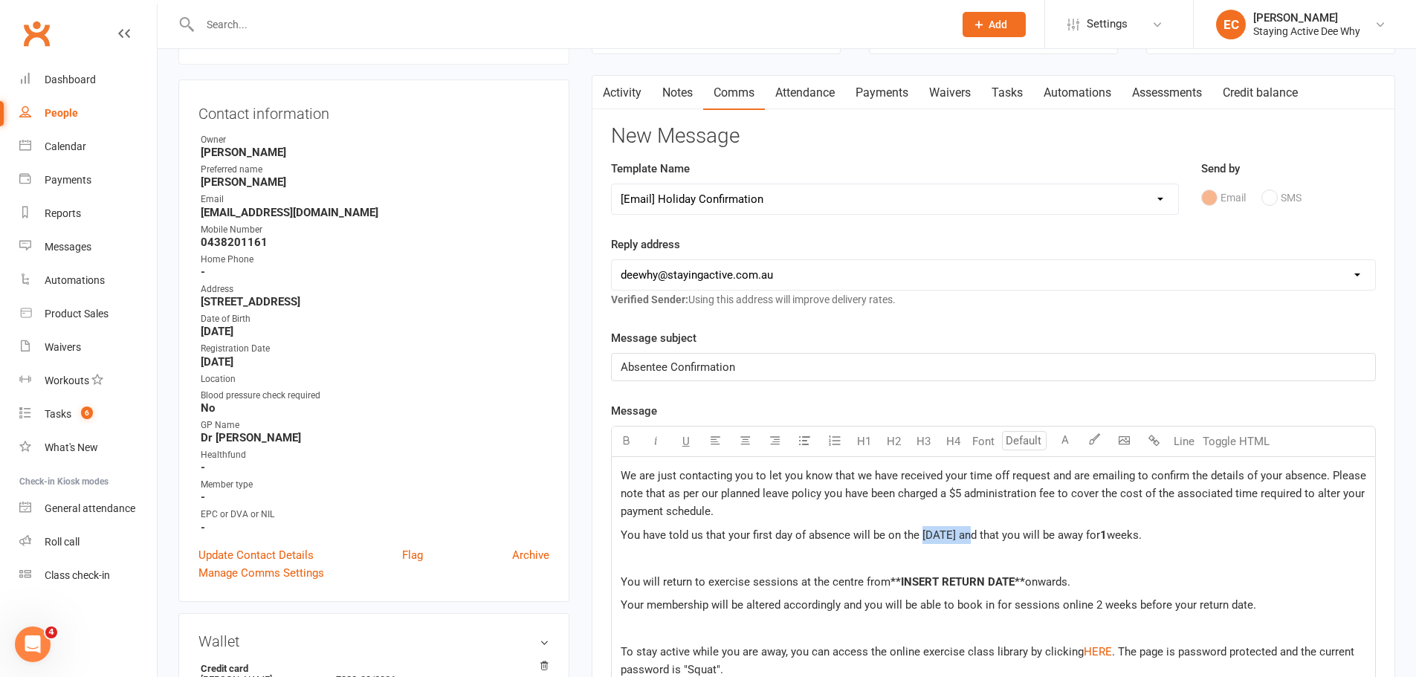
click at [922, 537] on span "You have told us that your first day of absence will be on the 18th Aug and tha…" at bounding box center [860, 535] width 479 height 13
drag, startPoint x: 1022, startPoint y: 582, endPoint x: 890, endPoint y: 586, distance: 132.4
click at [890, 586] on p "You will return to exercise sessions at the centre from **INSERT RETURN DATE** …" at bounding box center [994, 582] width 746 height 18
click at [968, 540] on span "and that you will be away for" at bounding box center [1022, 535] width 141 height 13
click at [1090, 589] on p "You will return to exercise sessions at the centre from 25th August onwards." at bounding box center [994, 582] width 746 height 18
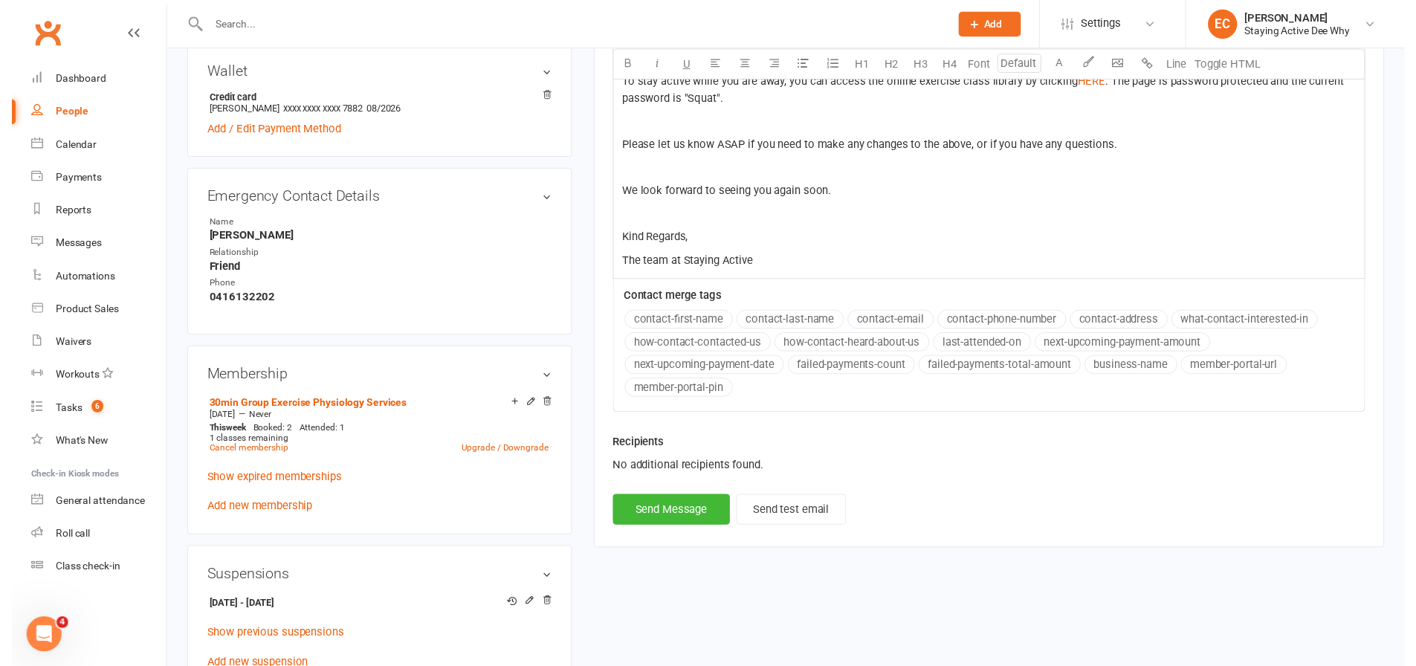
scroll to position [721, 0]
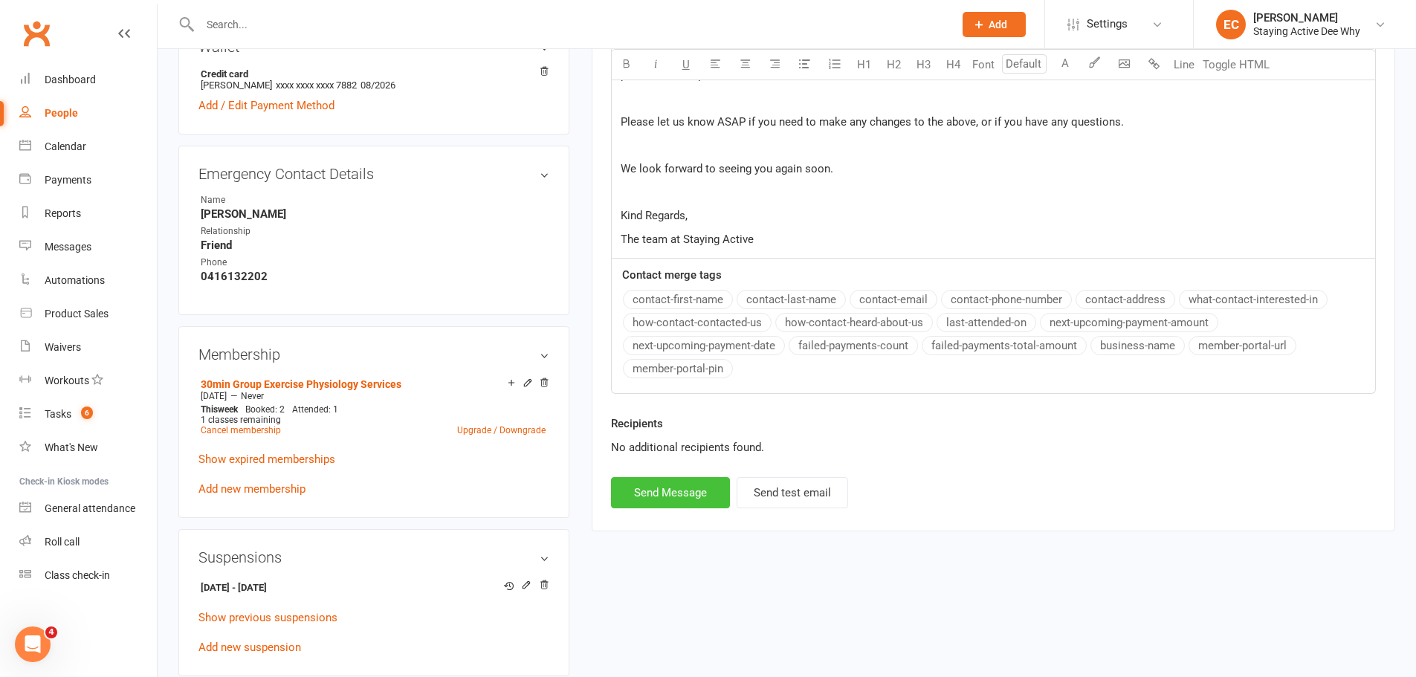
click at [685, 500] on button "Send Message" at bounding box center [670, 492] width 119 height 31
select select
select select "0"
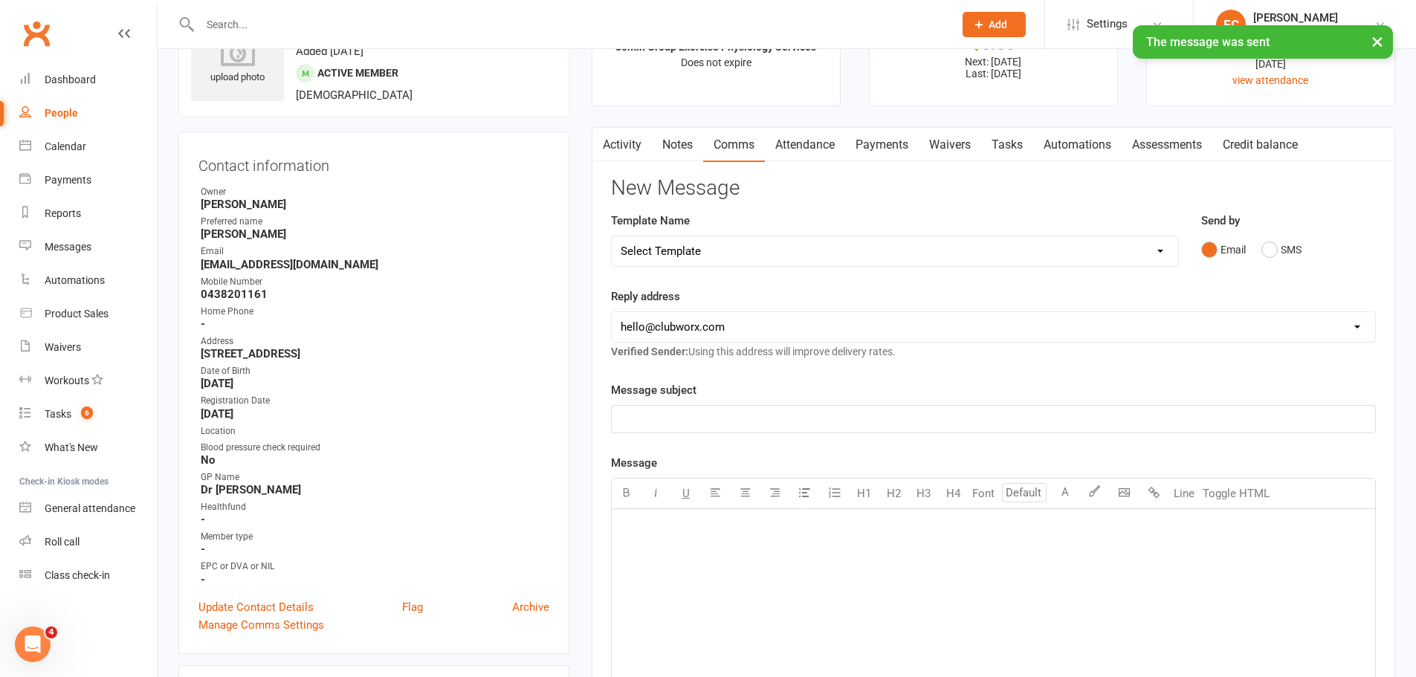
scroll to position [0, 0]
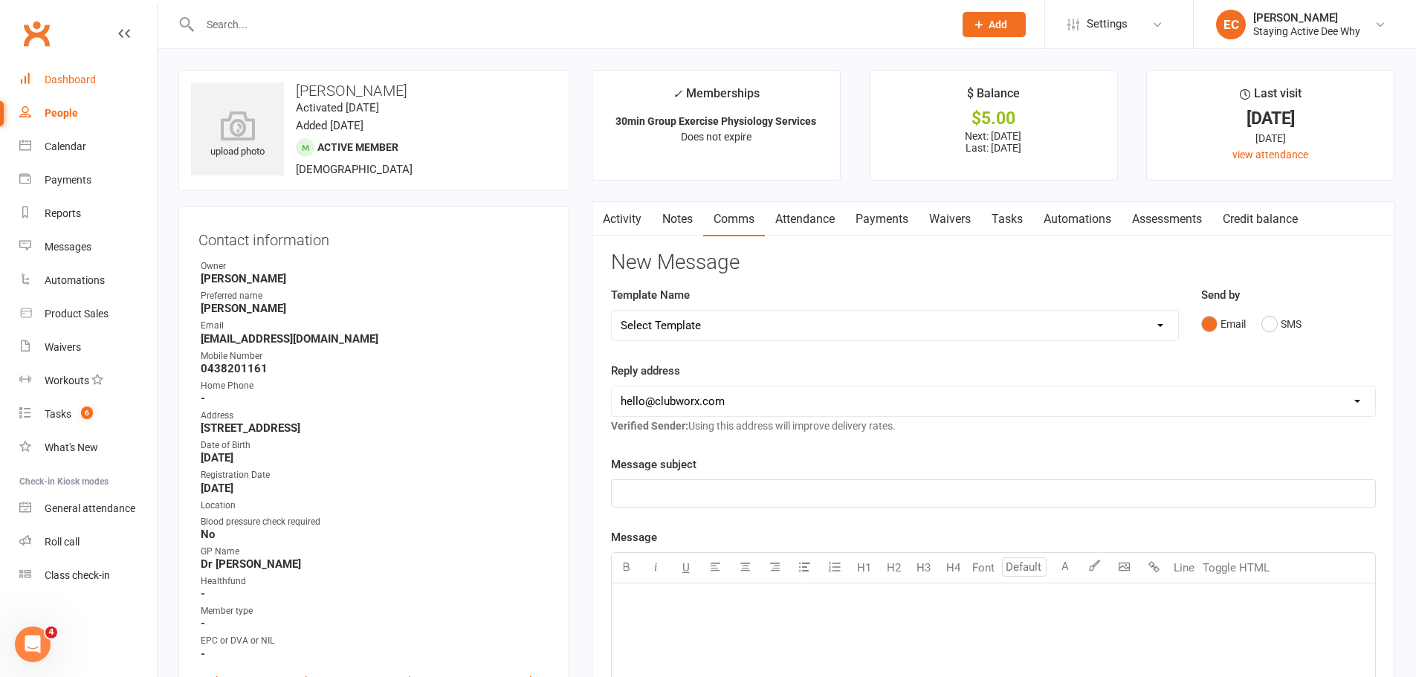
drag, startPoint x: 55, startPoint y: 71, endPoint x: 65, endPoint y: 57, distance: 17.5
click at [55, 71] on link "Dashboard" at bounding box center [88, 79] width 138 height 33
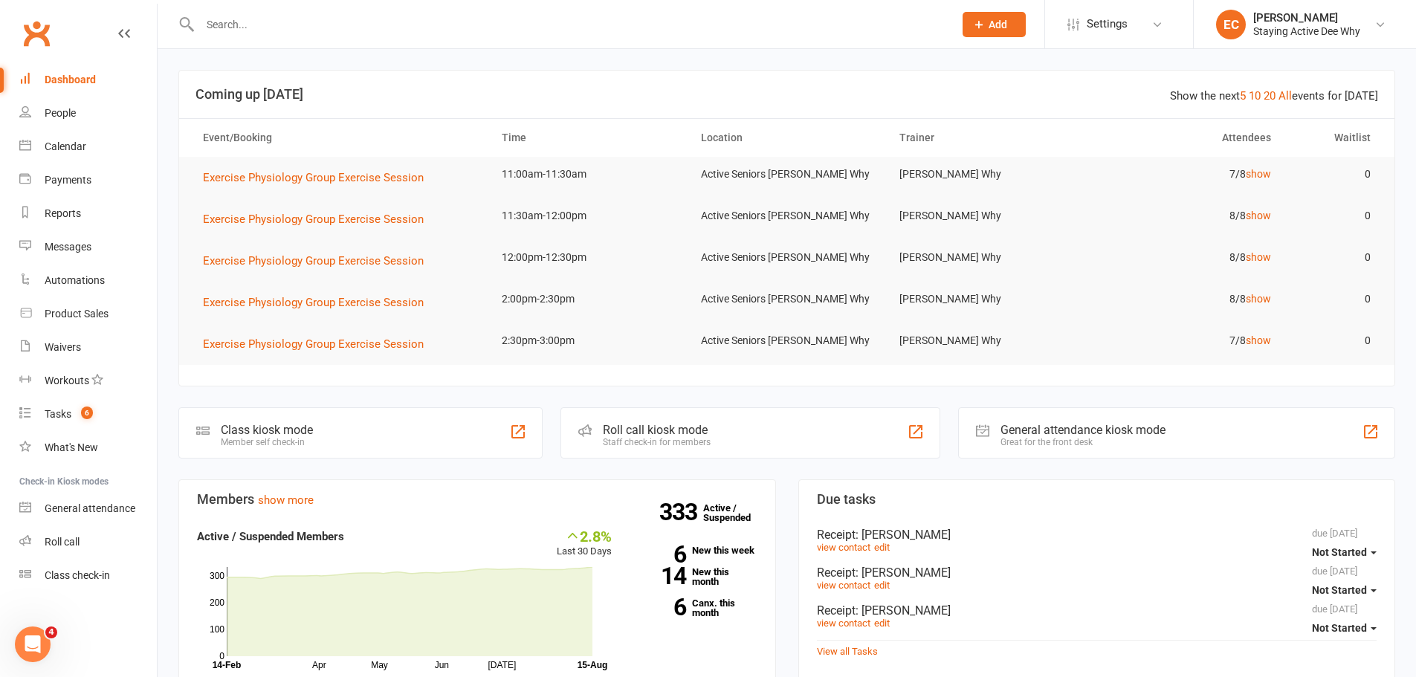
click at [338, 22] on input "text" at bounding box center [569, 24] width 748 height 21
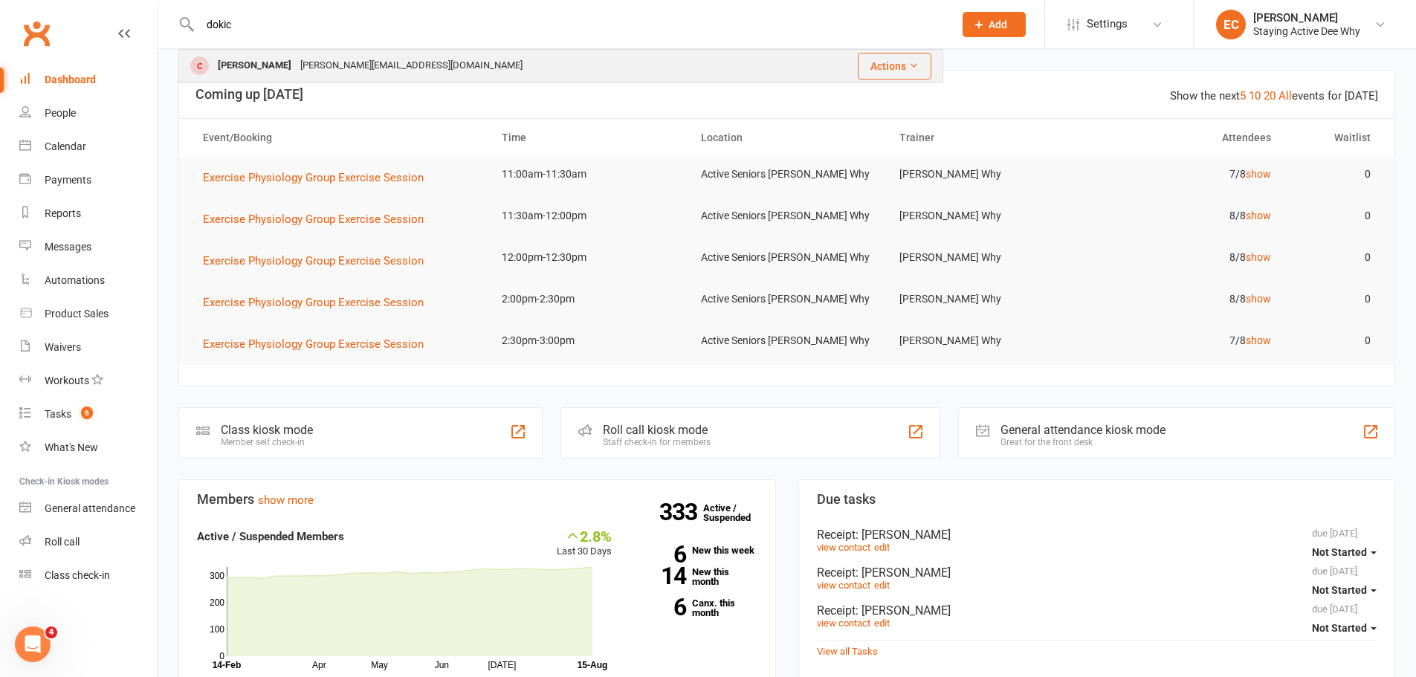
type input "dokic"
click at [334, 80] on div "Marie Dokic marie.dokic@gmail.com" at bounding box center [486, 66] width 613 height 30
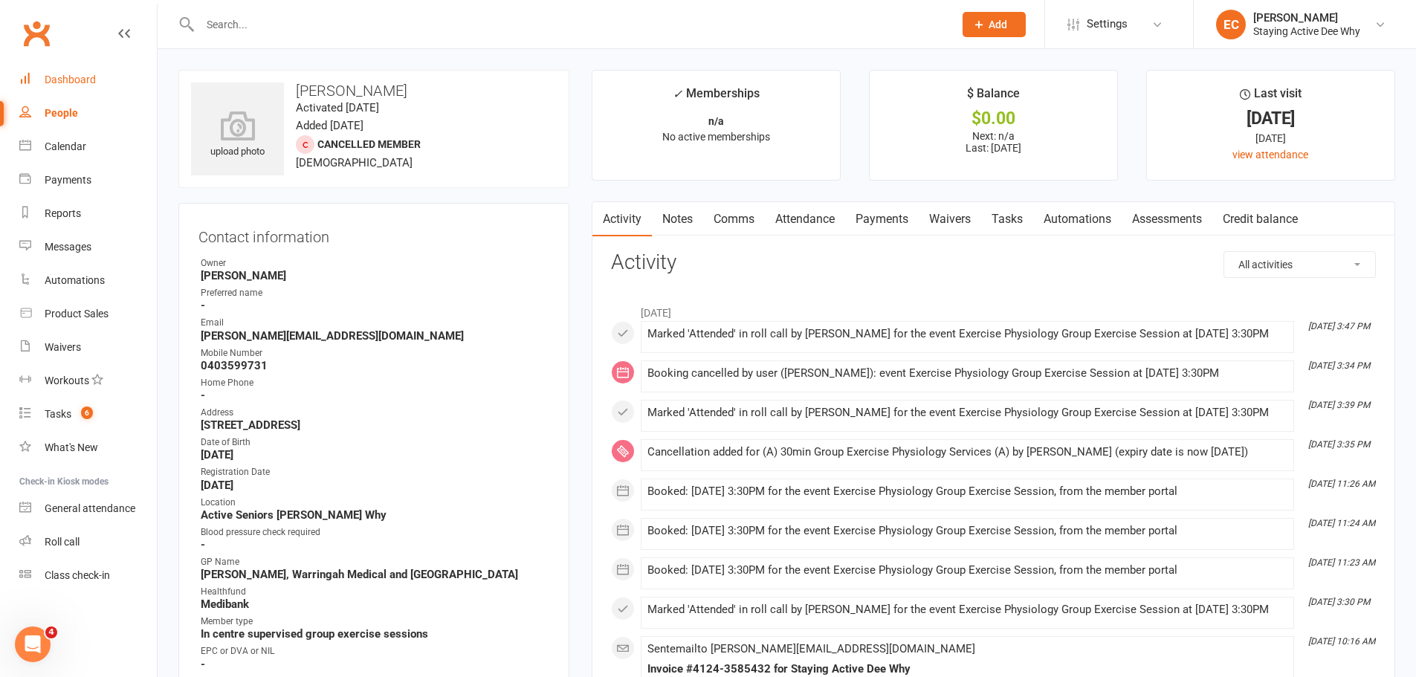
click at [102, 69] on link "Dashboard" at bounding box center [88, 79] width 138 height 33
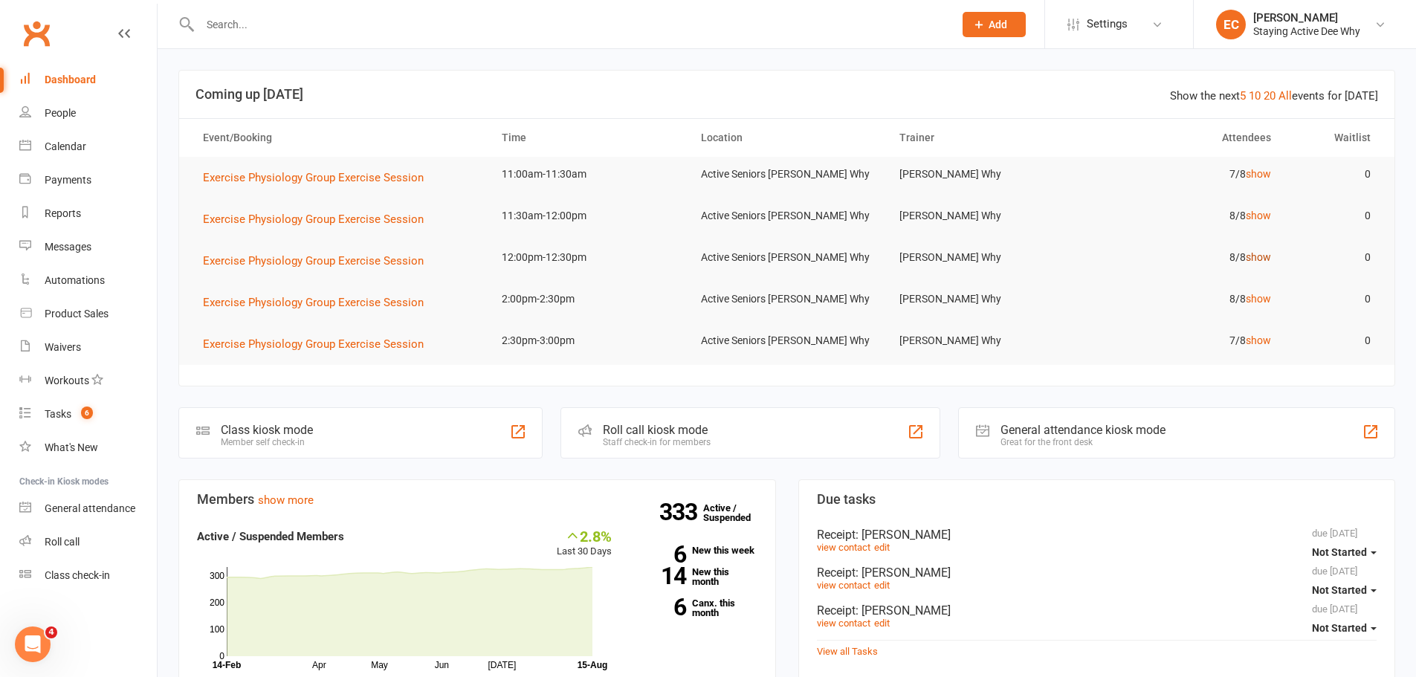
click at [1258, 261] on link "show" at bounding box center [1258, 257] width 25 height 12
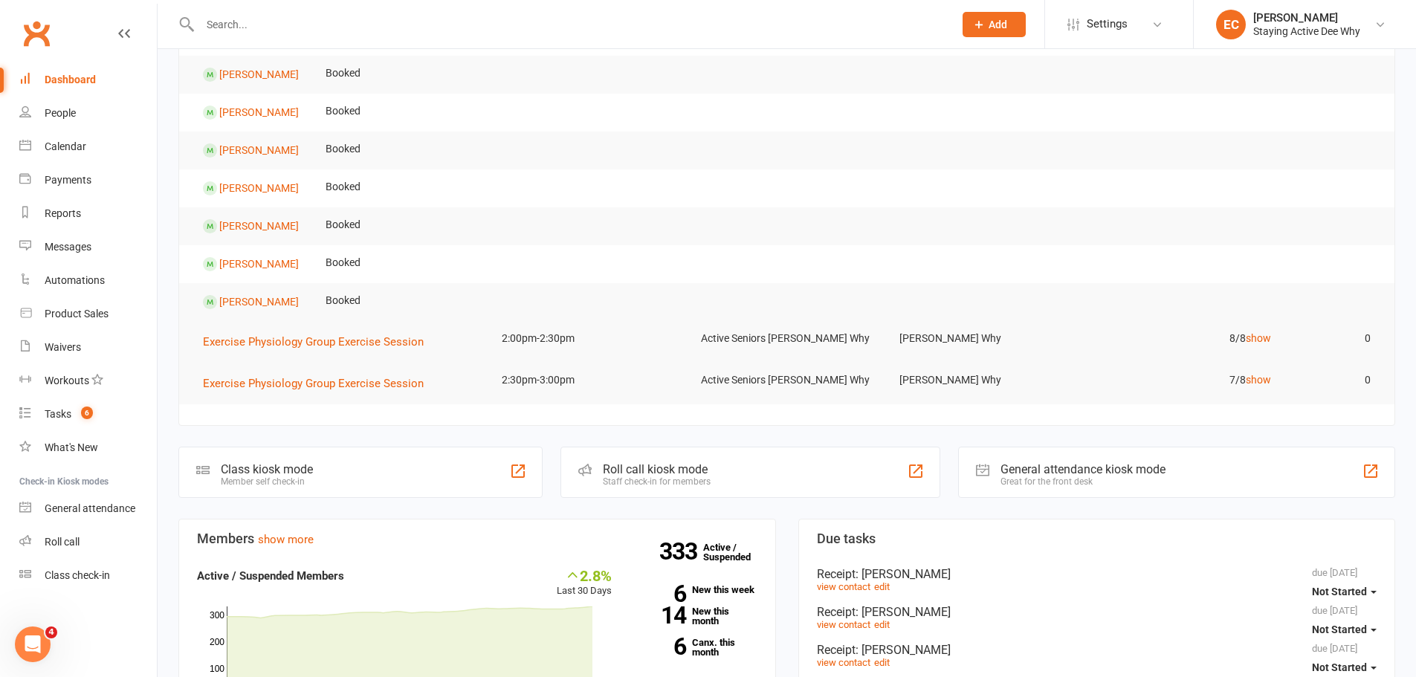
scroll to position [297, 0]
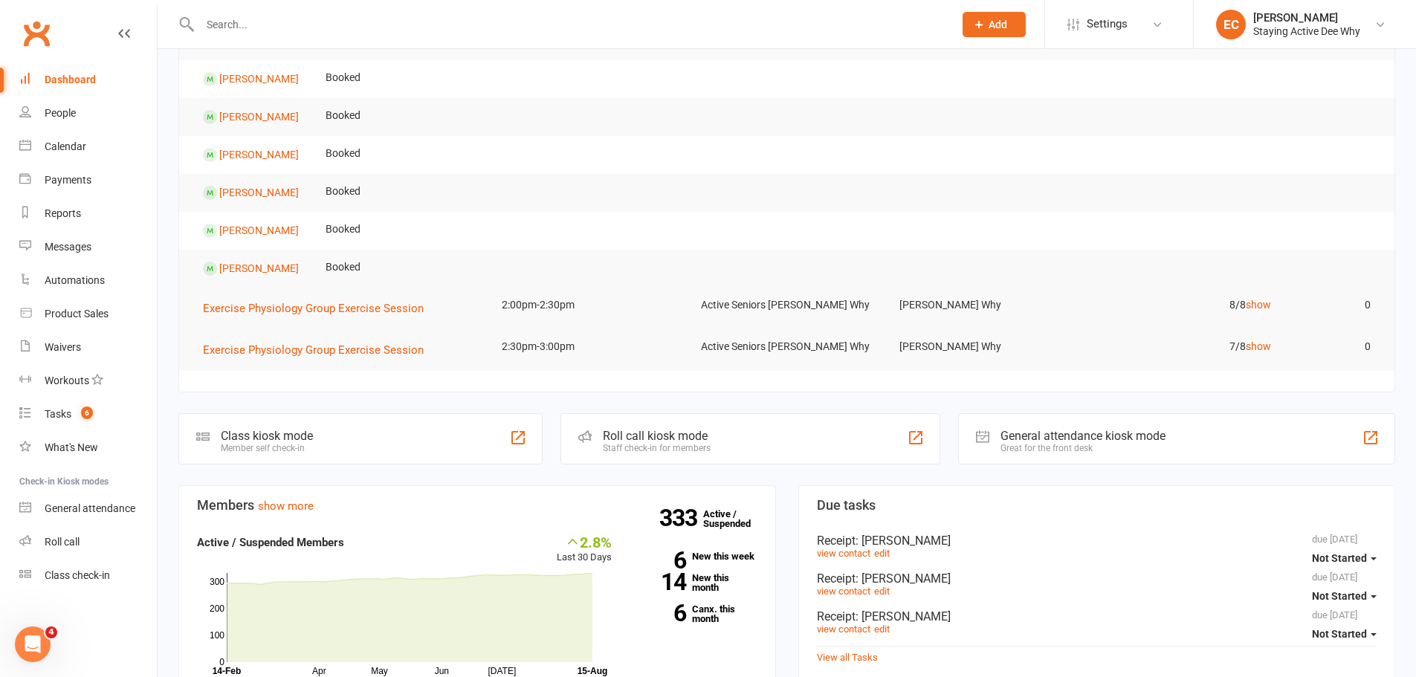
click at [771, 447] on div "Roll call kiosk mode Staff check-in for members" at bounding box center [750, 438] width 380 height 51
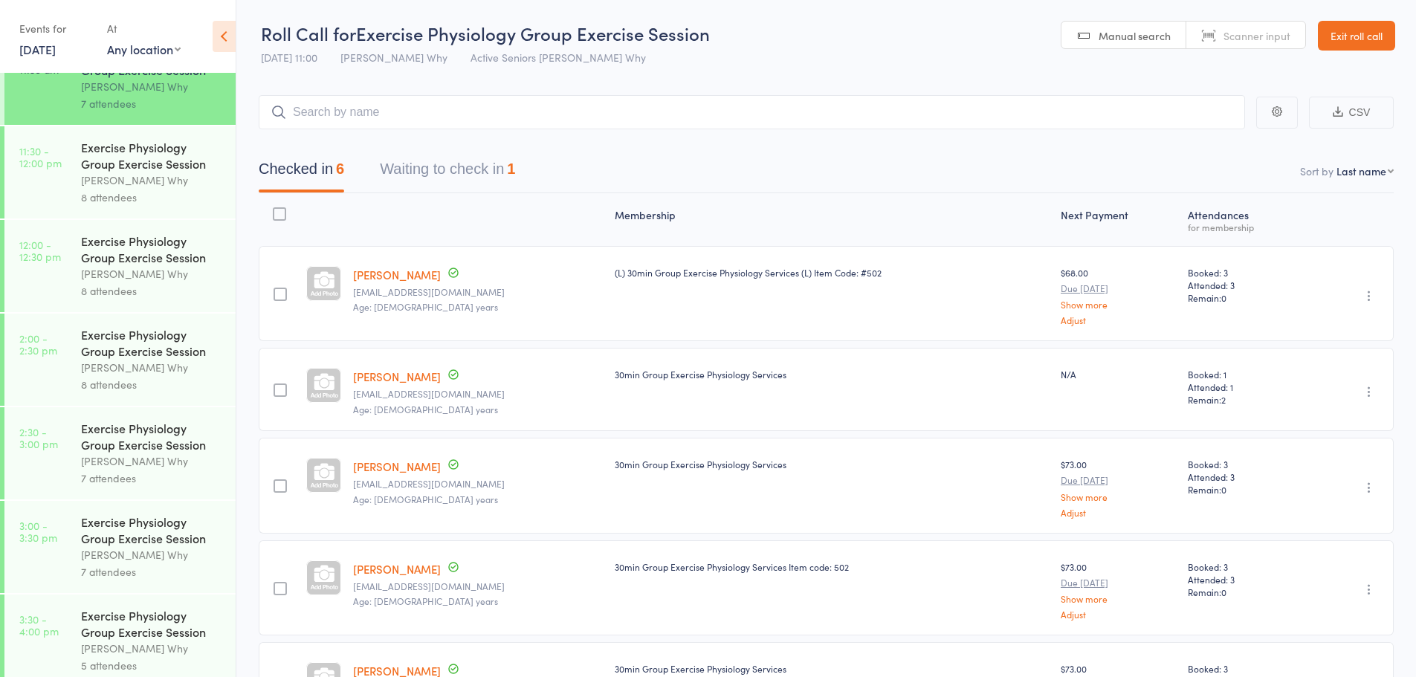
scroll to position [839, 0]
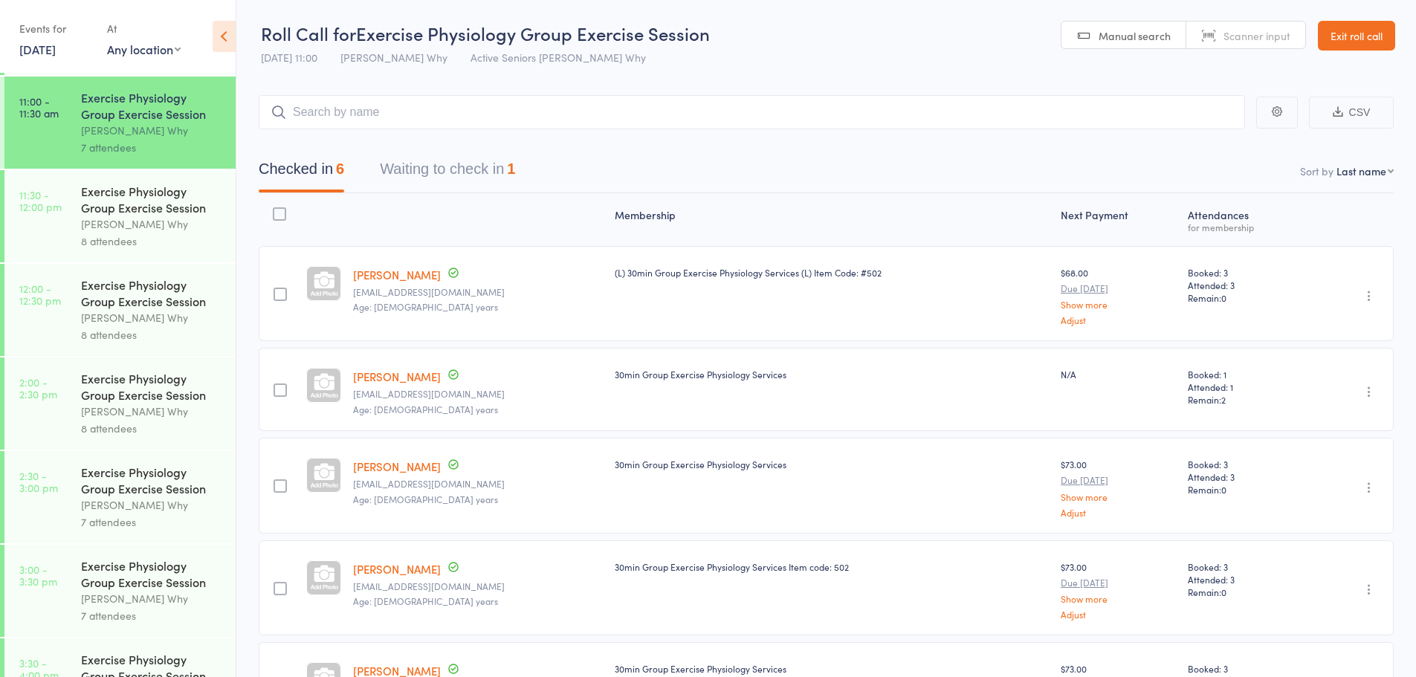
click at [103, 218] on div "[PERSON_NAME] Why" at bounding box center [152, 224] width 142 height 17
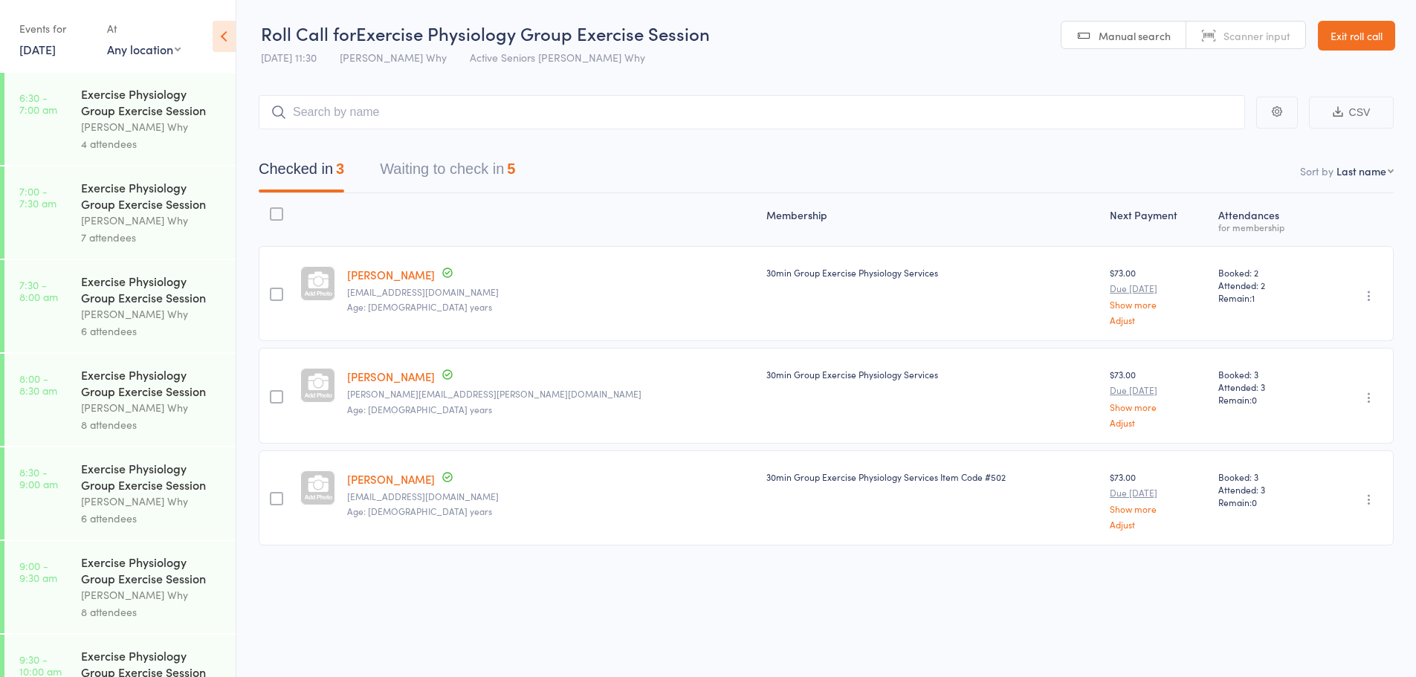
click at [462, 168] on button "Waiting to check in 5" at bounding box center [447, 172] width 135 height 39
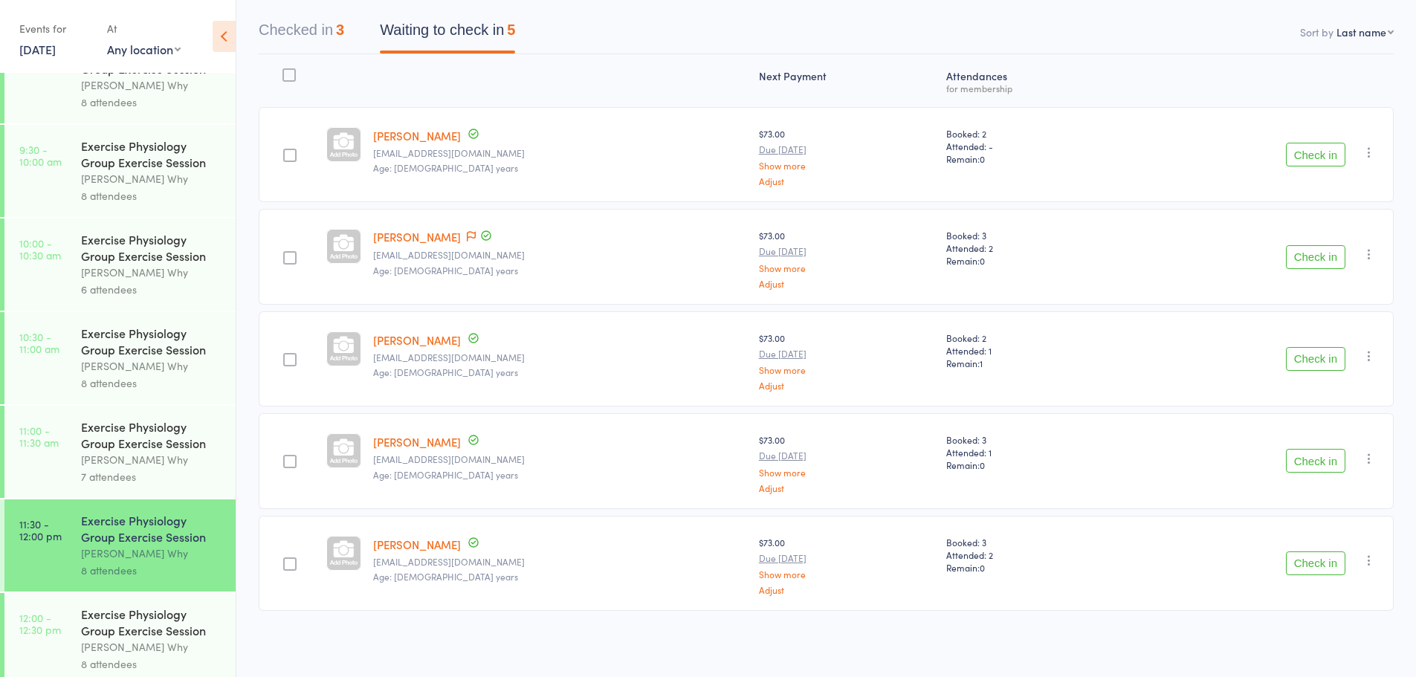
scroll to position [520, 0]
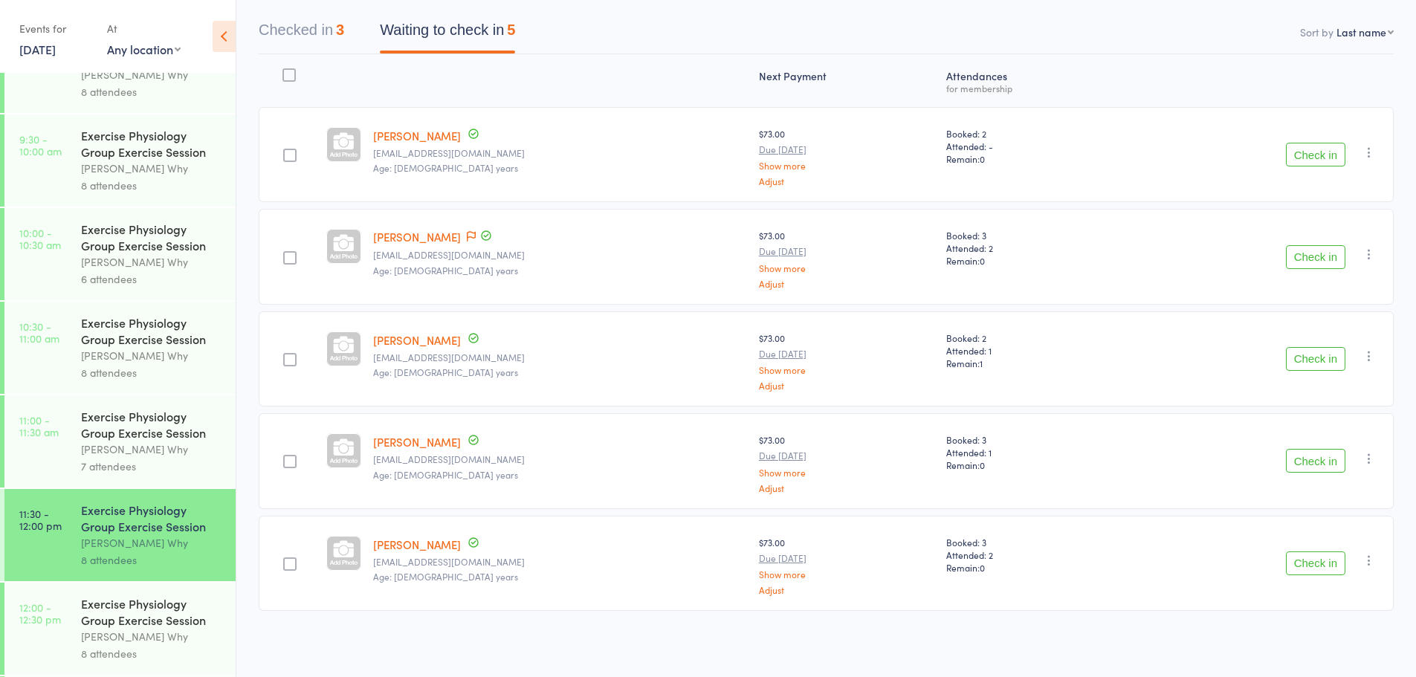
click at [105, 616] on div "Exercise Physiology Group Exercise Session" at bounding box center [152, 611] width 142 height 33
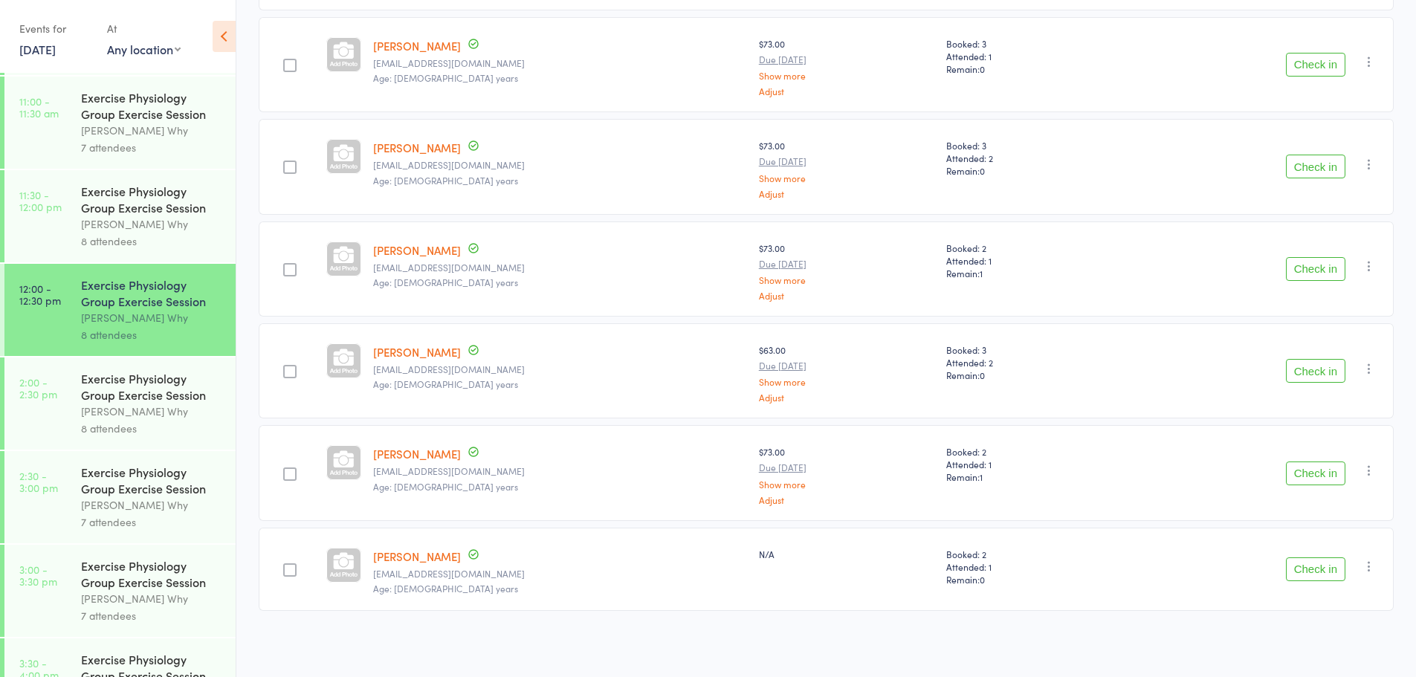
scroll to position [765, 0]
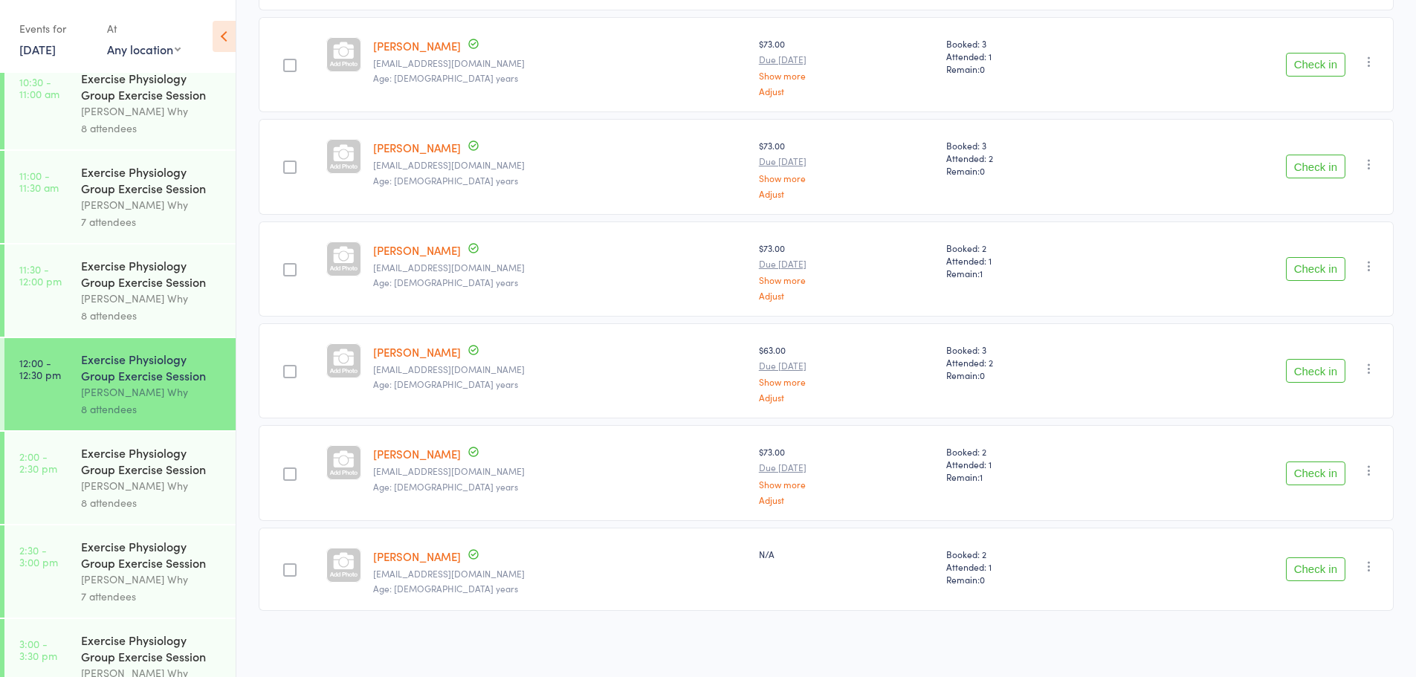
click at [120, 281] on div "Exercise Physiology Group Exercise Session" at bounding box center [152, 273] width 142 height 33
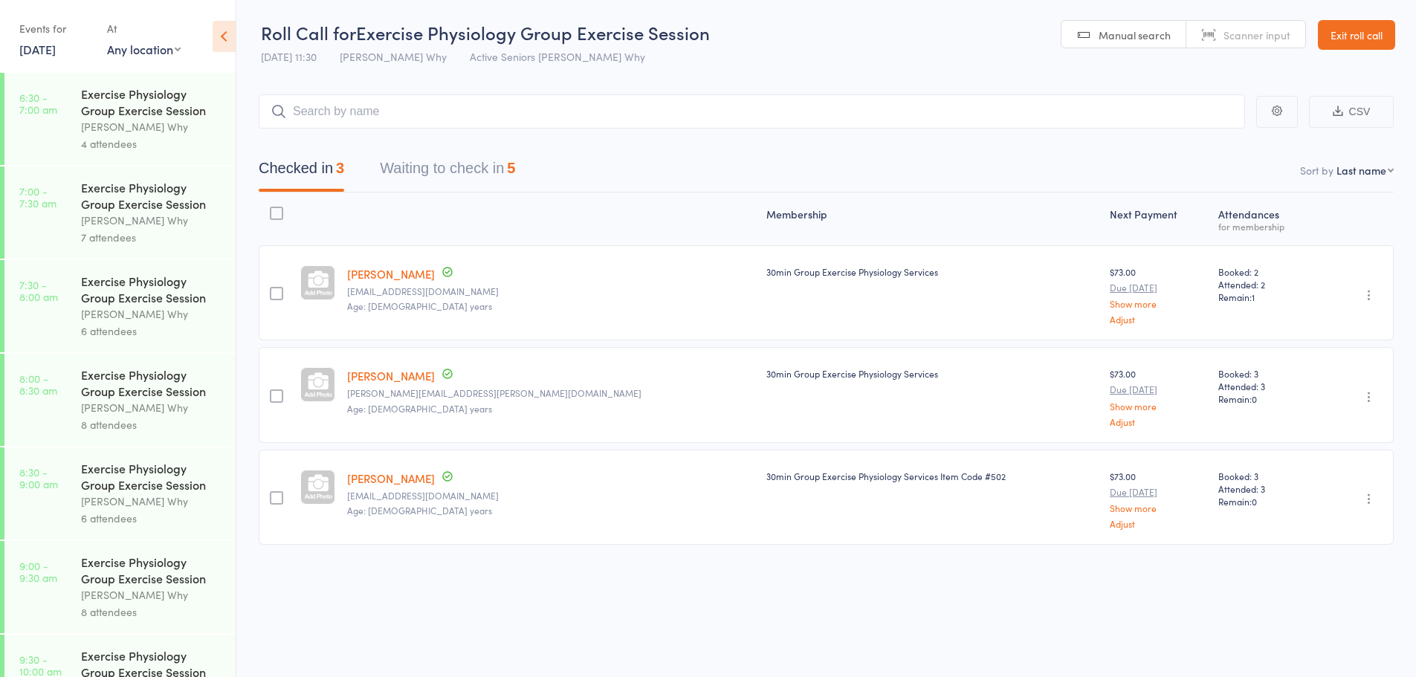
click at [485, 161] on button "Waiting to check in 5" at bounding box center [447, 171] width 135 height 39
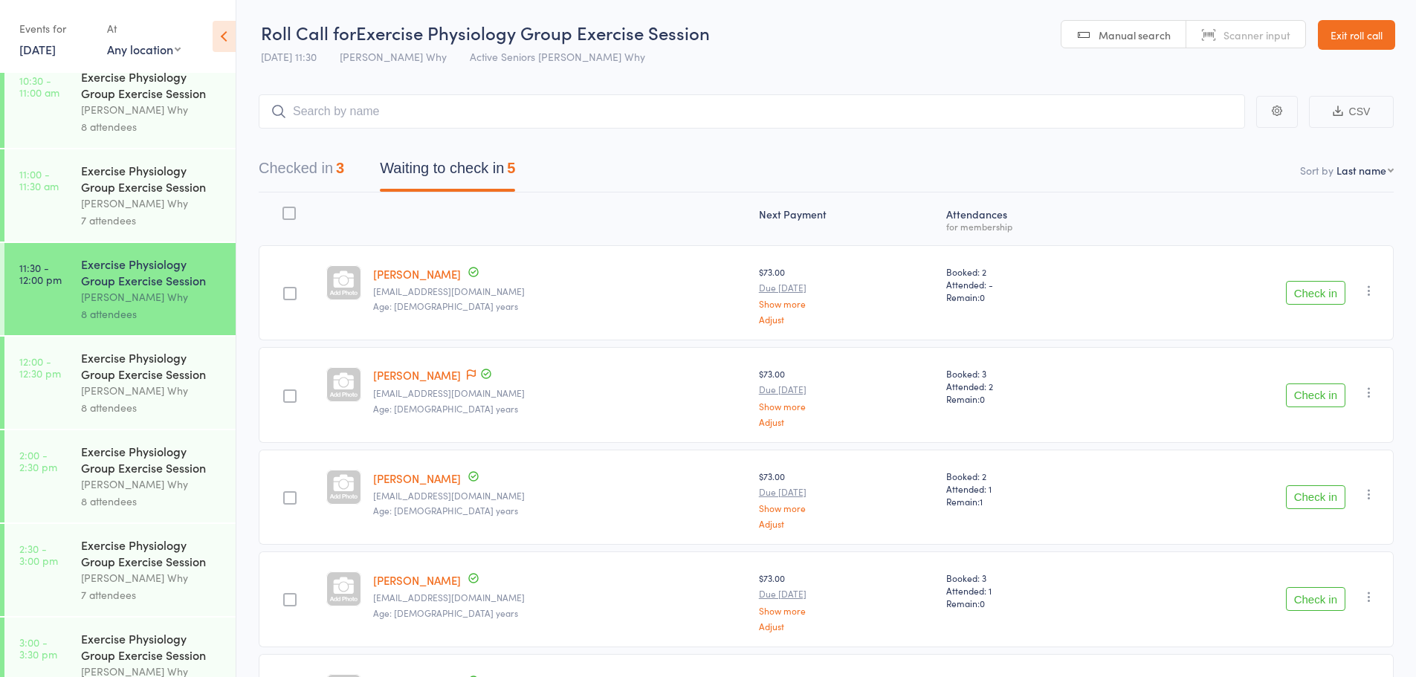
scroll to position [595, 0]
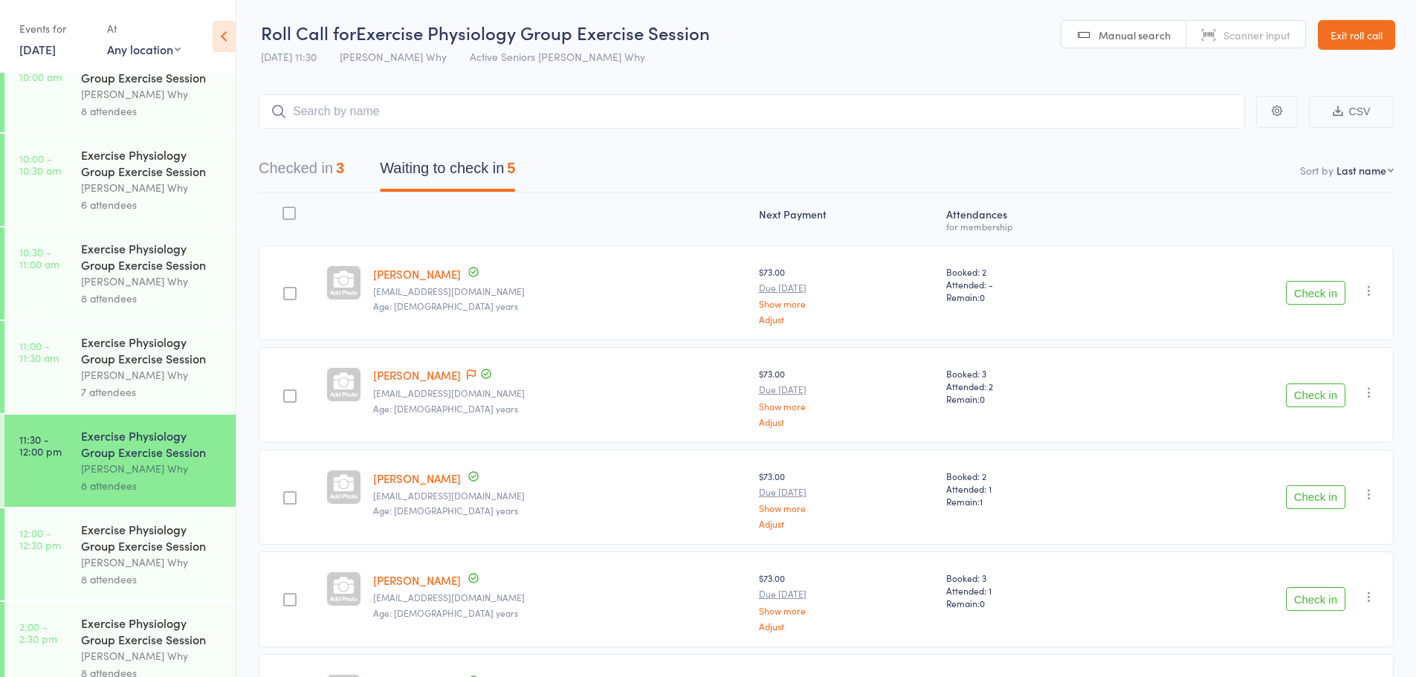
click at [173, 352] on div "Exercise Physiology Group Exercise Session" at bounding box center [152, 350] width 142 height 33
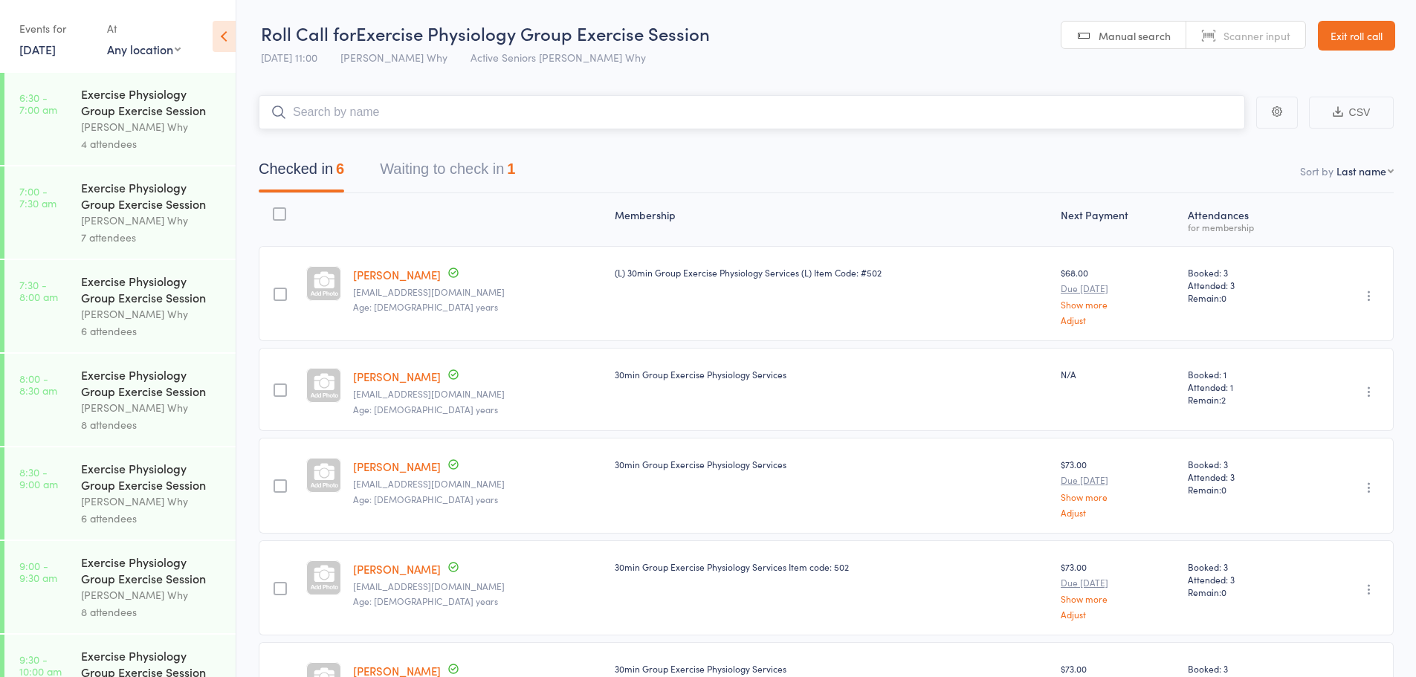
click at [480, 180] on button "Waiting to check in 1" at bounding box center [447, 172] width 135 height 39
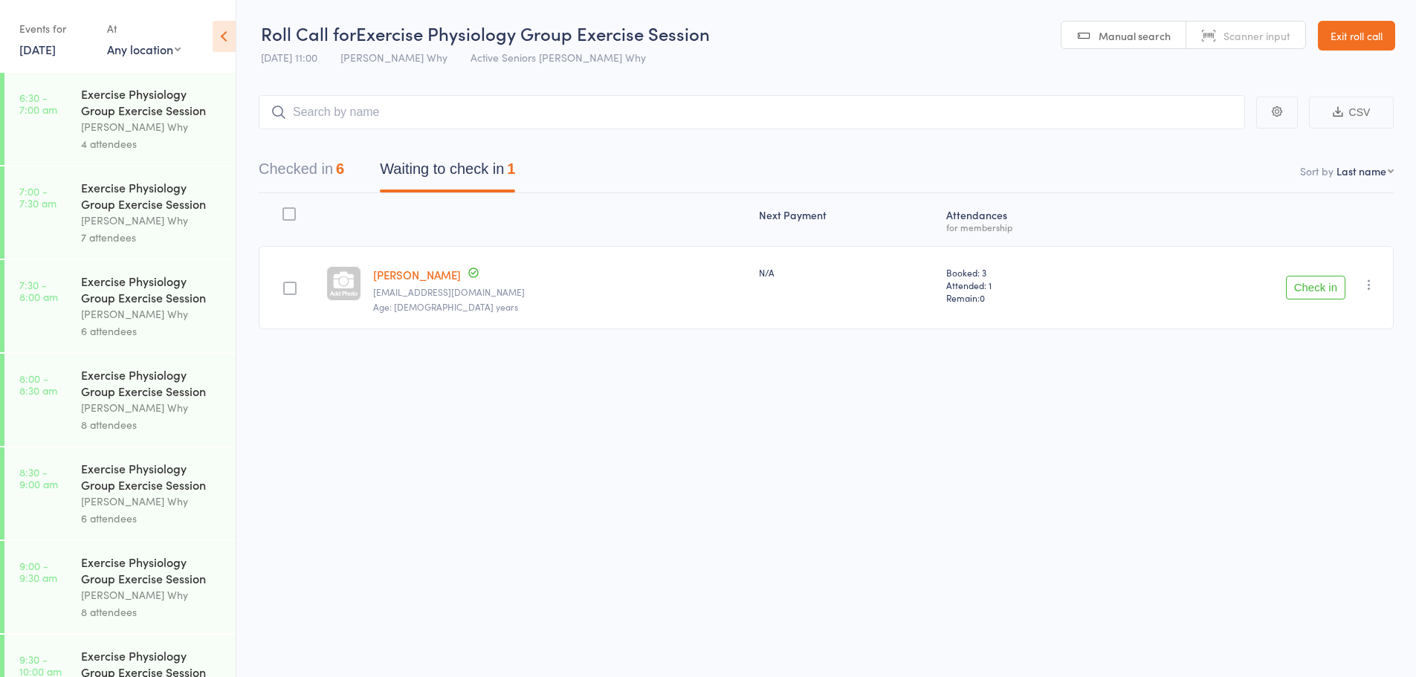
click at [1310, 290] on button "Check in" at bounding box center [1315, 288] width 59 height 24
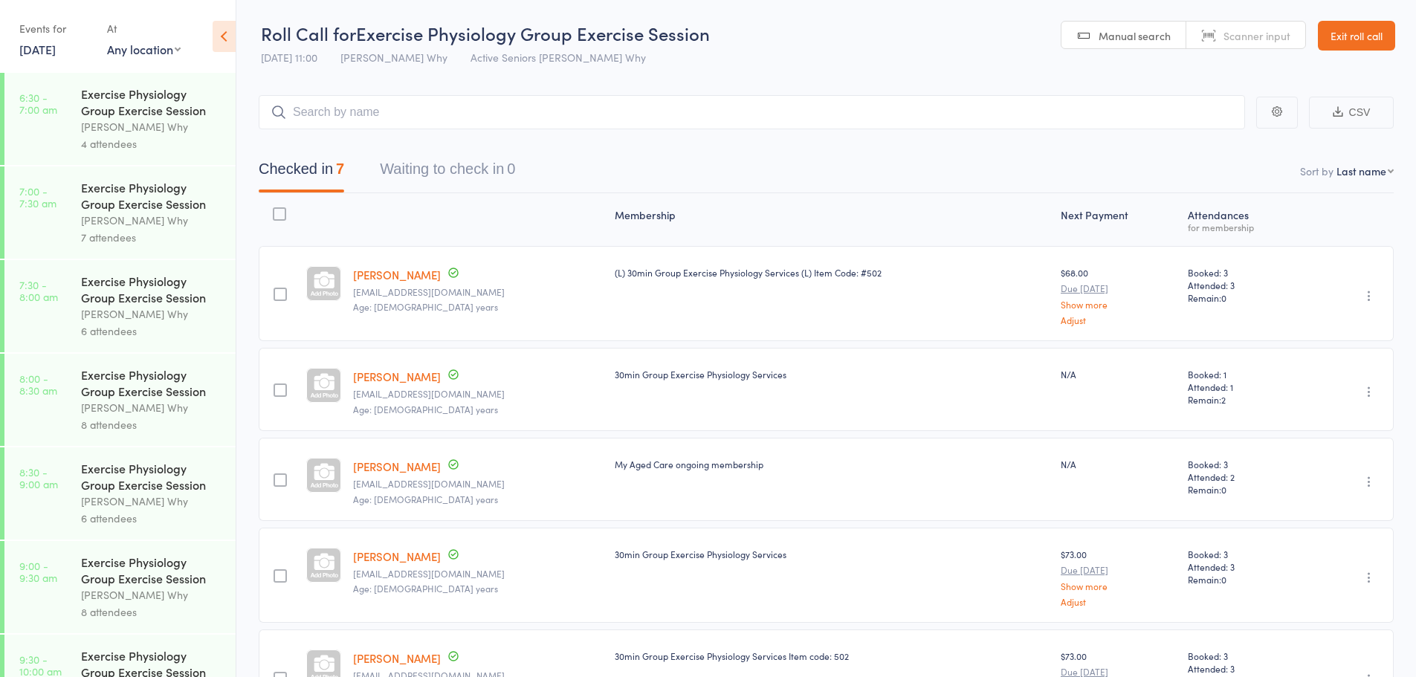
click at [1362, 32] on link "Exit roll call" at bounding box center [1356, 36] width 77 height 30
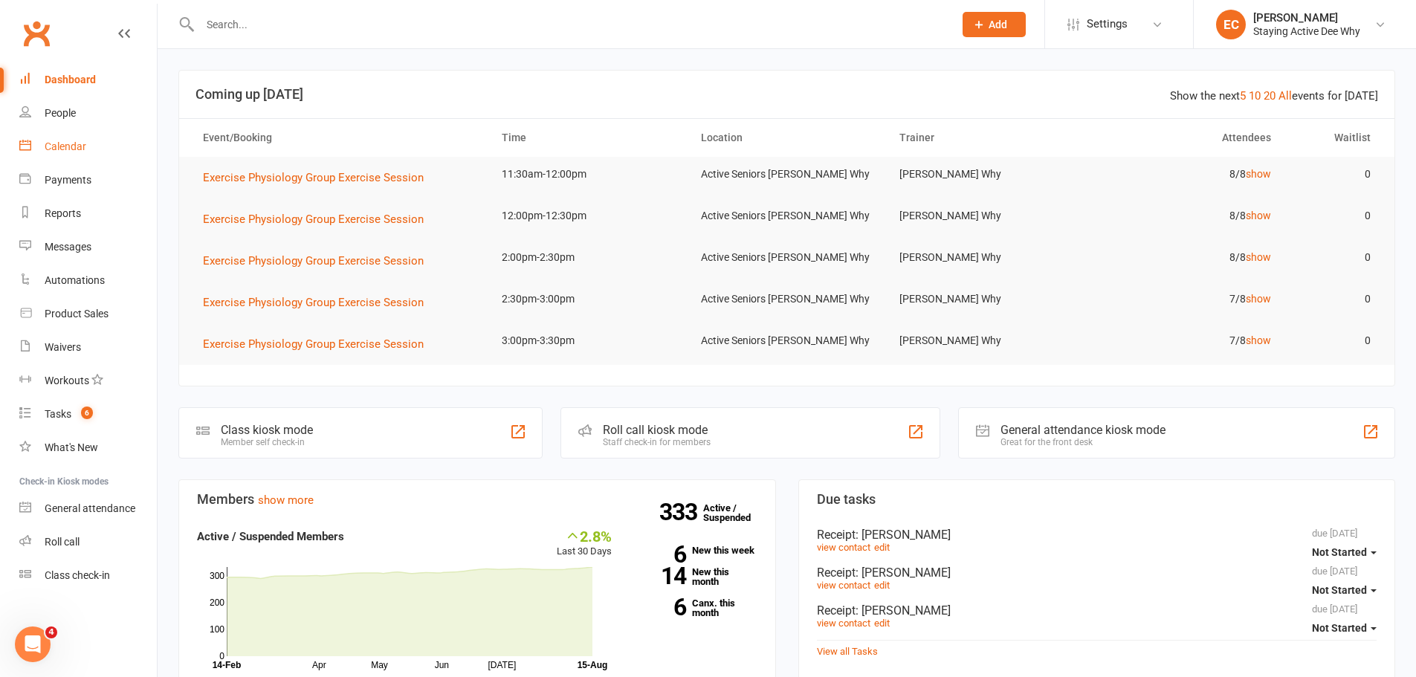
click at [80, 146] on div "Calendar" at bounding box center [66, 146] width 42 height 12
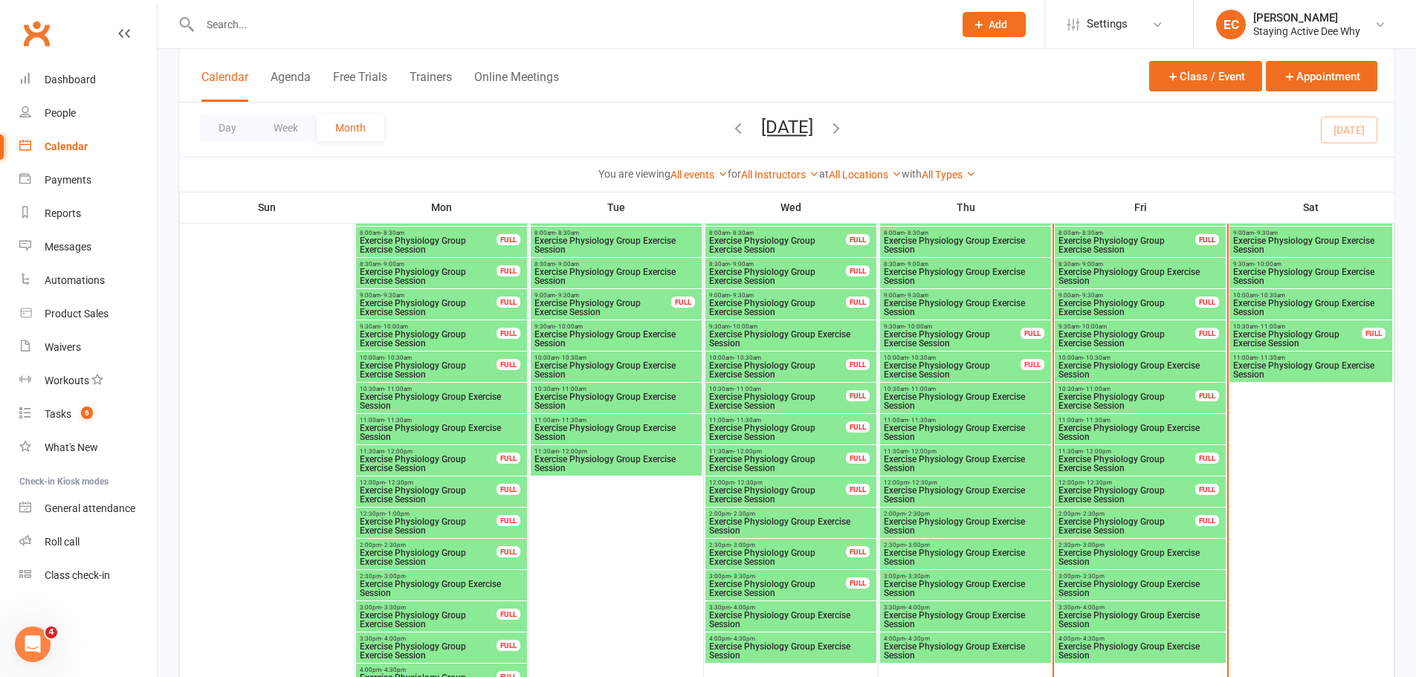
scroll to position [1412, 0]
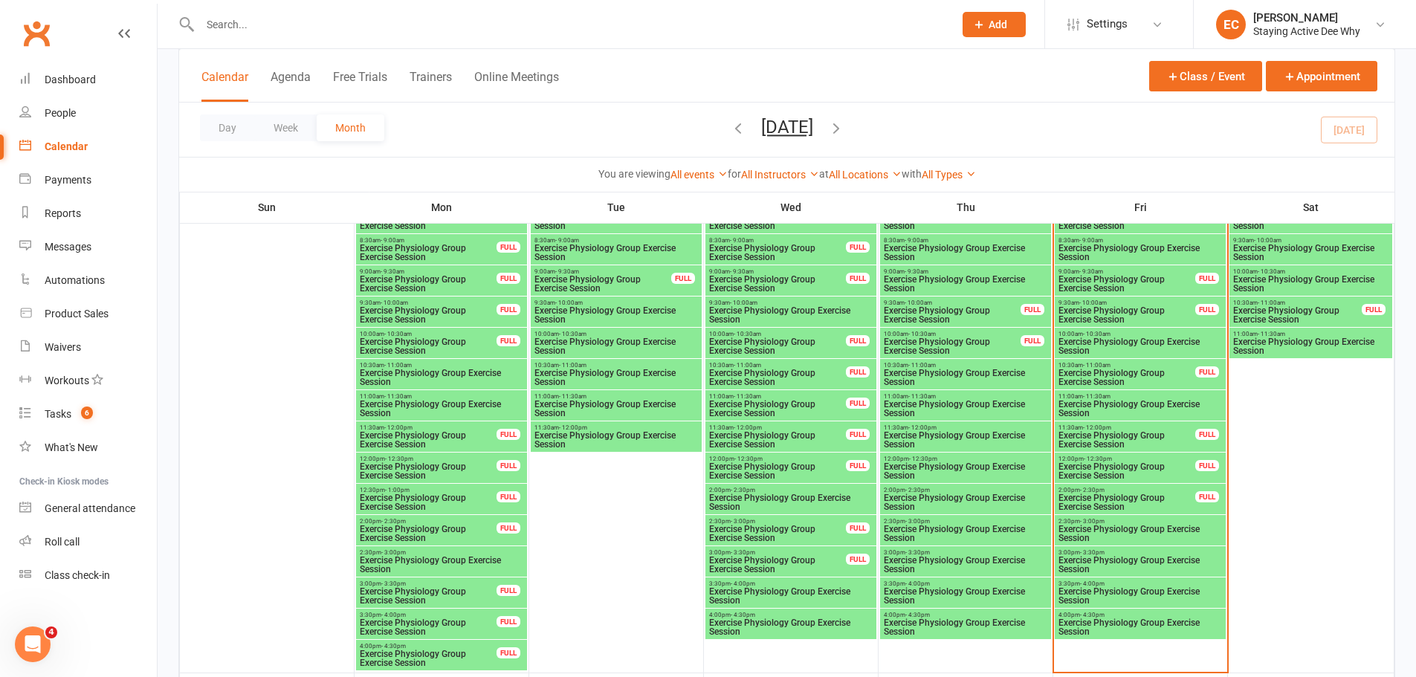
click at [1096, 436] on span "Exercise Physiology Group Exercise Session" at bounding box center [1127, 440] width 138 height 18
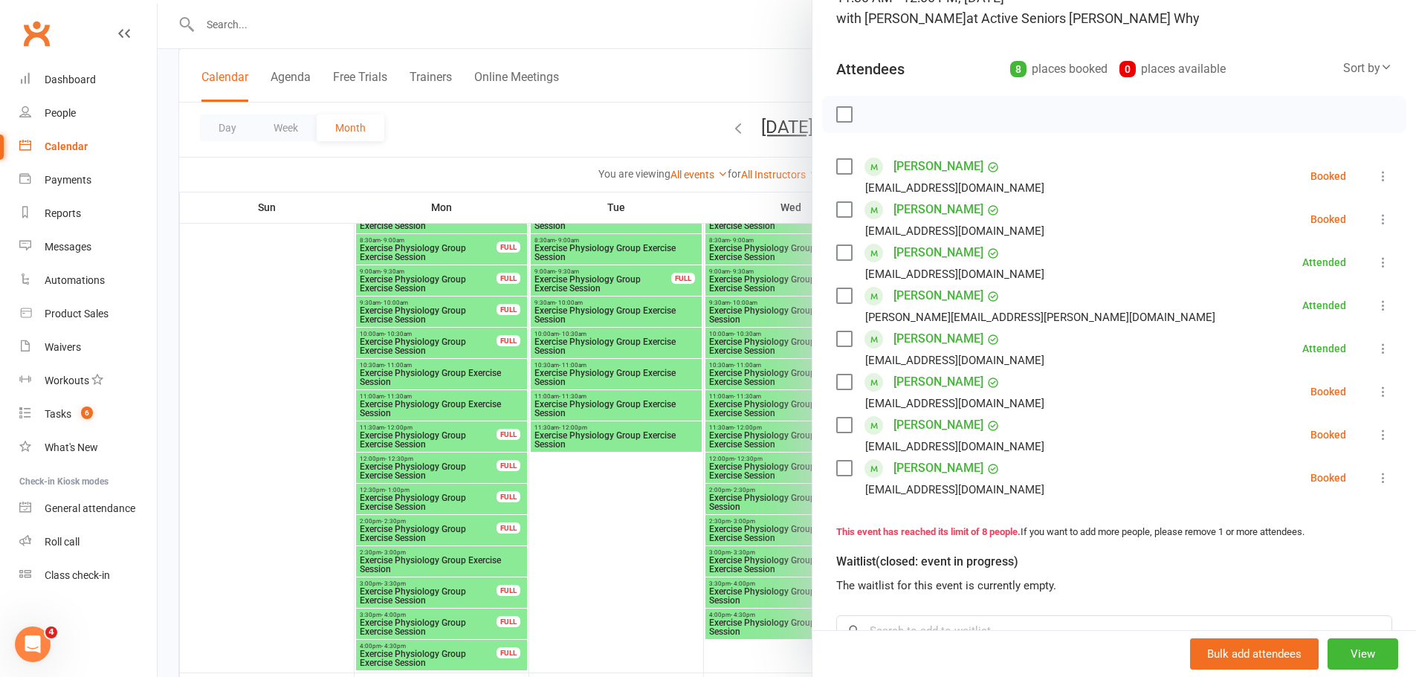
scroll to position [149, 0]
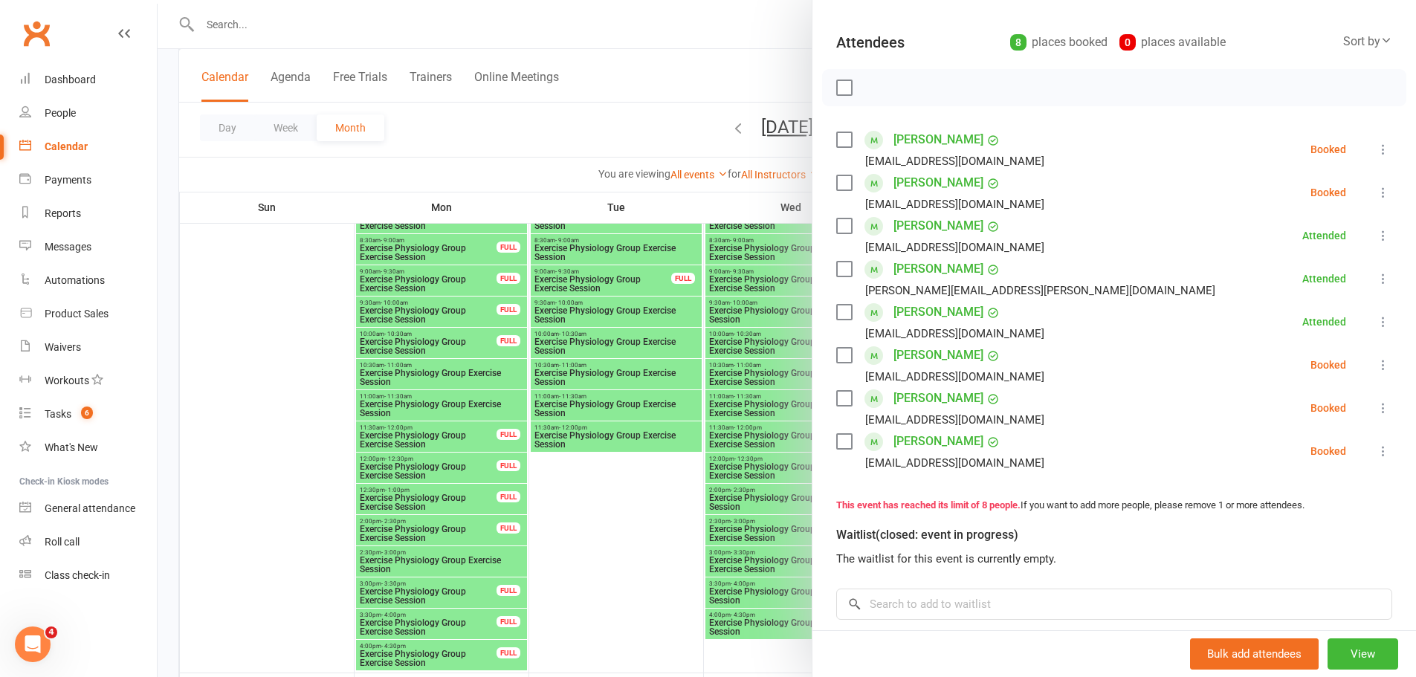
click at [265, 292] on div at bounding box center [787, 338] width 1258 height 677
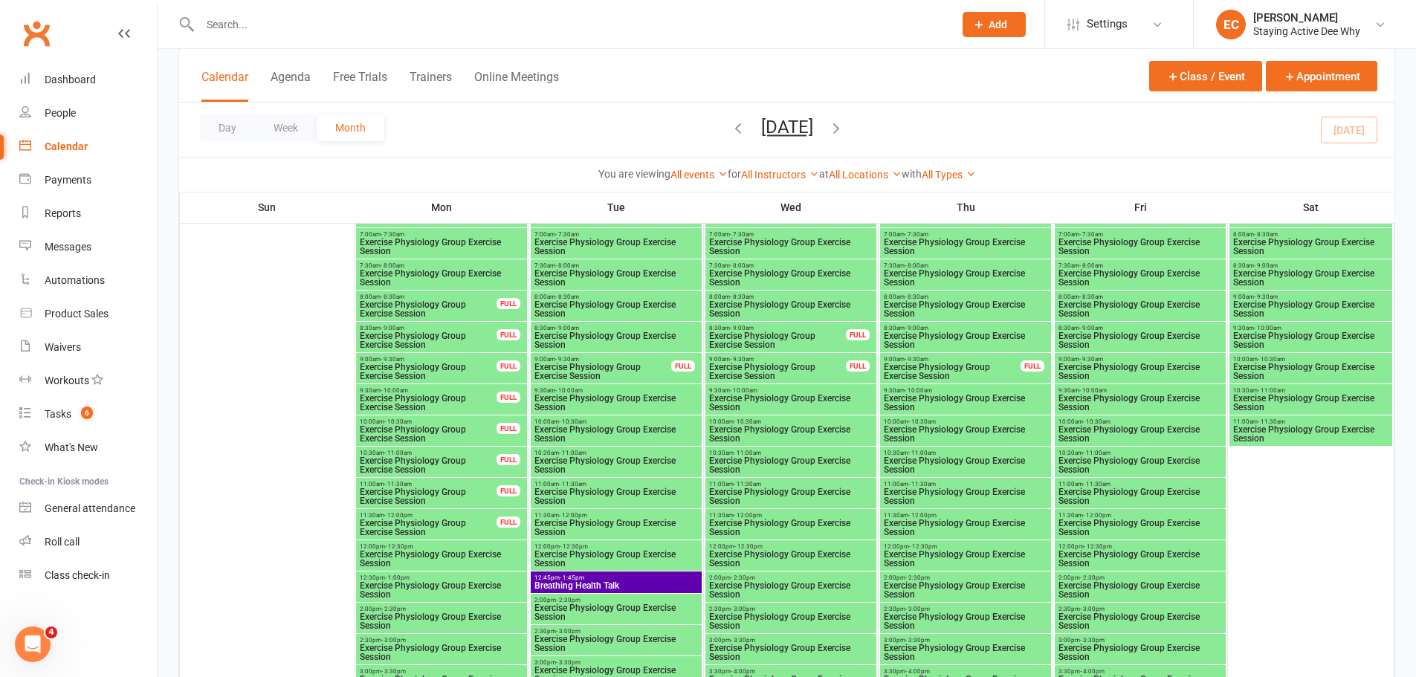
scroll to position [2527, 0]
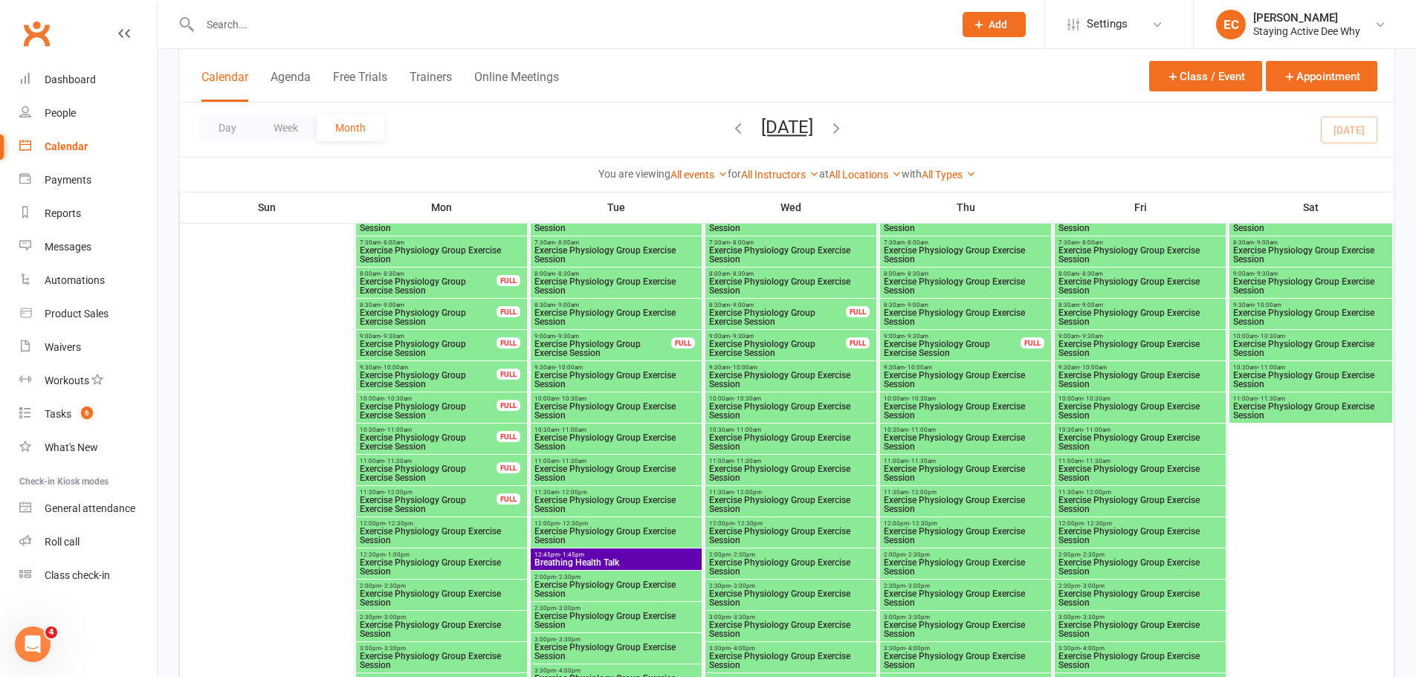
click at [1082, 468] on span "Exercise Physiology Group Exercise Session" at bounding box center [1140, 474] width 165 height 18
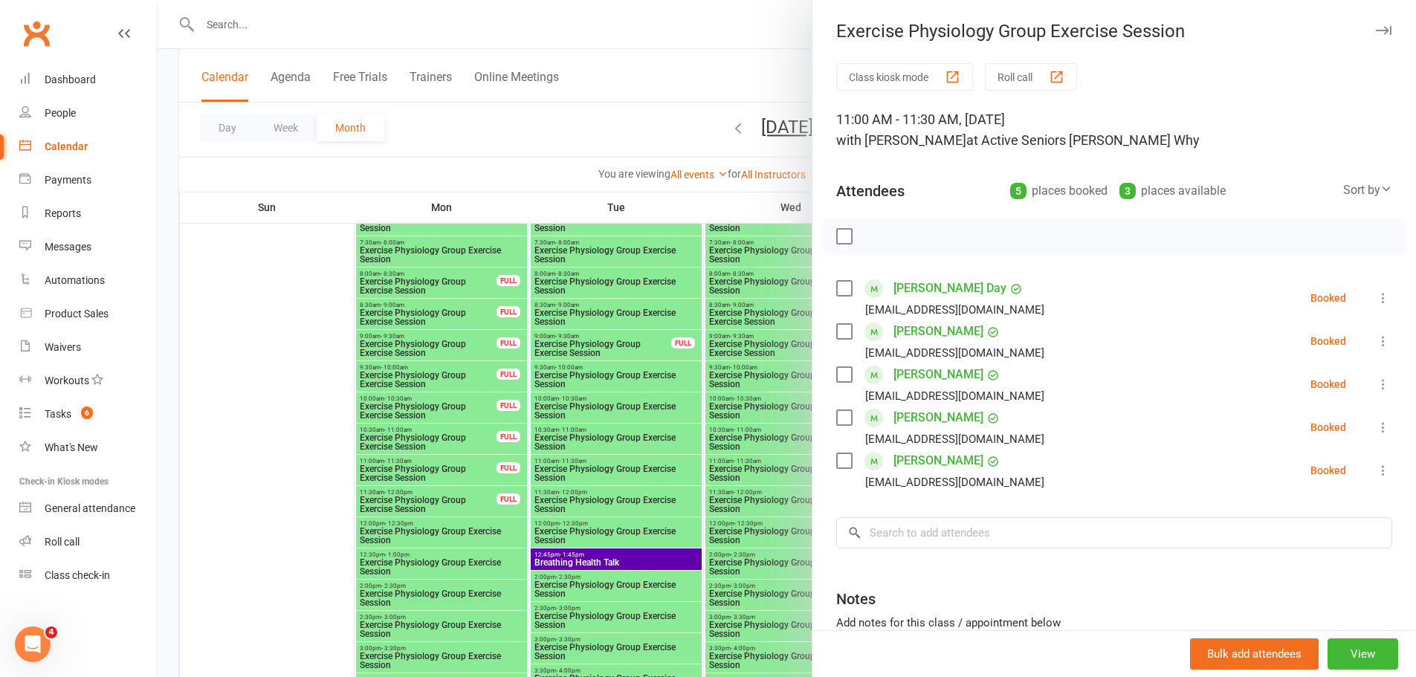
click at [1376, 344] on icon at bounding box center [1383, 341] width 15 height 15
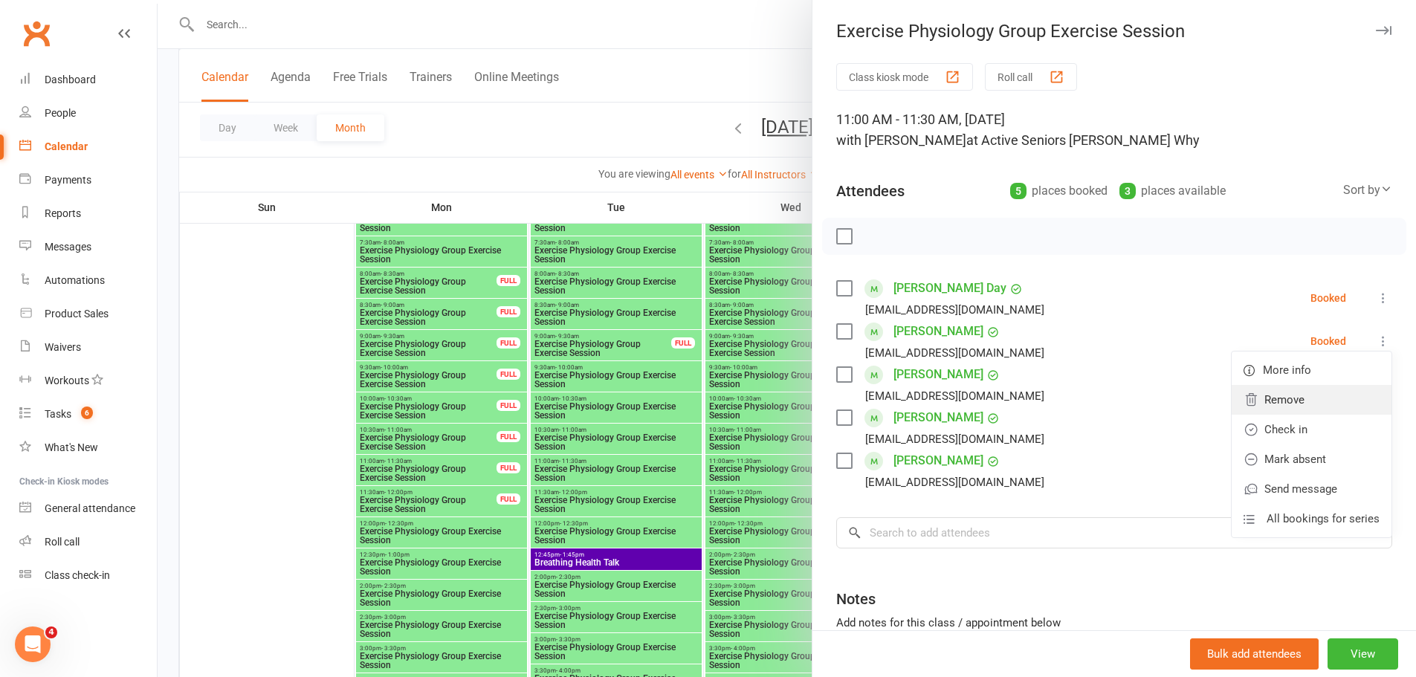
click at [1257, 401] on link "Remove" at bounding box center [1312, 400] width 160 height 30
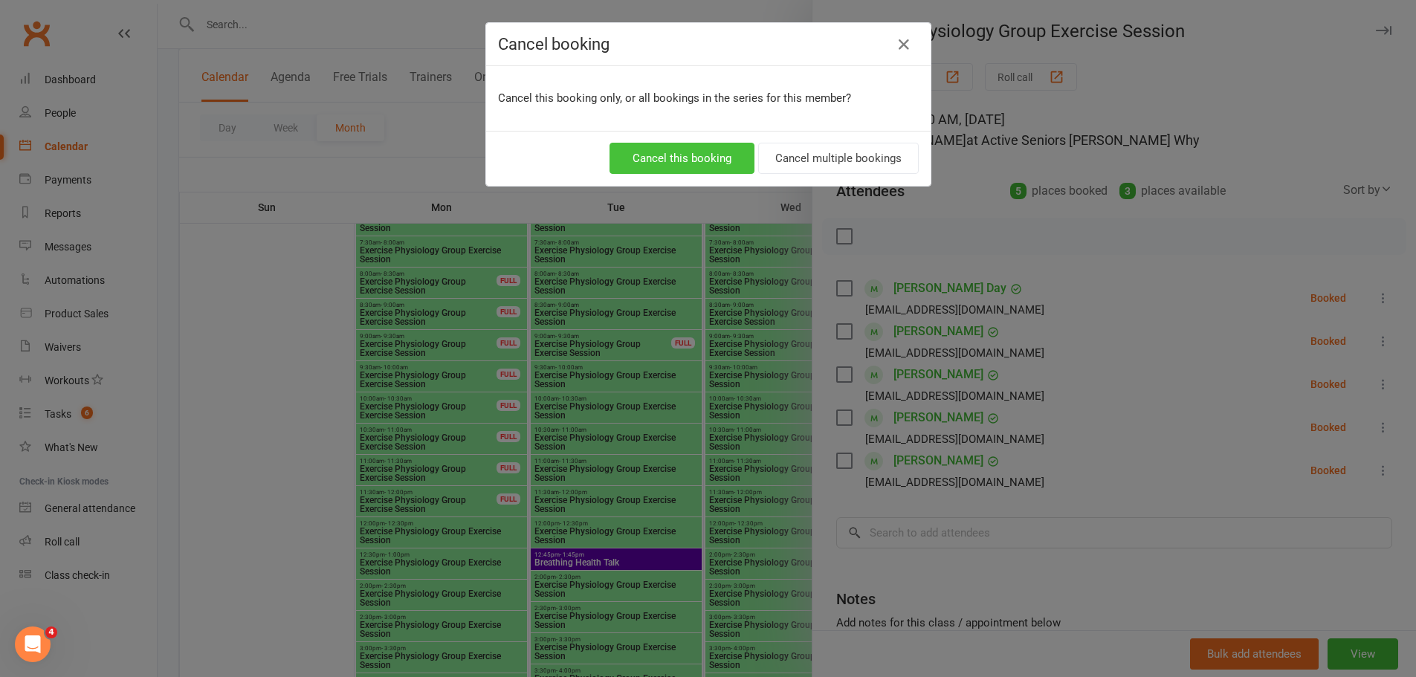
click at [691, 161] on button "Cancel this booking" at bounding box center [682, 158] width 145 height 31
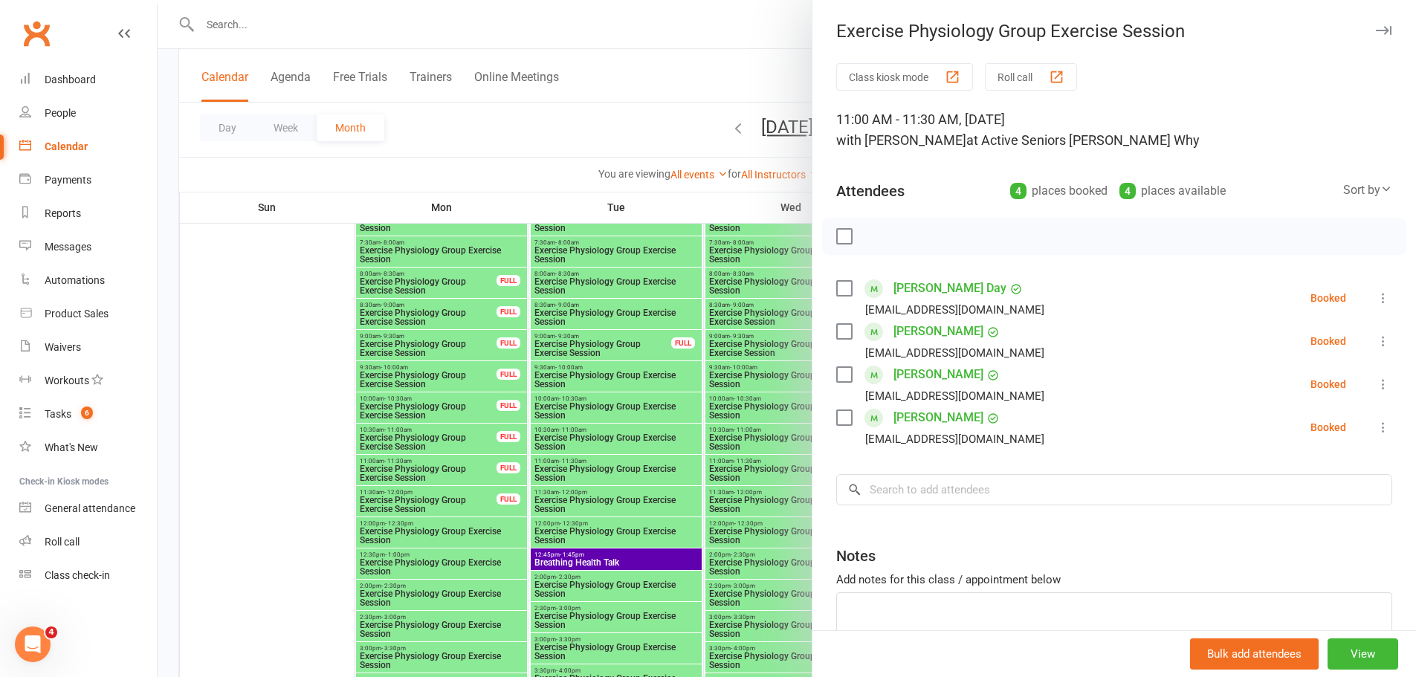
click at [558, 189] on div at bounding box center [787, 338] width 1258 height 677
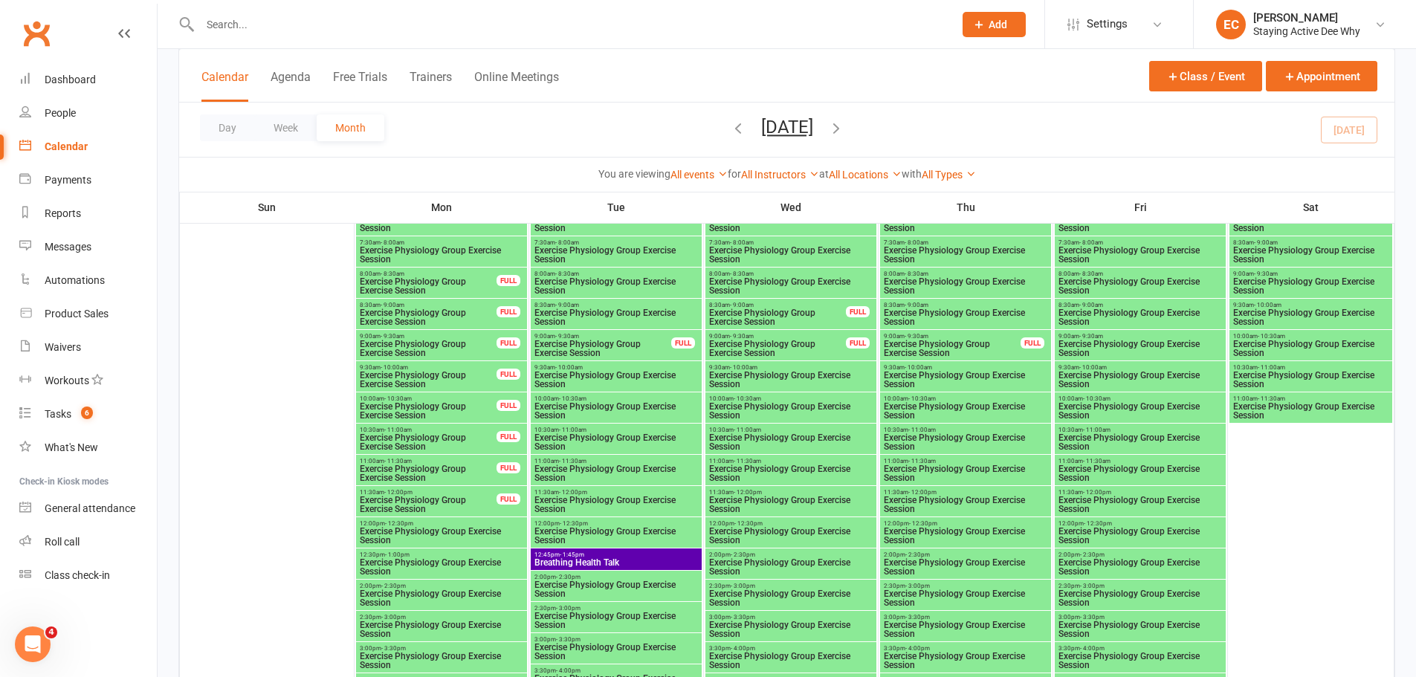
click at [1073, 502] on span "Exercise Physiology Group Exercise Session" at bounding box center [1140, 505] width 165 height 18
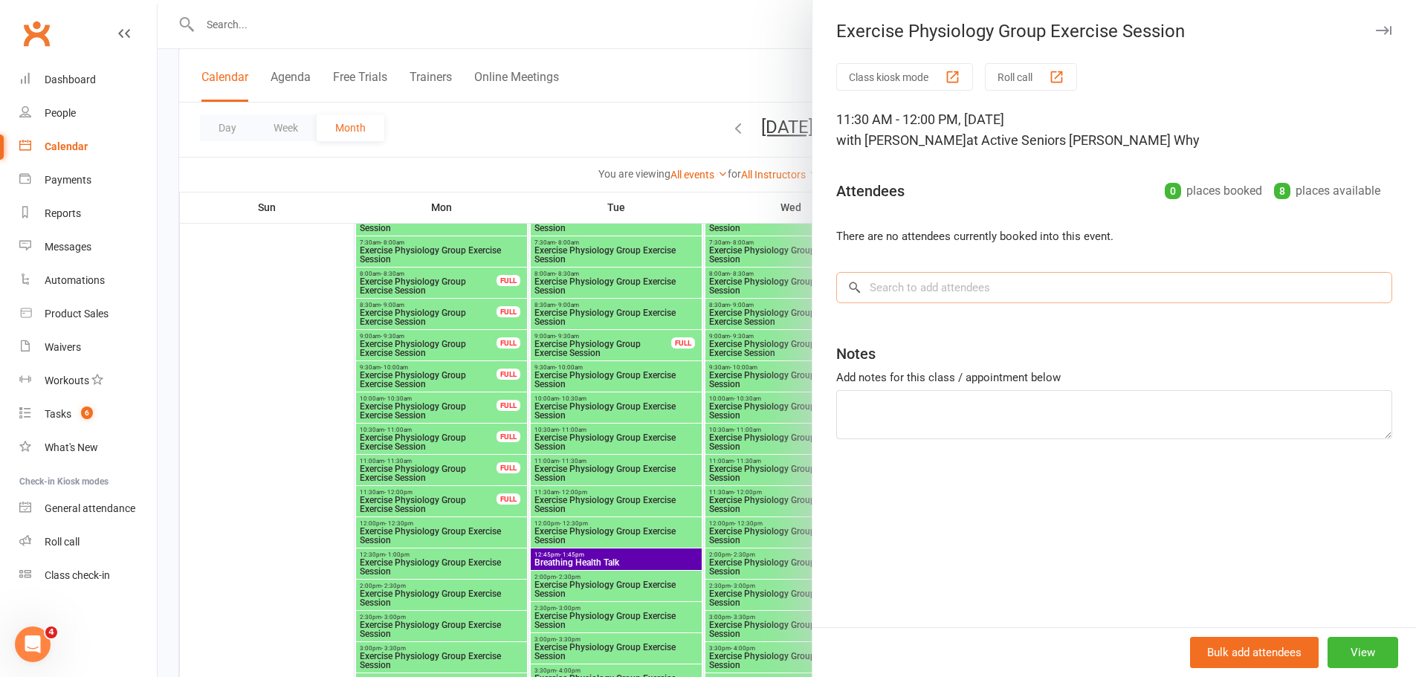
click at [899, 292] on input "search" at bounding box center [1114, 287] width 556 height 31
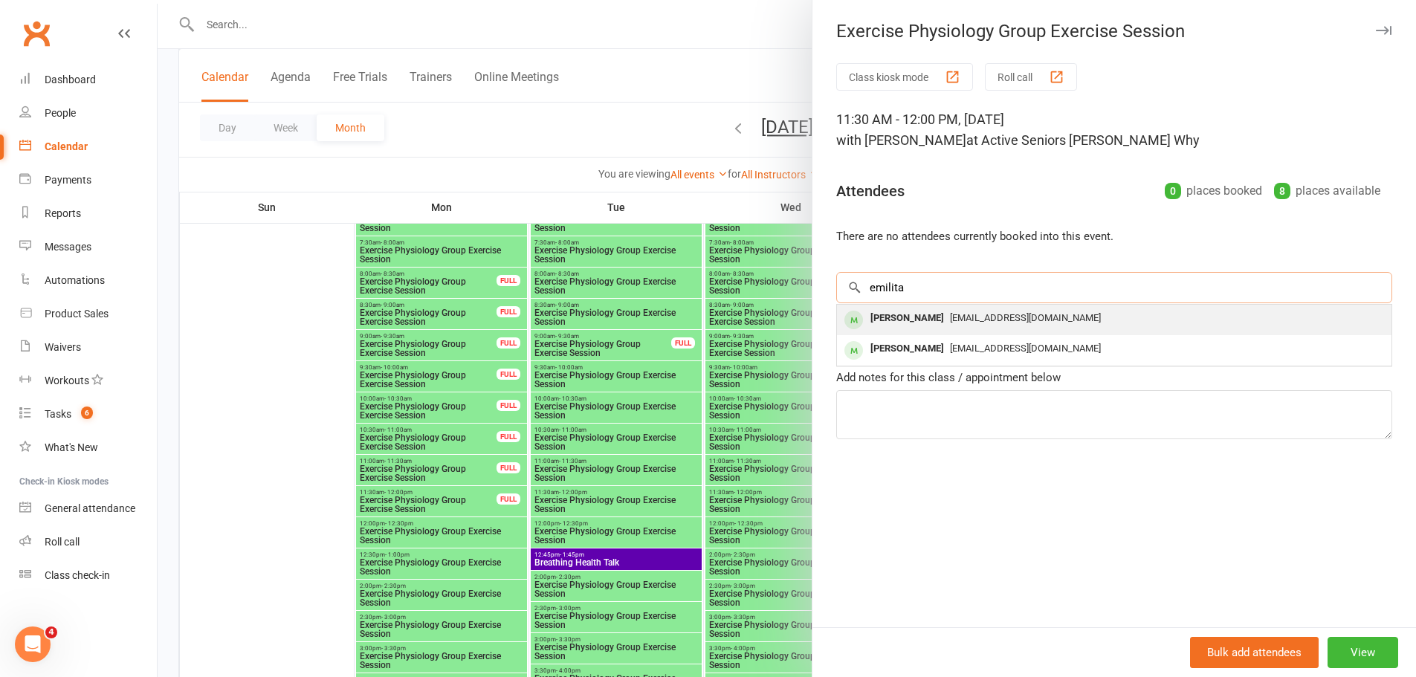
type input "emilita"
click at [892, 314] on div "[PERSON_NAME]" at bounding box center [906, 319] width 85 height 22
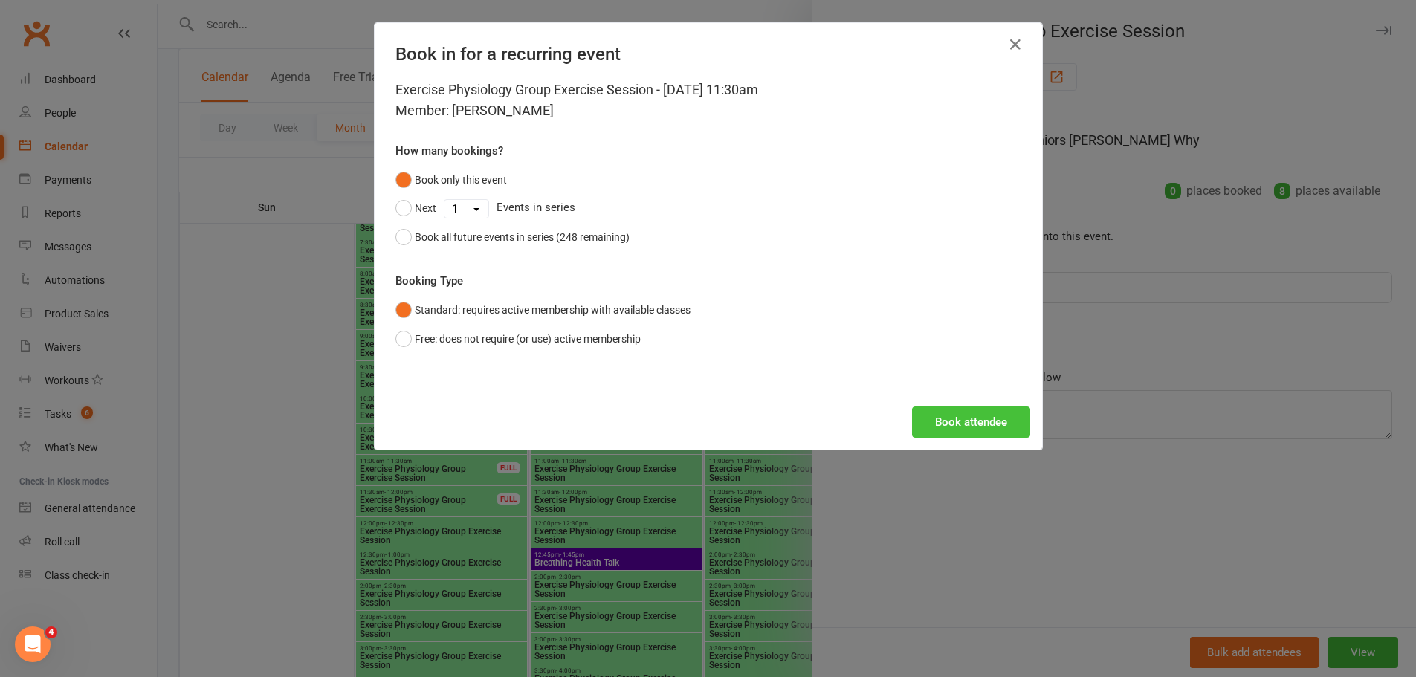
click at [980, 421] on button "Book attendee" at bounding box center [971, 422] width 118 height 31
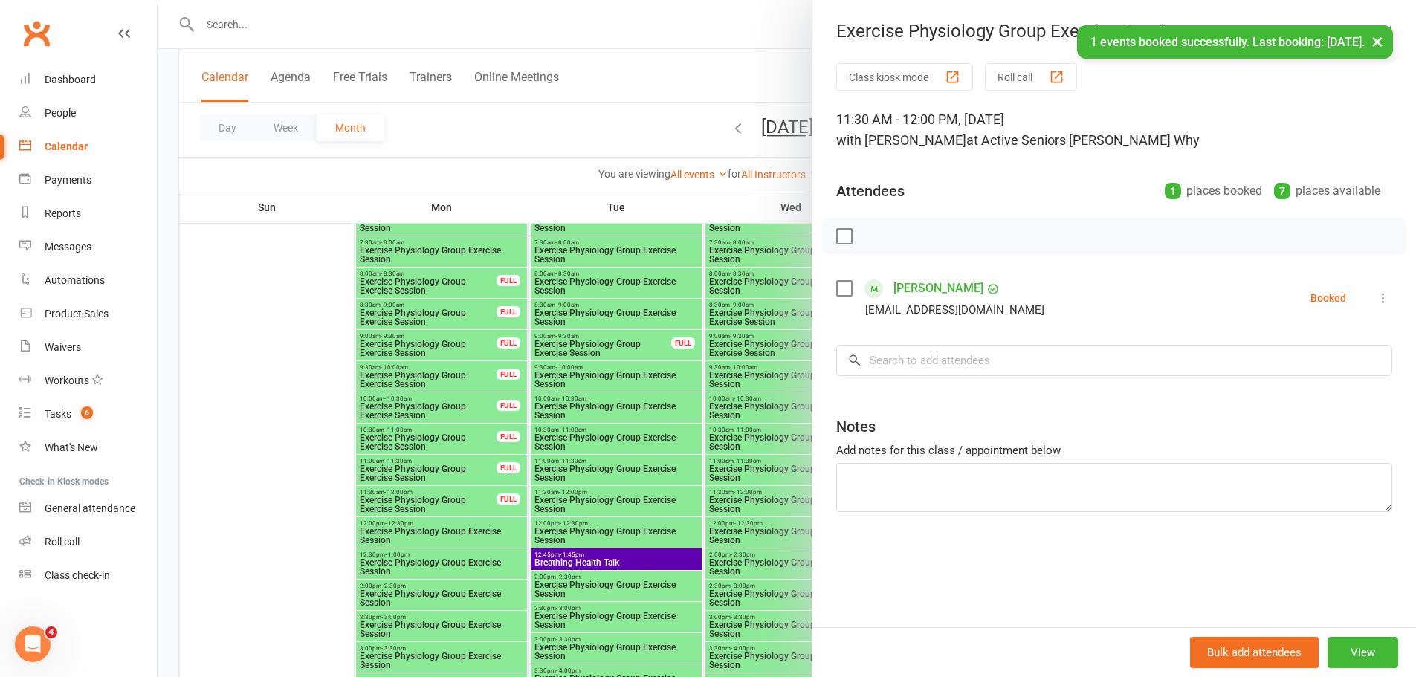
click at [201, 377] on div at bounding box center [787, 338] width 1258 height 677
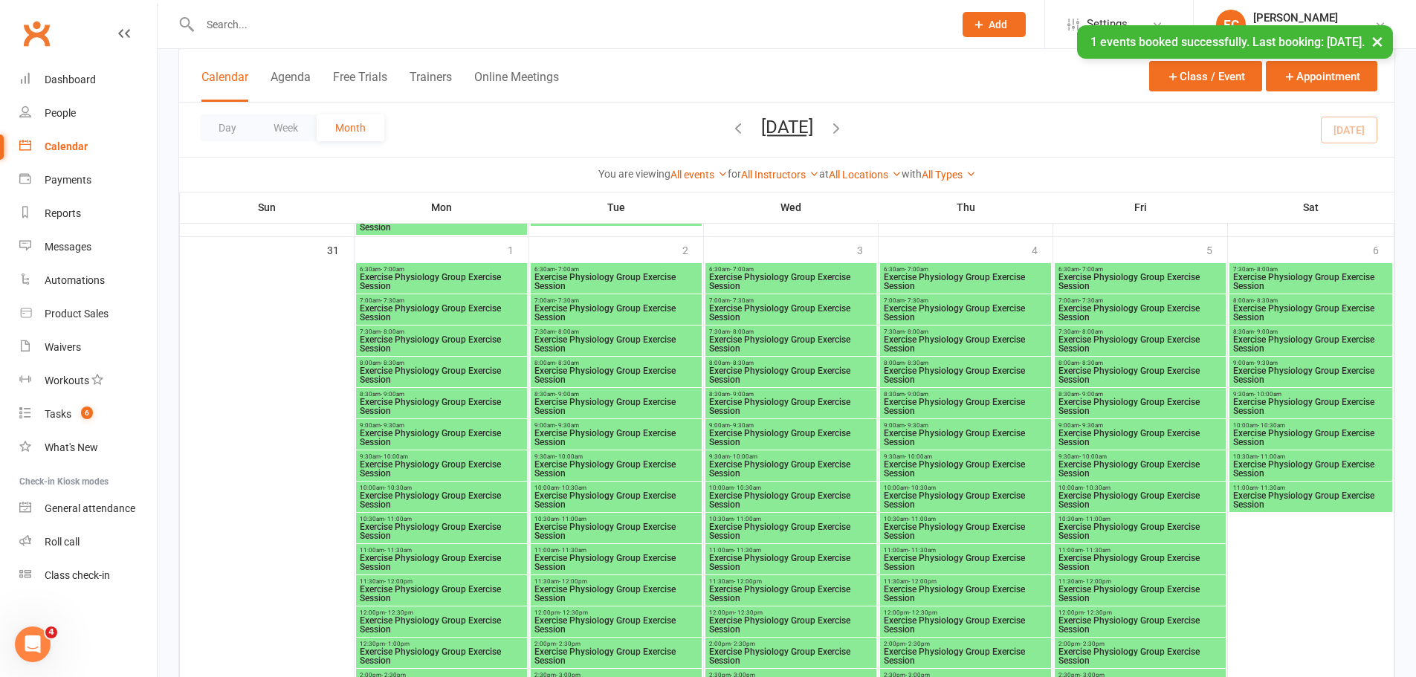
scroll to position [3122, 0]
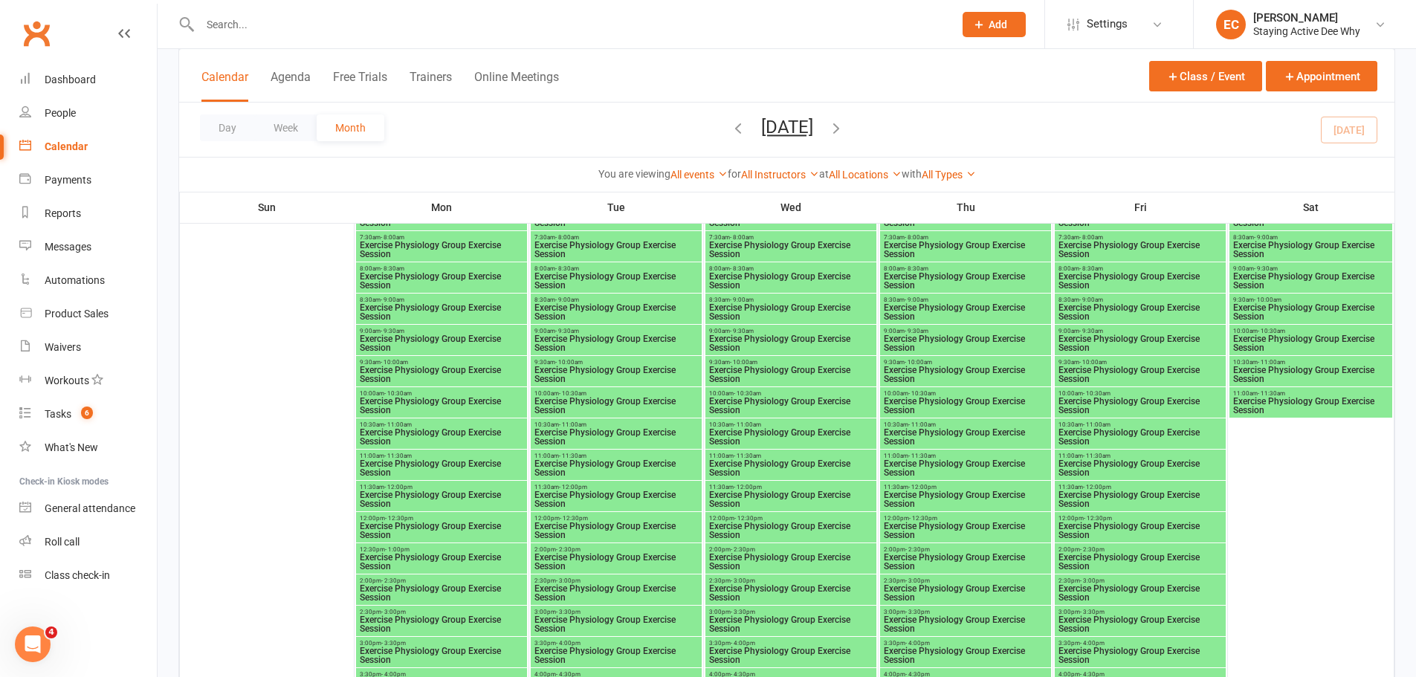
click at [1079, 491] on span "Exercise Physiology Group Exercise Session" at bounding box center [1140, 500] width 165 height 18
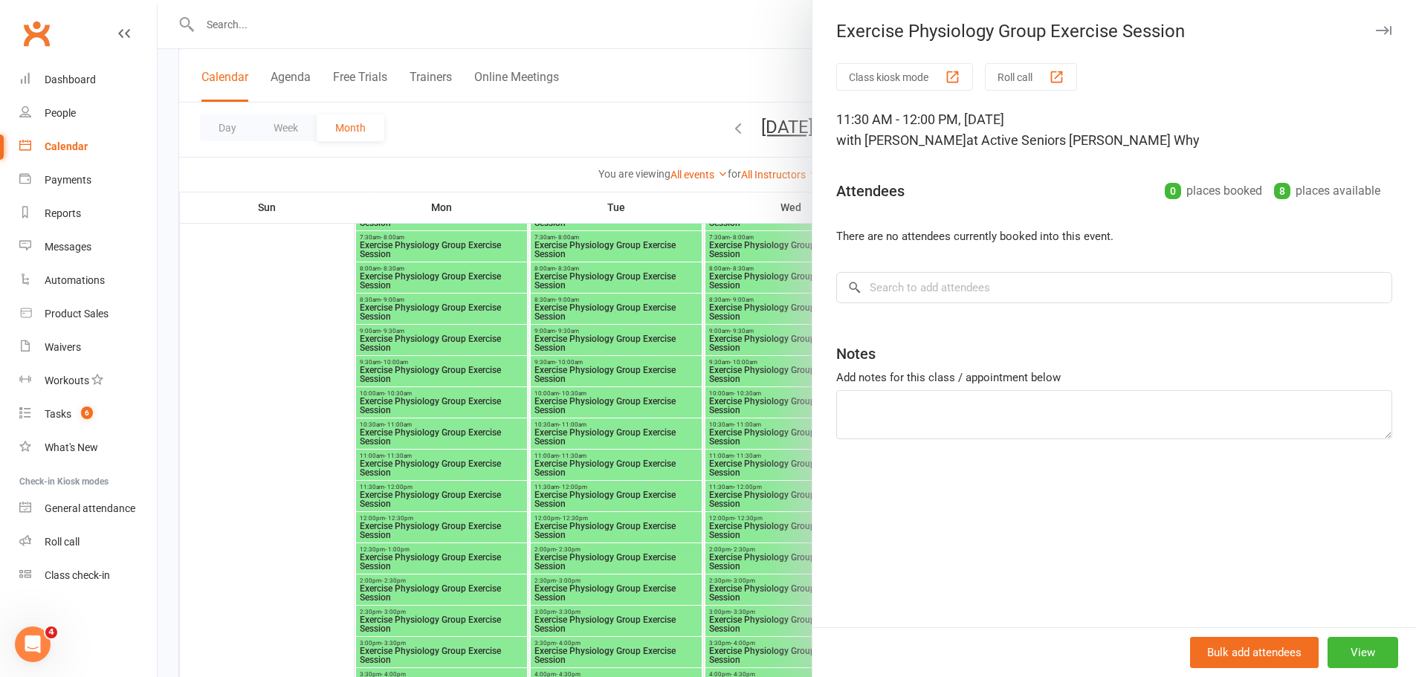
click at [259, 276] on div at bounding box center [787, 338] width 1258 height 677
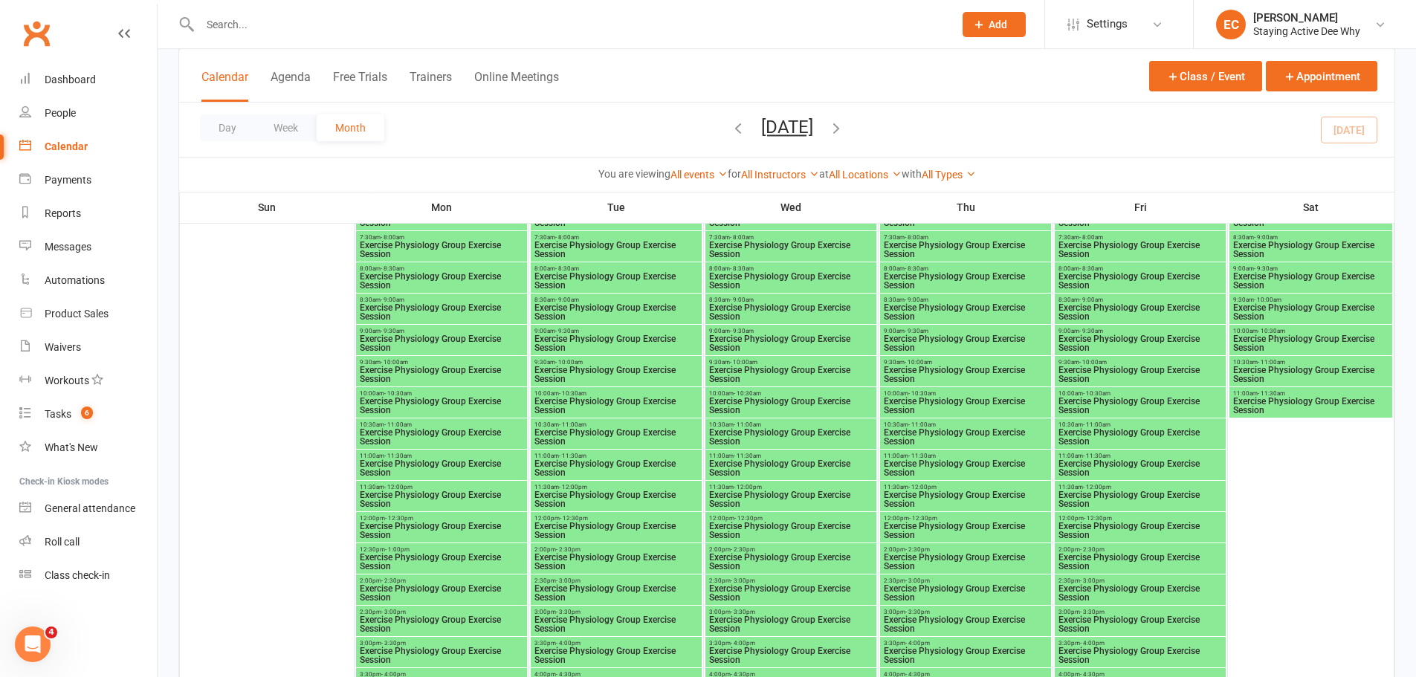
click at [1093, 458] on span "- 11:30am" at bounding box center [1097, 456] width 28 height 7
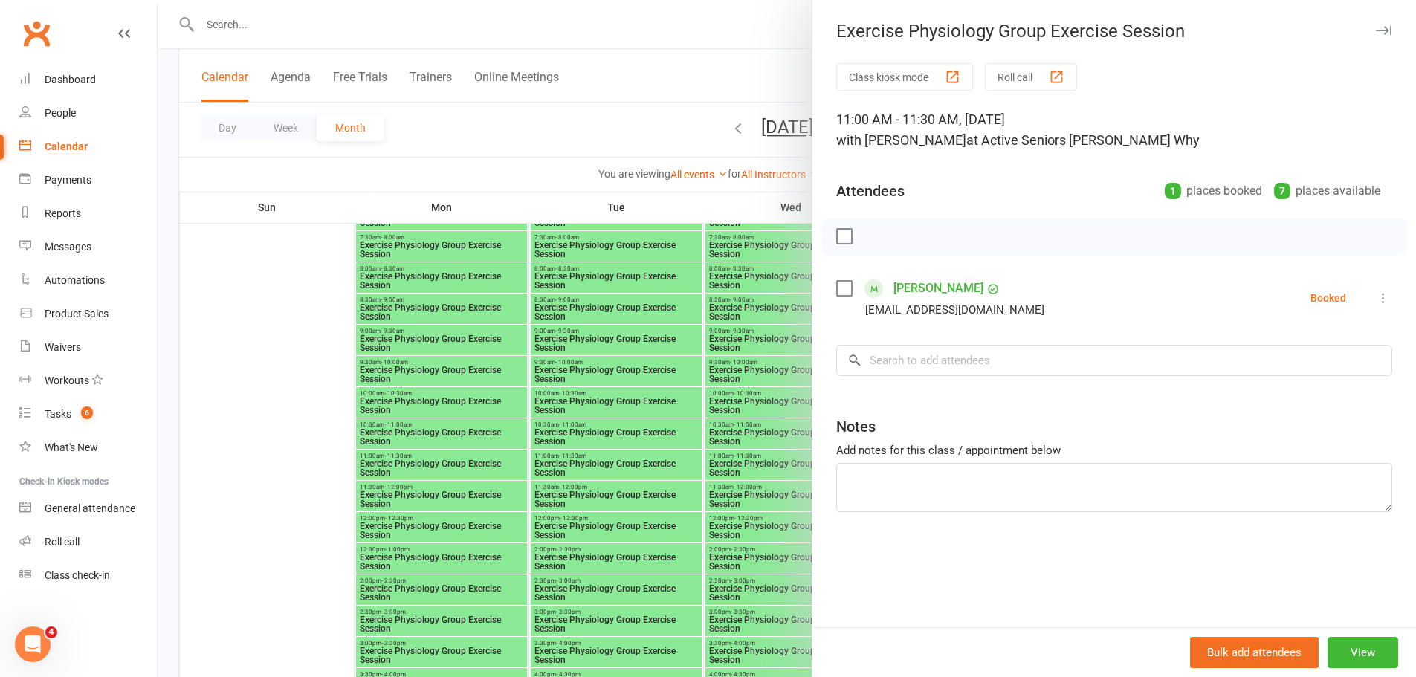
click at [1376, 300] on icon at bounding box center [1383, 298] width 15 height 15
click at [1284, 356] on link "Remove" at bounding box center [1312, 357] width 160 height 30
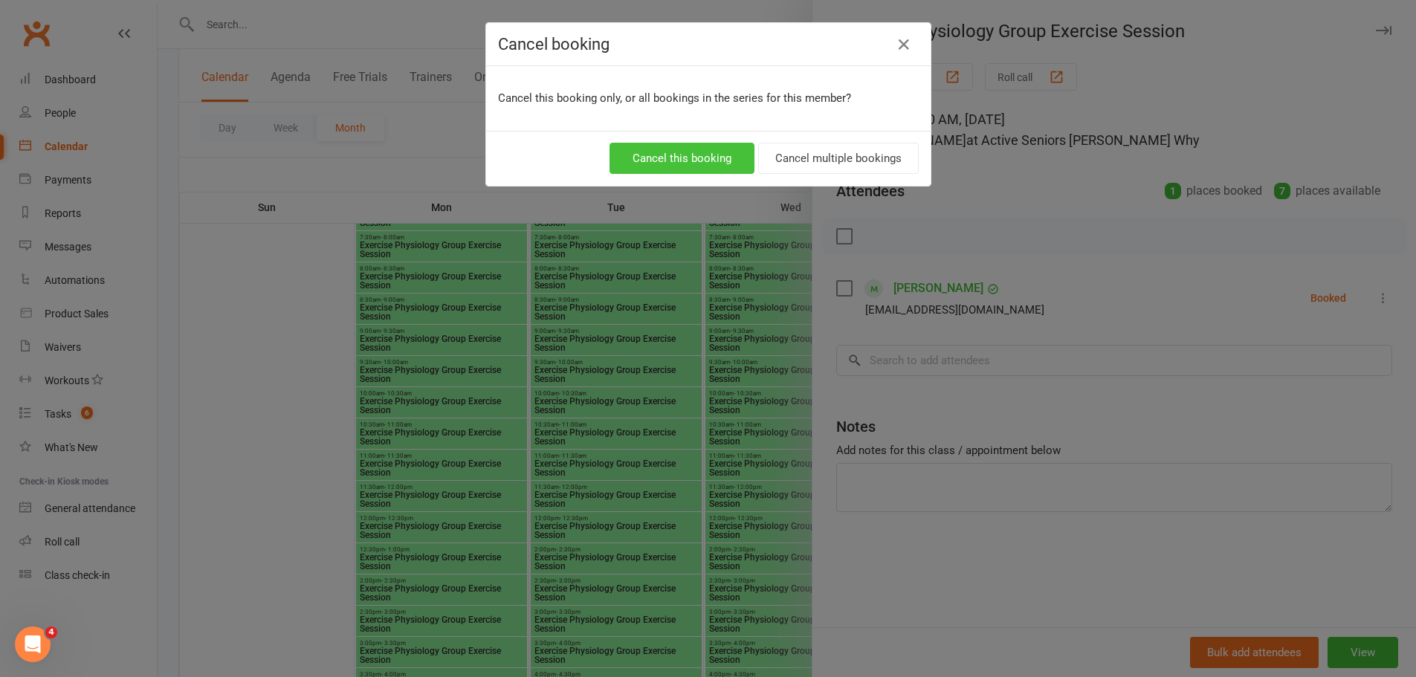
drag, startPoint x: 706, startPoint y: 160, endPoint x: 436, endPoint y: 233, distance: 279.7
click at [706, 161] on button "Cancel this booking" at bounding box center [682, 158] width 145 height 31
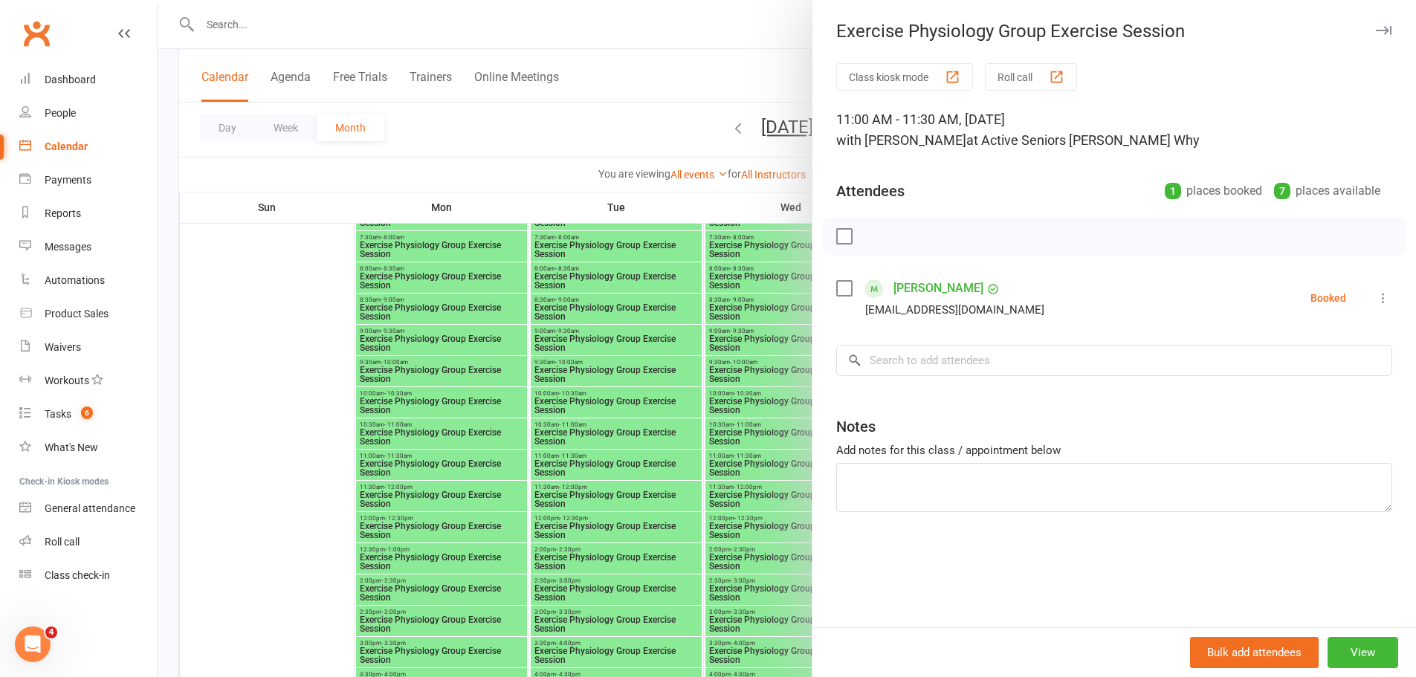
drag, startPoint x: 277, startPoint y: 311, endPoint x: 285, endPoint y: 314, distance: 8.5
click at [278, 312] on div at bounding box center [787, 338] width 1258 height 677
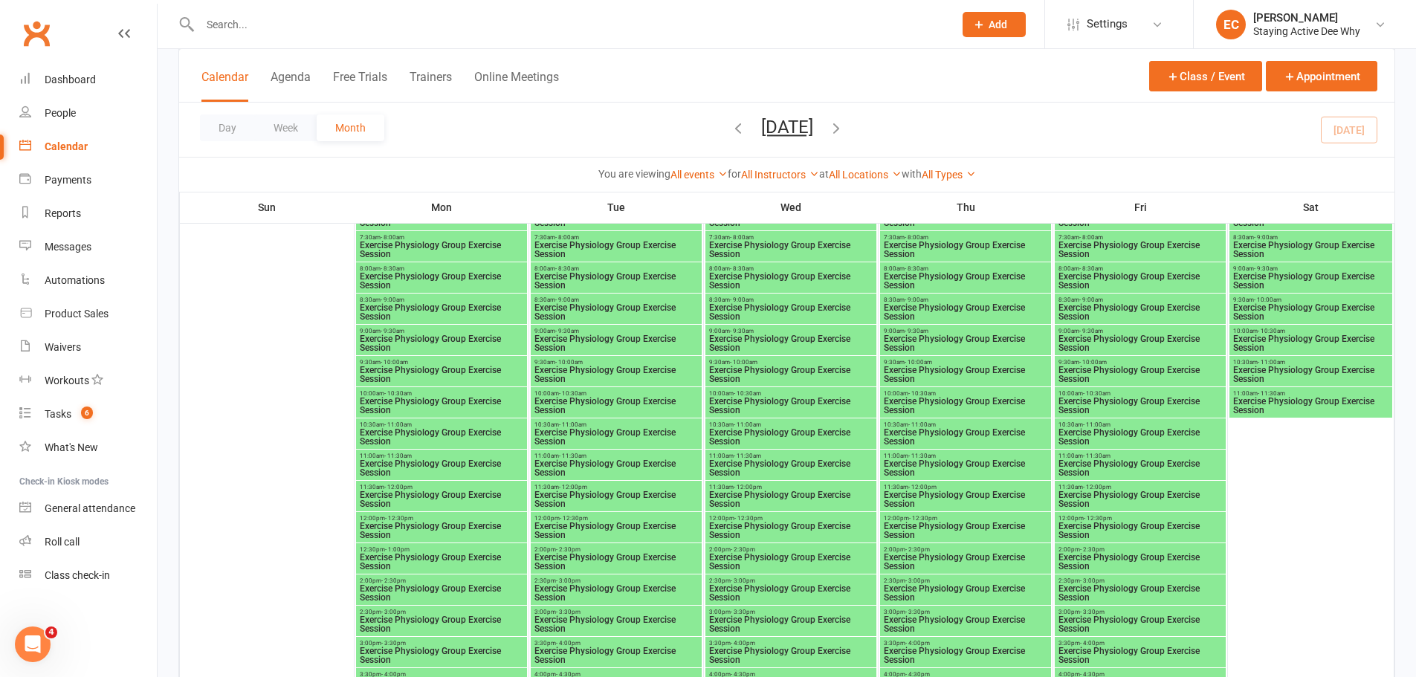
click at [1086, 488] on span "- 12:00pm" at bounding box center [1097, 487] width 28 height 7
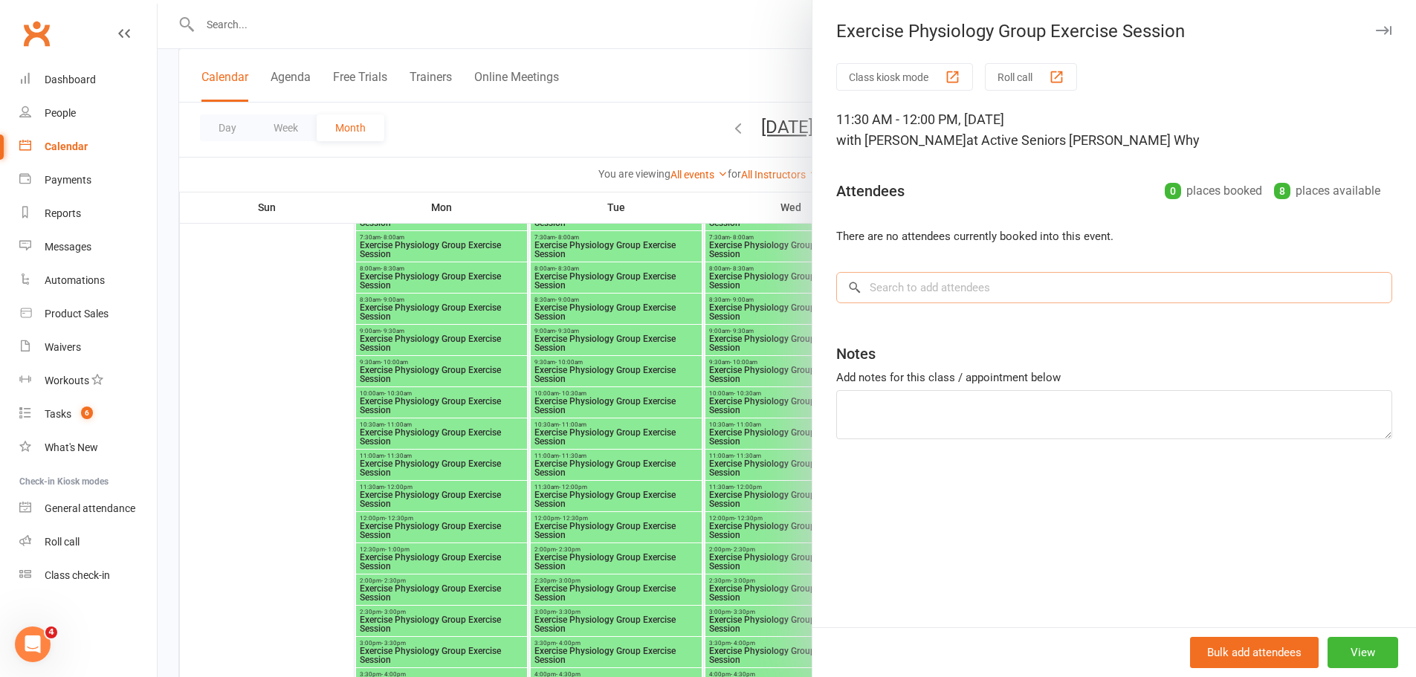
click at [888, 285] on input "search" at bounding box center [1114, 287] width 556 height 31
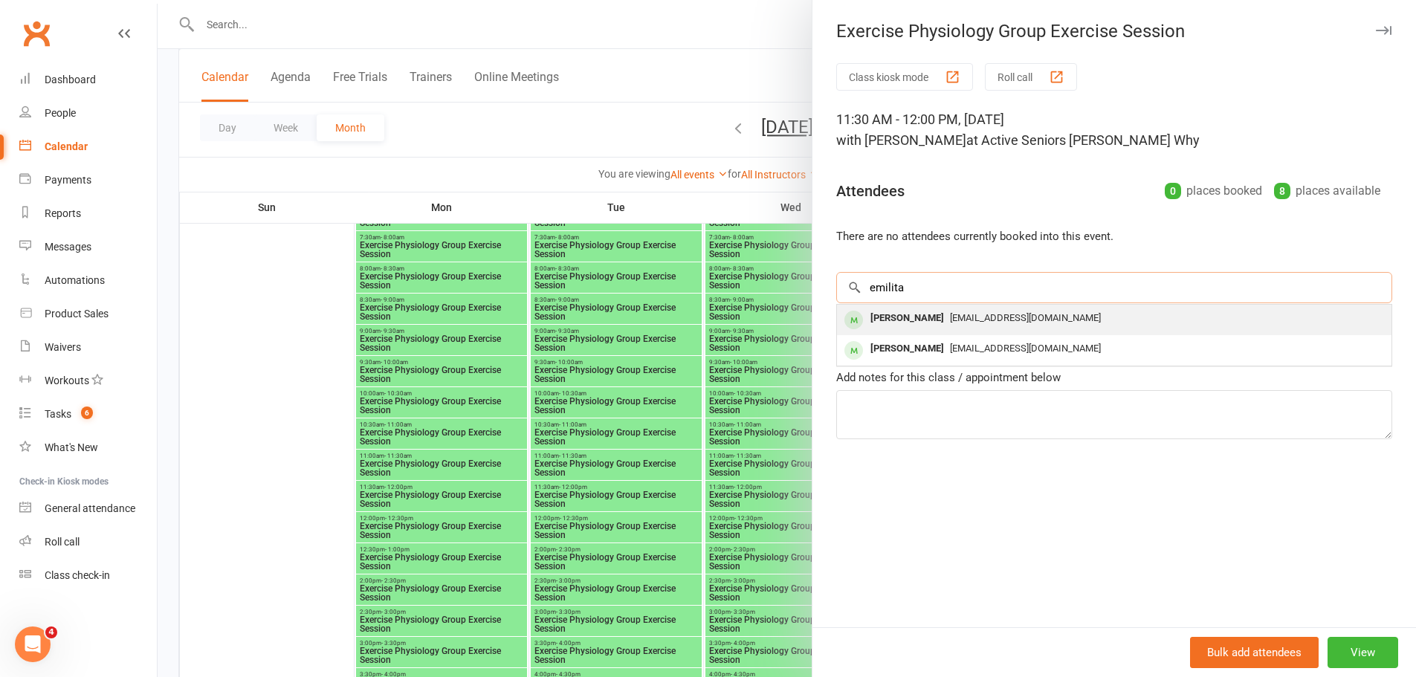
type input "emilita"
click at [887, 319] on div "[PERSON_NAME]" at bounding box center [906, 319] width 85 height 22
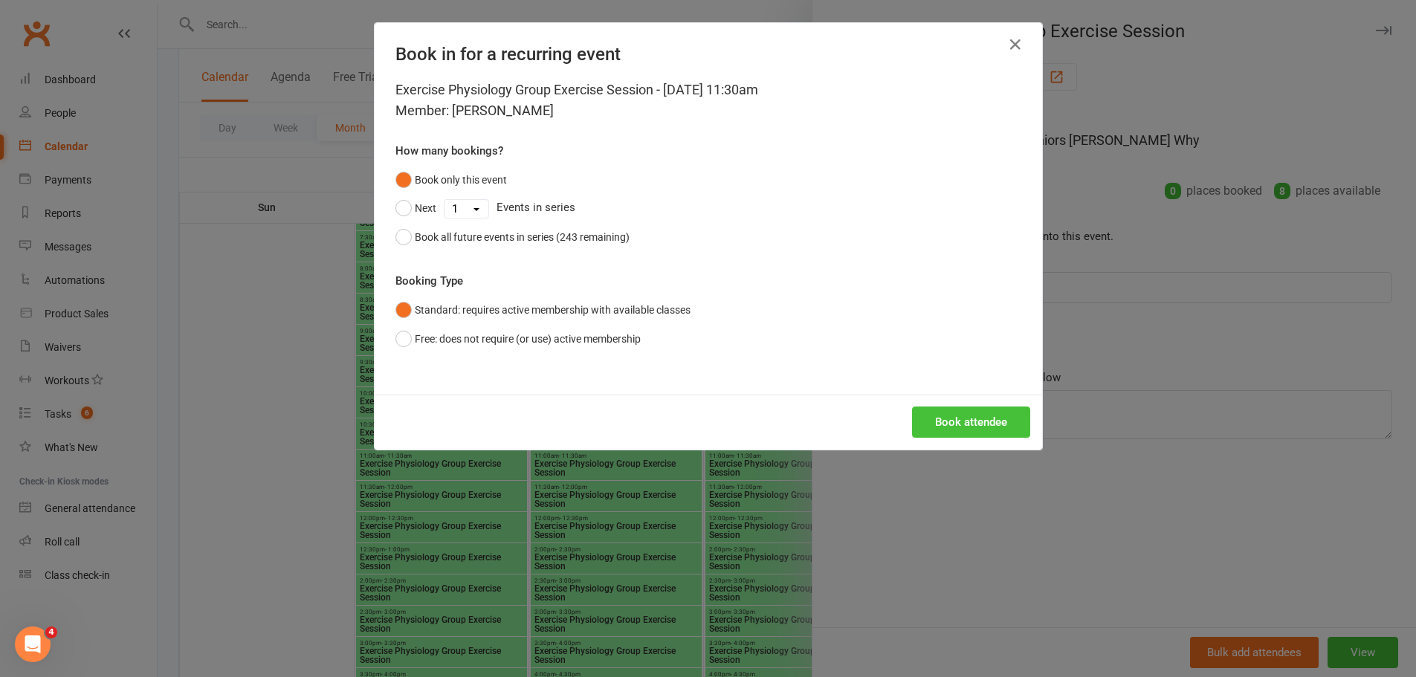
click at [948, 416] on button "Book attendee" at bounding box center [971, 422] width 118 height 31
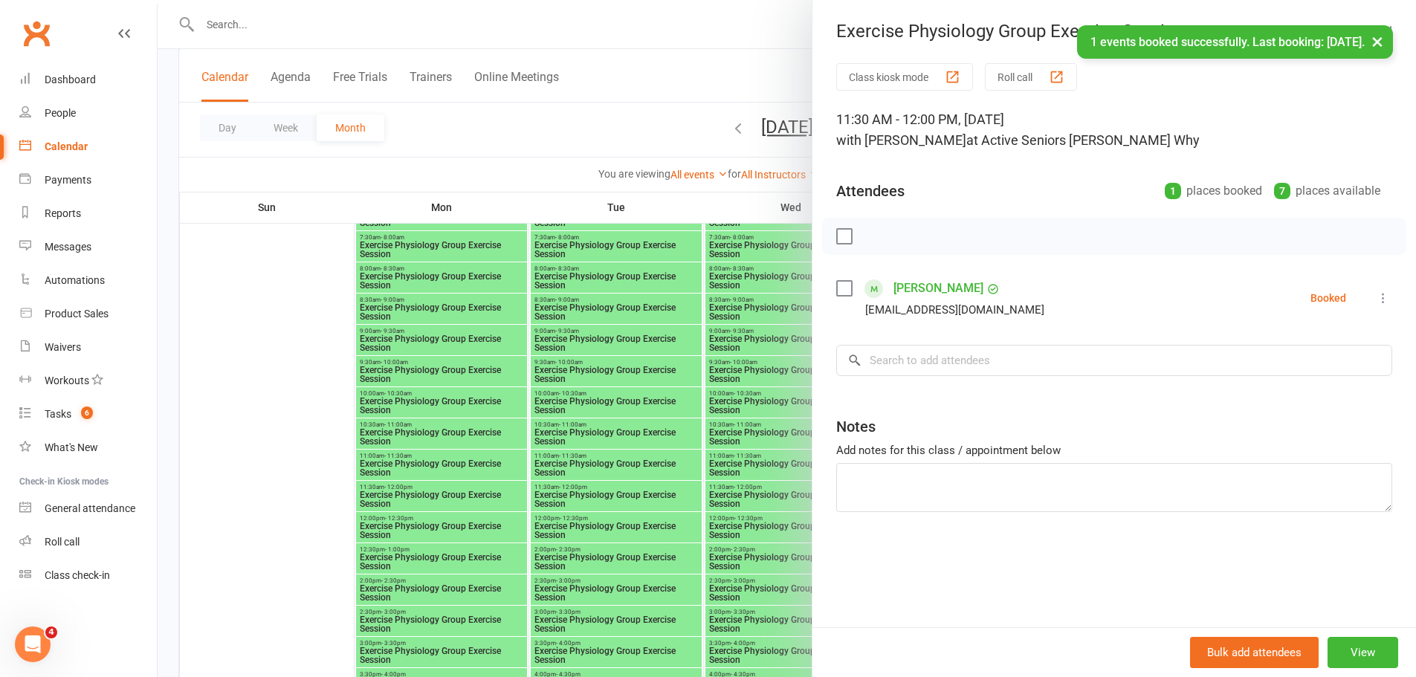
click at [290, 384] on div at bounding box center [787, 338] width 1258 height 677
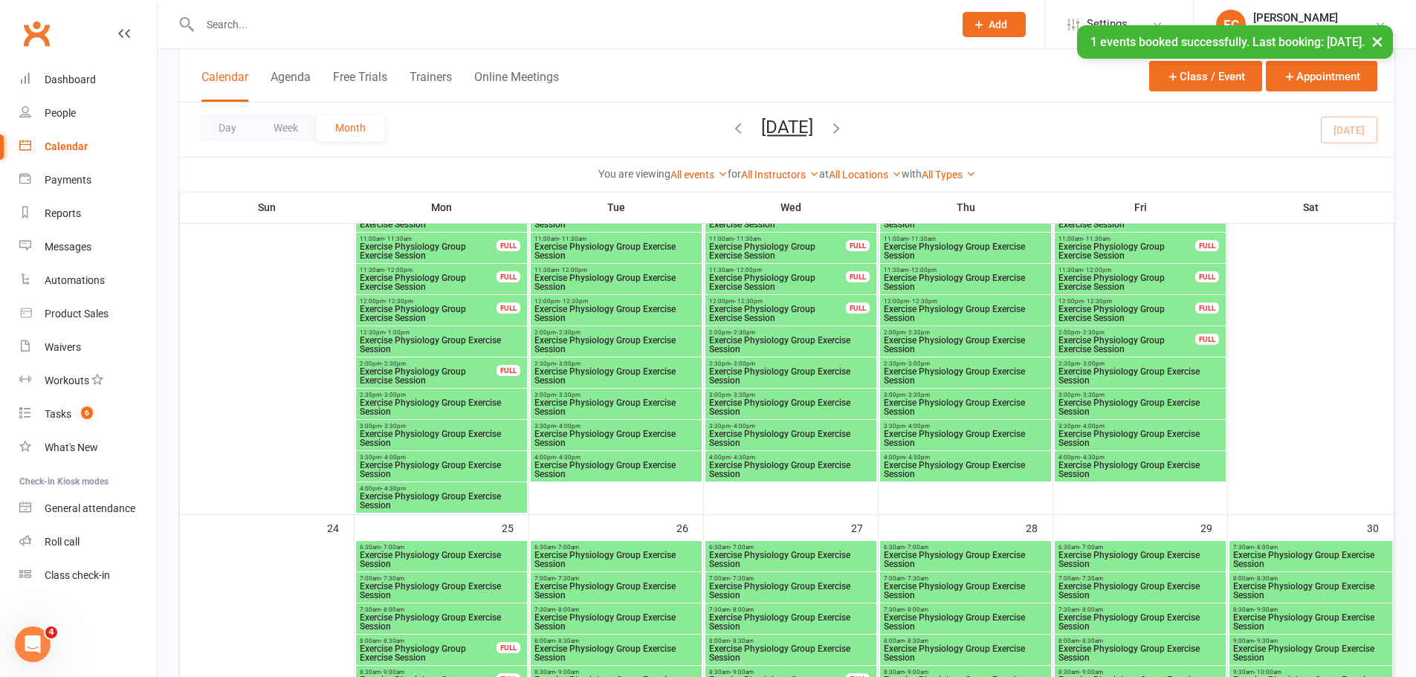
scroll to position [2156, 0]
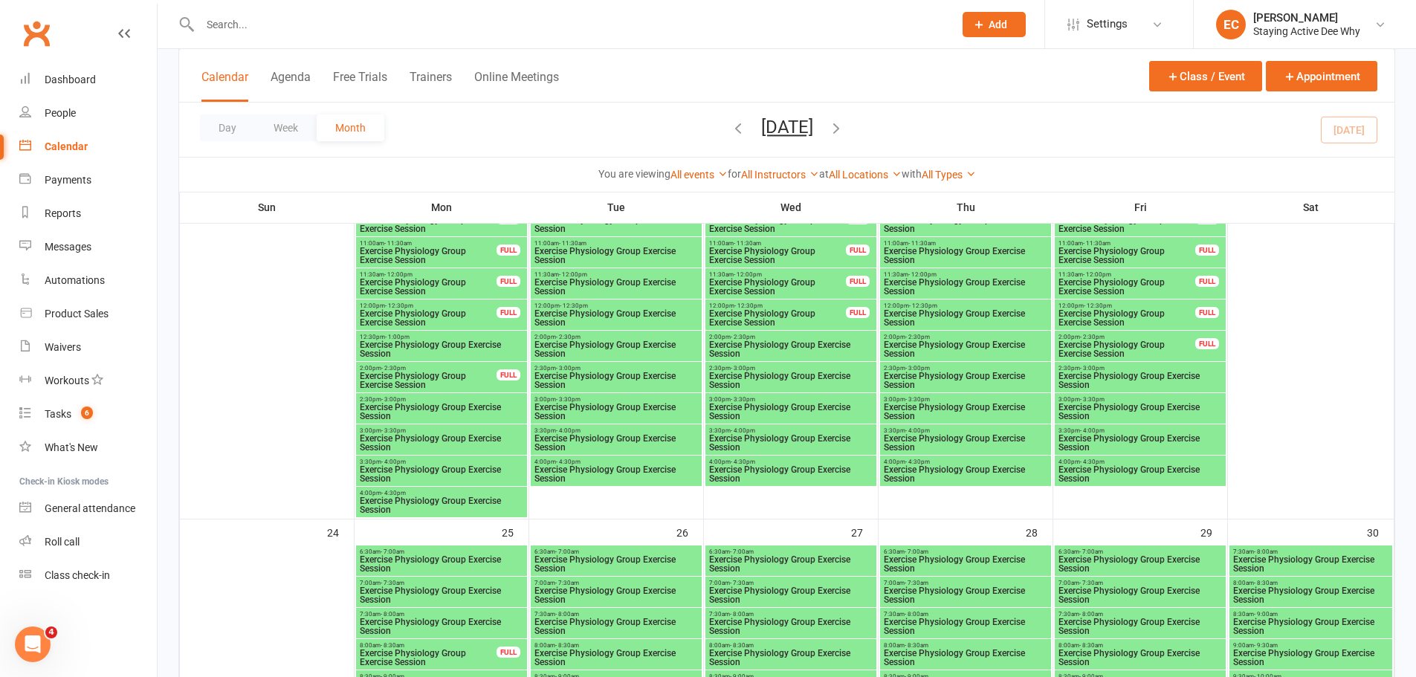
drag, startPoint x: 331, startPoint y: 16, endPoint x: 230, endPoint y: 22, distance: 100.5
click at [230, 22] on input "text" at bounding box center [569, 24] width 748 height 21
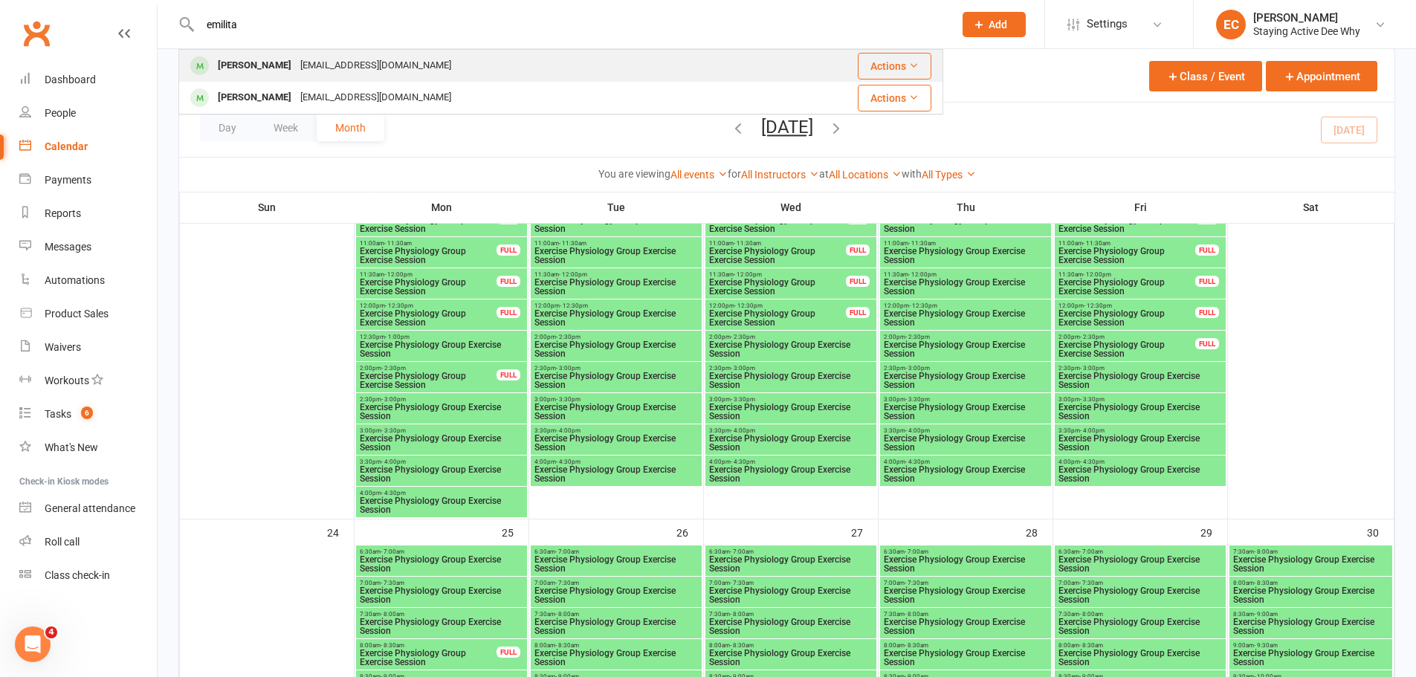
type input "emilita"
click at [256, 52] on div "[PERSON_NAME] [EMAIL_ADDRESS][DOMAIN_NAME]" at bounding box center [472, 66] width 585 height 30
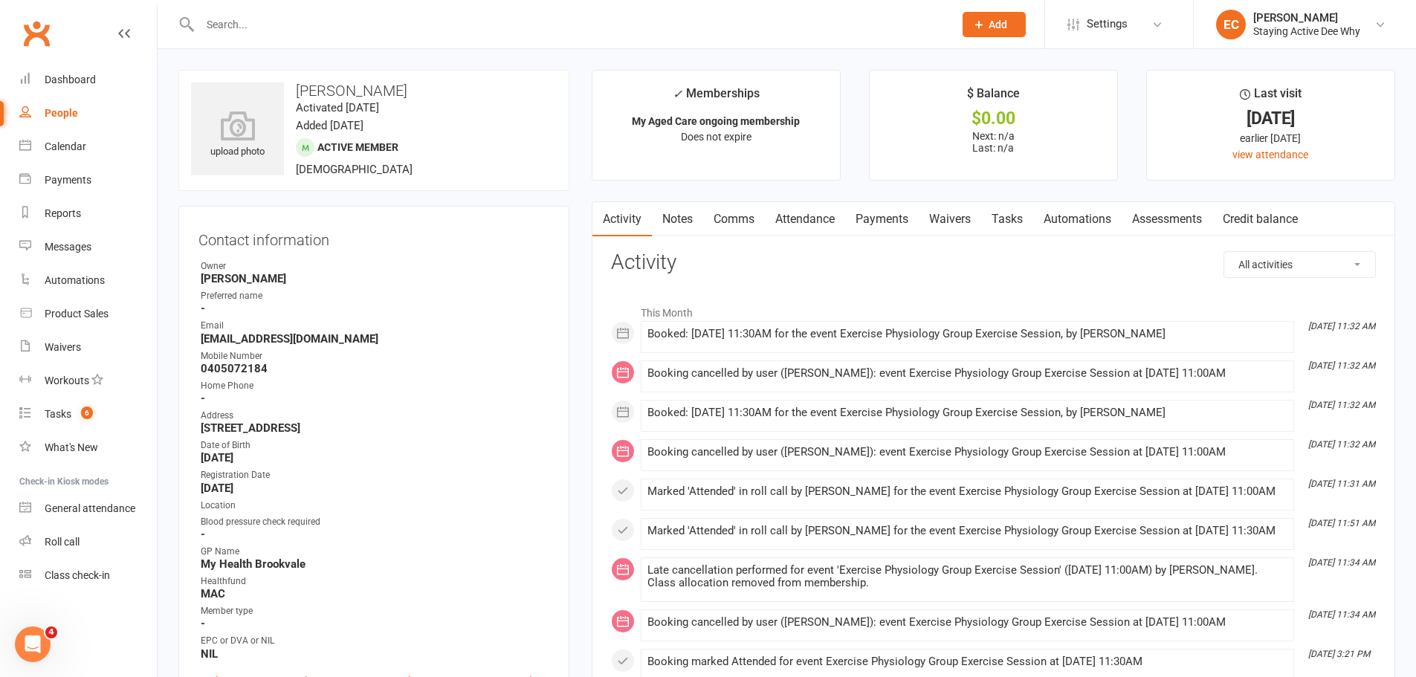
click at [805, 222] on link "Attendance" at bounding box center [805, 219] width 80 height 34
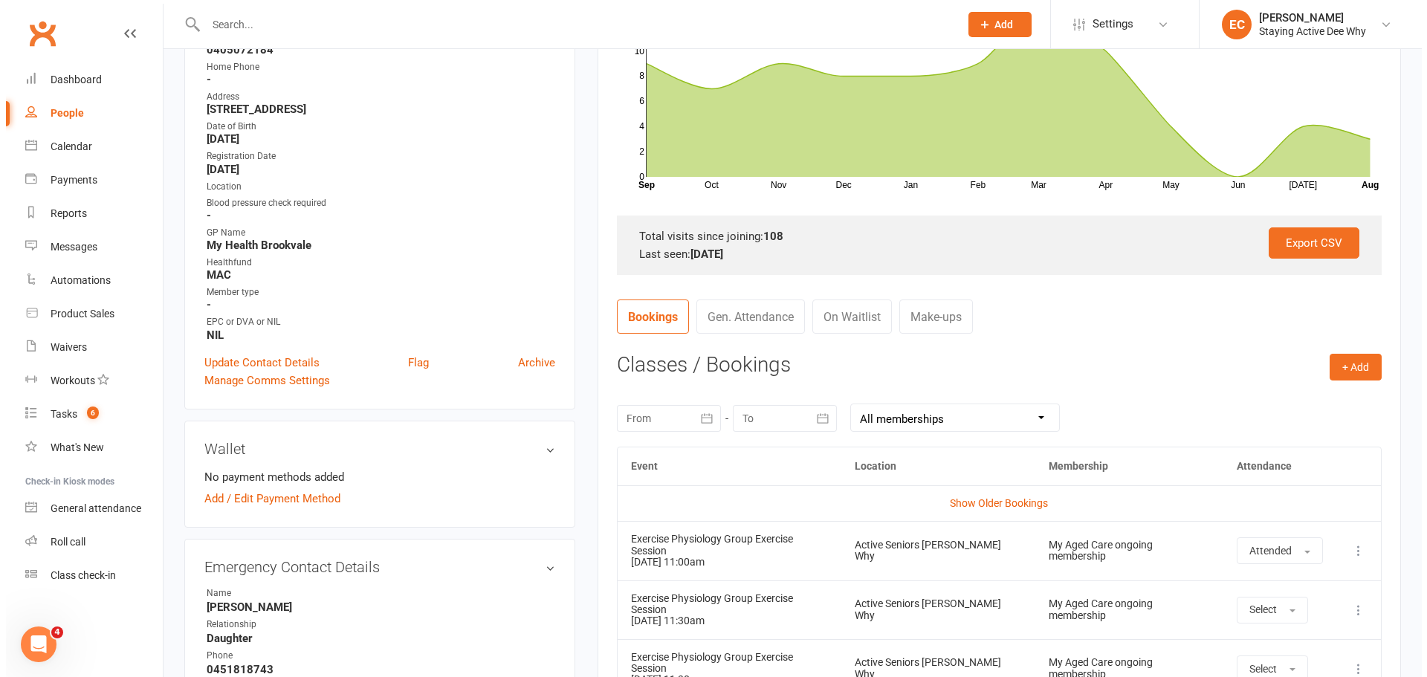
scroll to position [297, 0]
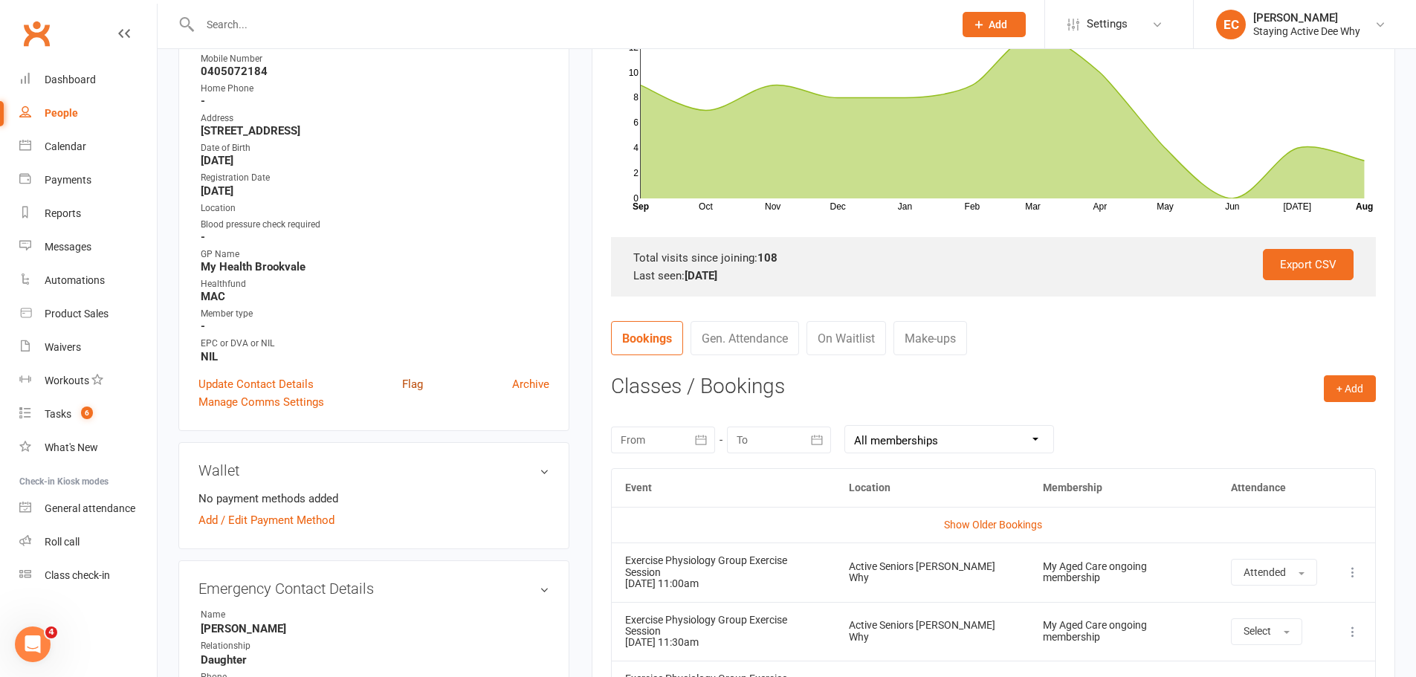
click at [420, 383] on link "Flag" at bounding box center [412, 384] width 21 height 18
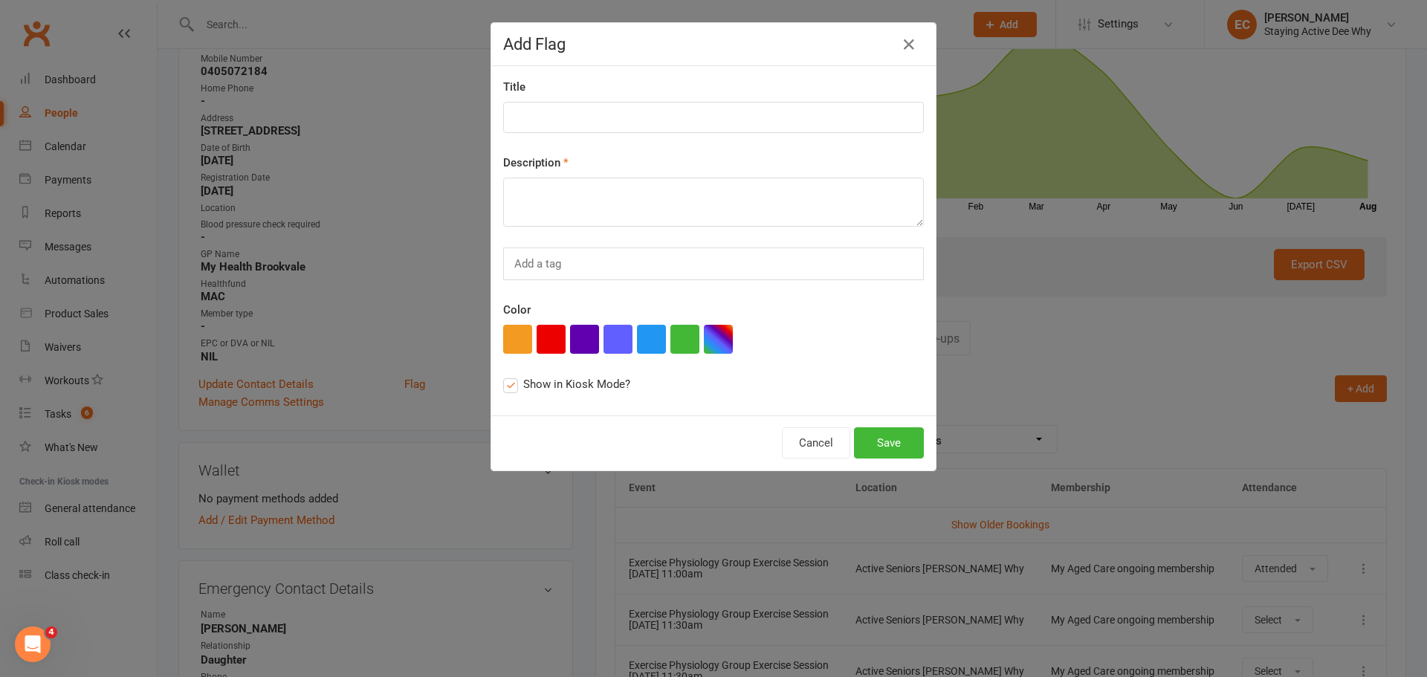
click at [570, 175] on div "Description" at bounding box center [713, 190] width 421 height 73
click at [565, 190] on textarea at bounding box center [713, 202] width 421 height 49
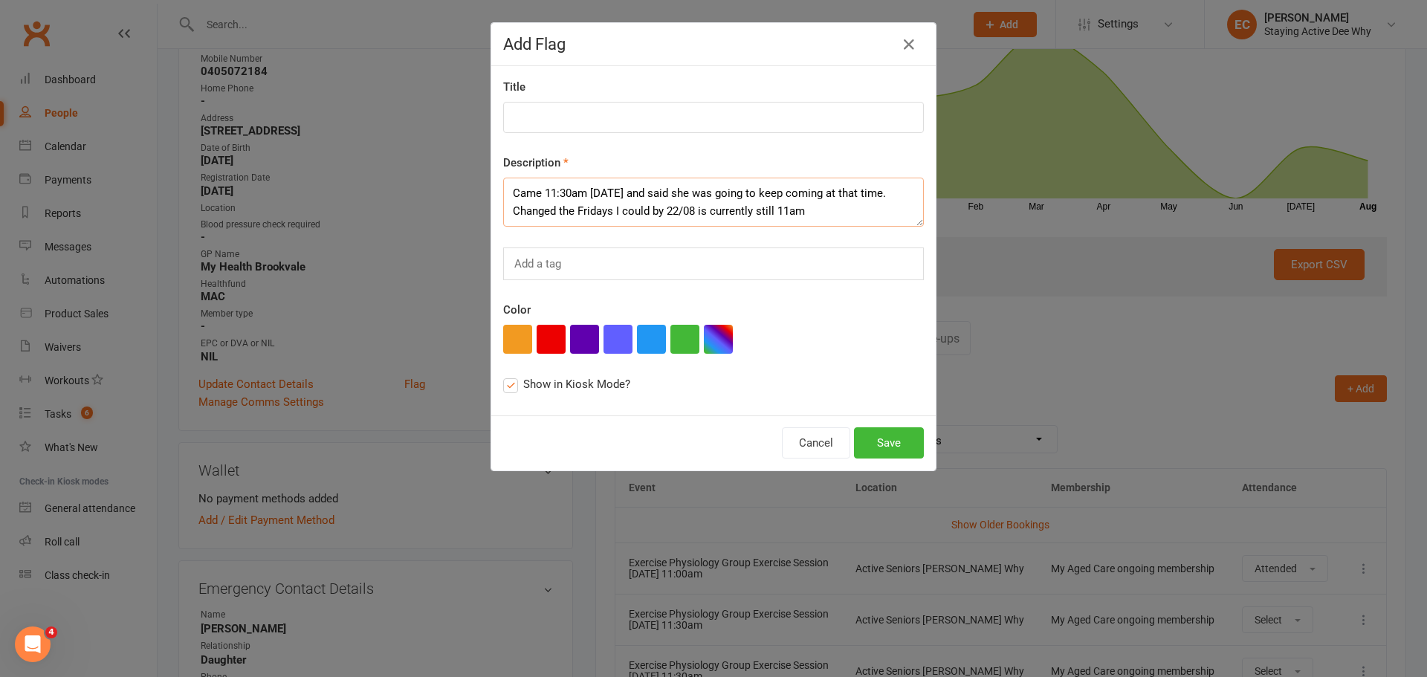
drag, startPoint x: 808, startPoint y: 209, endPoint x: 495, endPoint y: 191, distance: 313.4
click at [495, 191] on div "Title Description Came 11:30am [DATE] and said she was going to keep coming at …" at bounding box center [713, 240] width 445 height 349
type textarea "Came 11:30am [DATE] and said she was going to keep coming at that time. Changed…"
click at [527, 124] on input at bounding box center [713, 117] width 421 height 31
type input "Time Change"
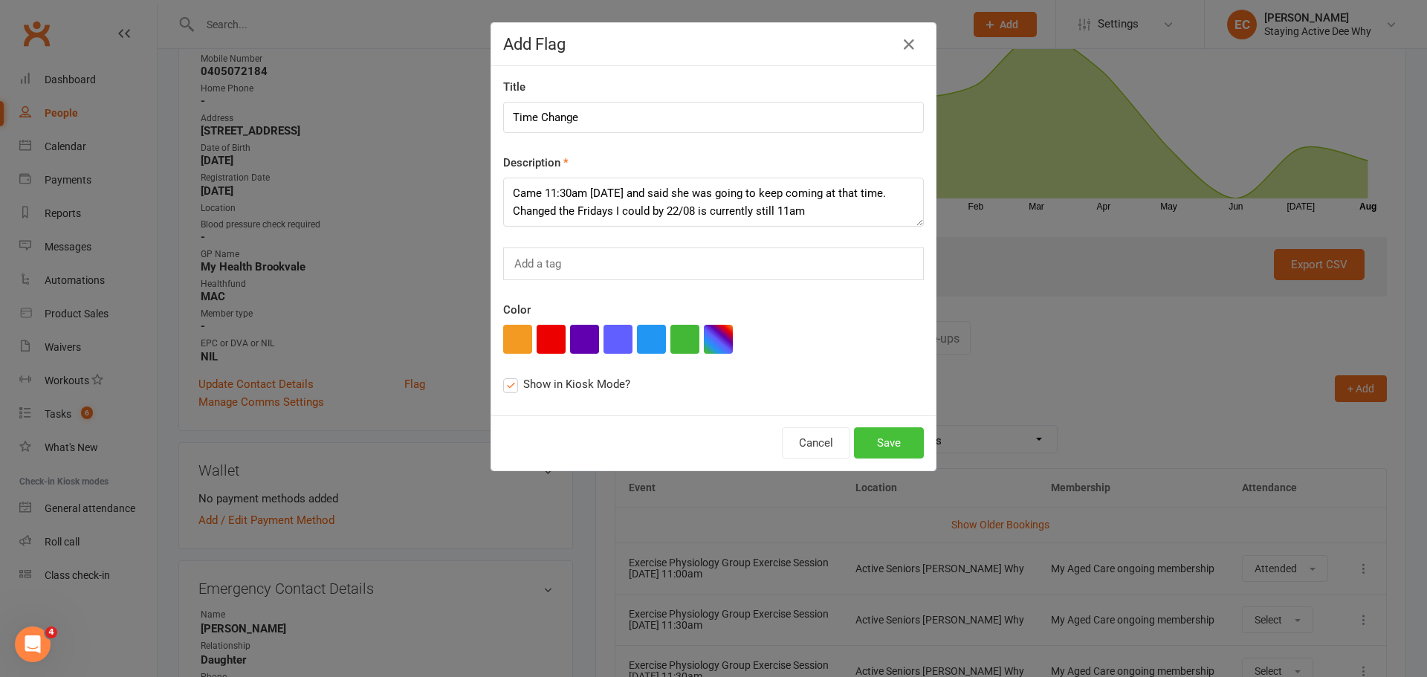
click at [871, 441] on button "Save" at bounding box center [889, 442] width 70 height 31
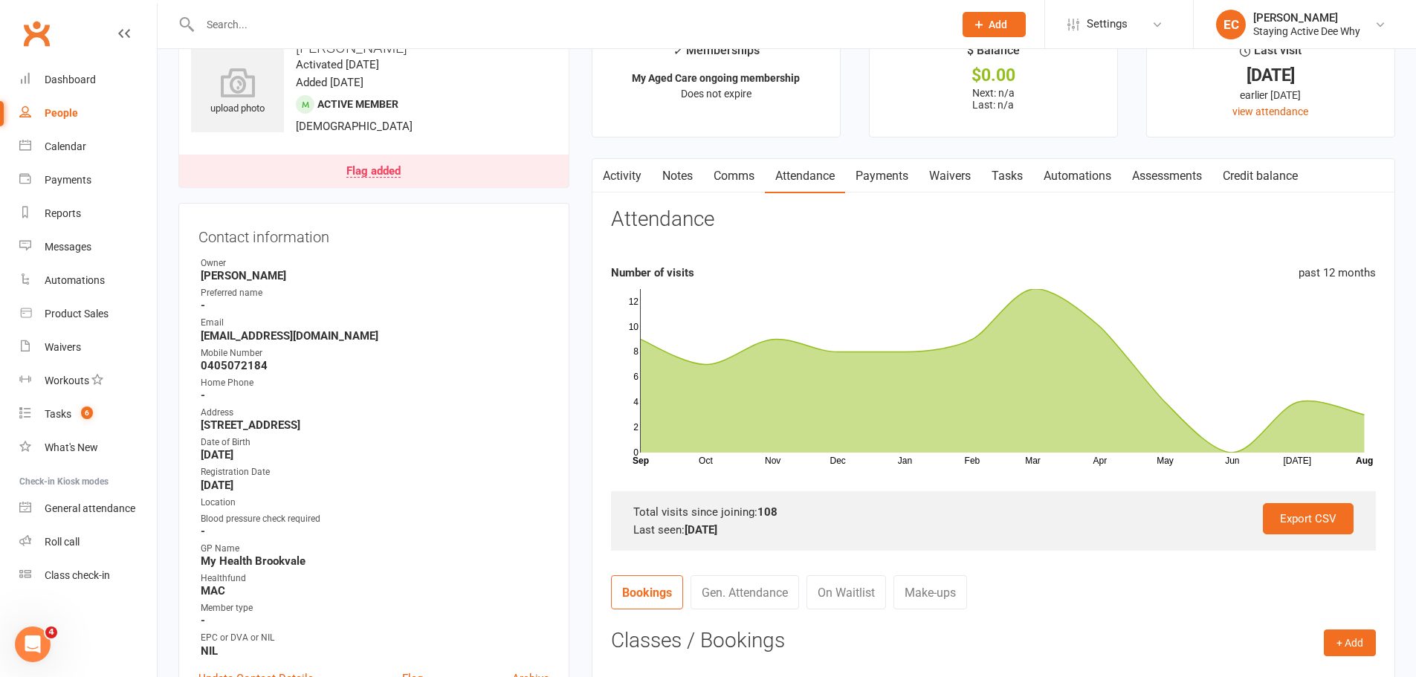
scroll to position [40, 0]
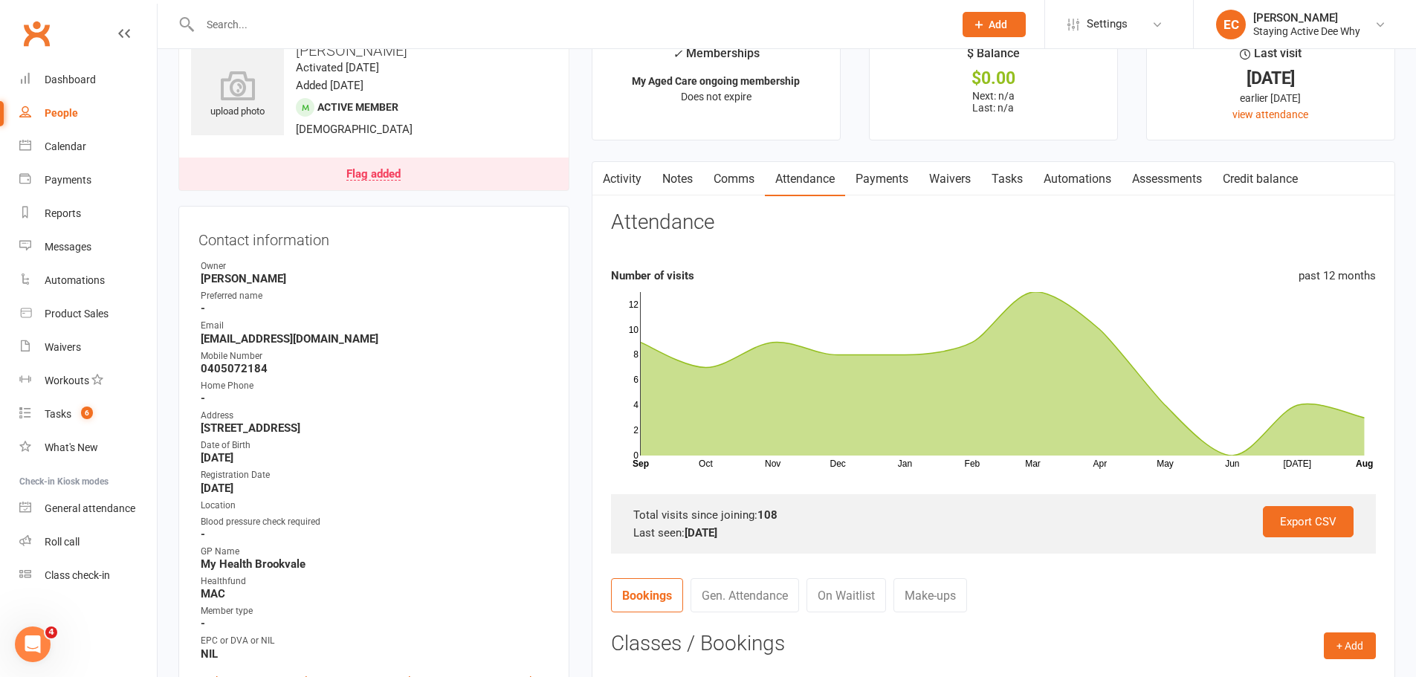
click at [704, 181] on link "Comms" at bounding box center [734, 179] width 62 height 34
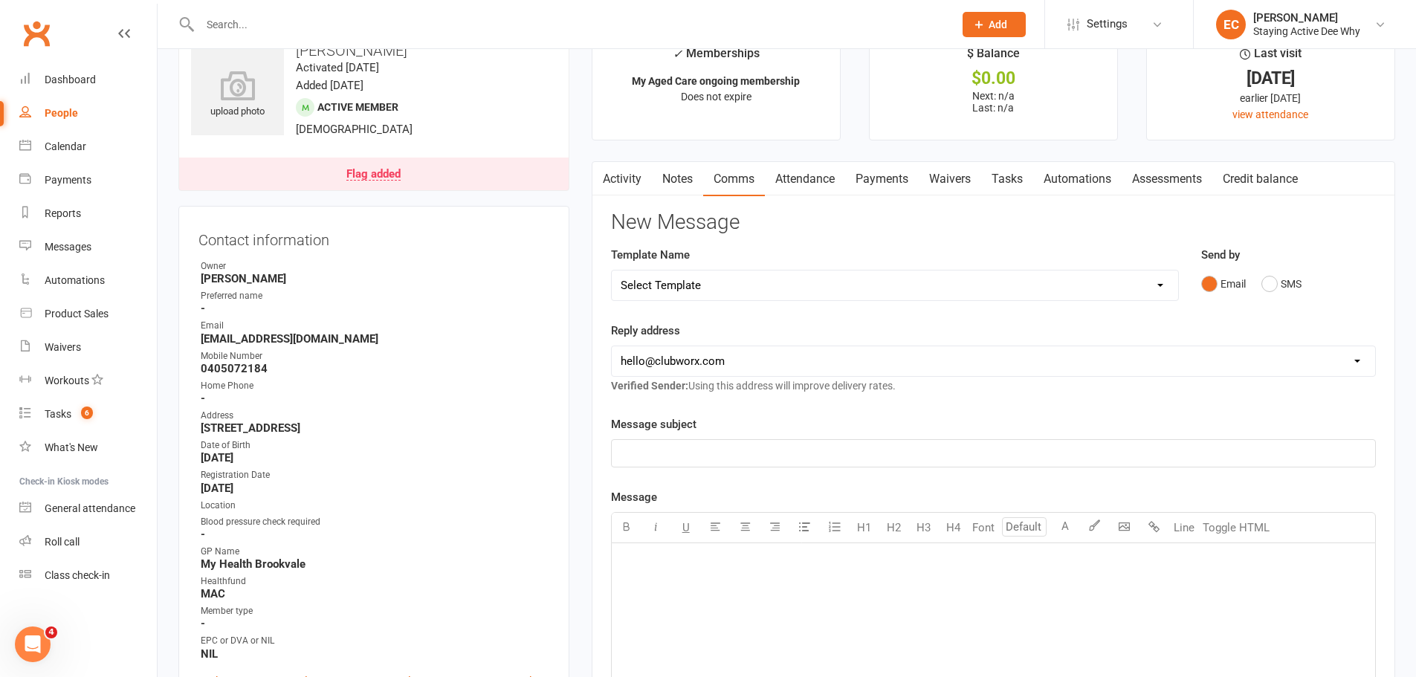
click at [659, 183] on link "Notes" at bounding box center [677, 179] width 51 height 34
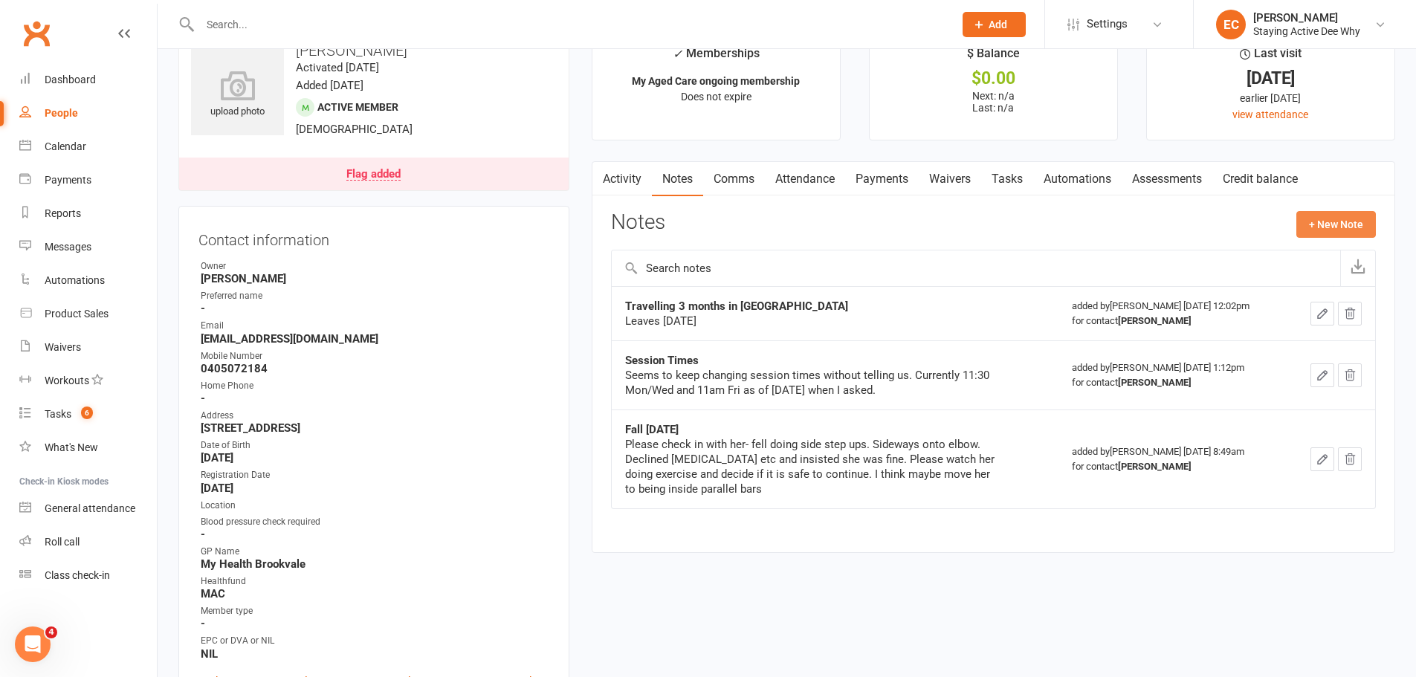
click at [1311, 219] on button "+ New Note" at bounding box center [1336, 224] width 80 height 27
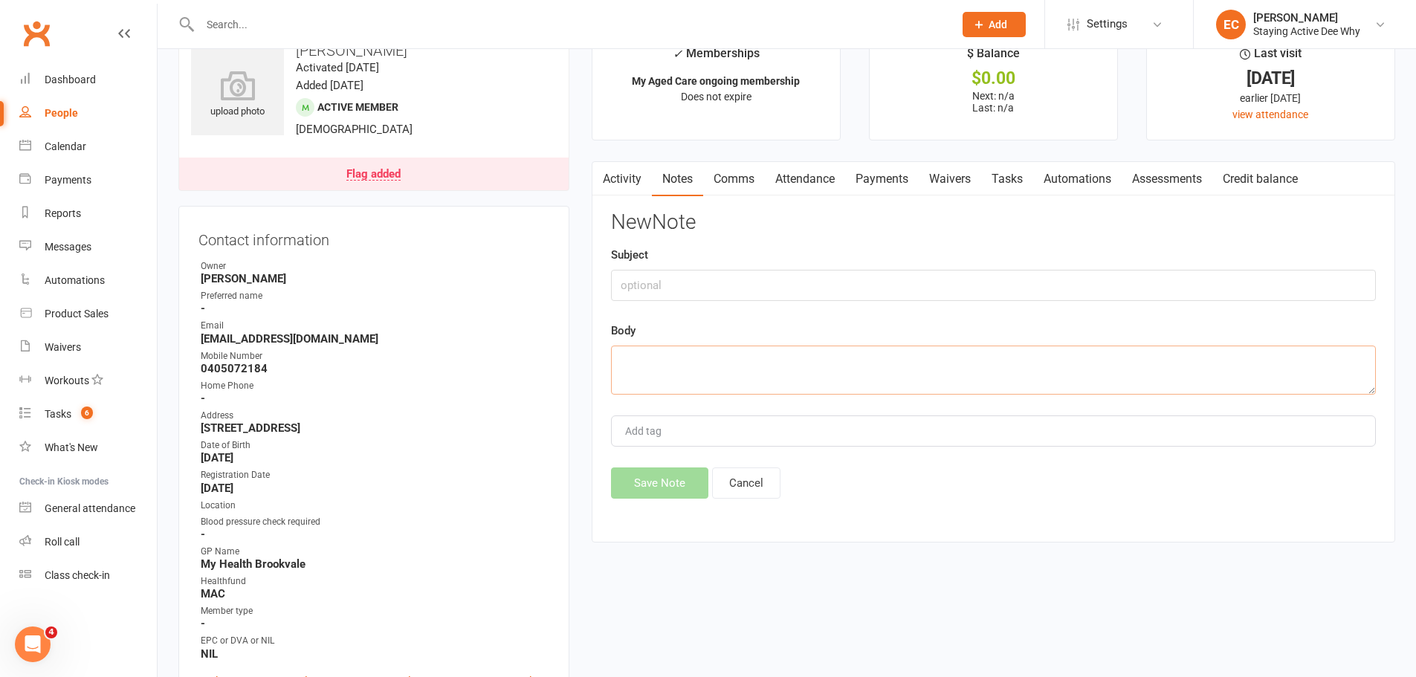
click at [696, 366] on textarea at bounding box center [993, 370] width 765 height 49
paste textarea "Came 11:30am [DATE] and said she was going to keep coming at that time. Changed…"
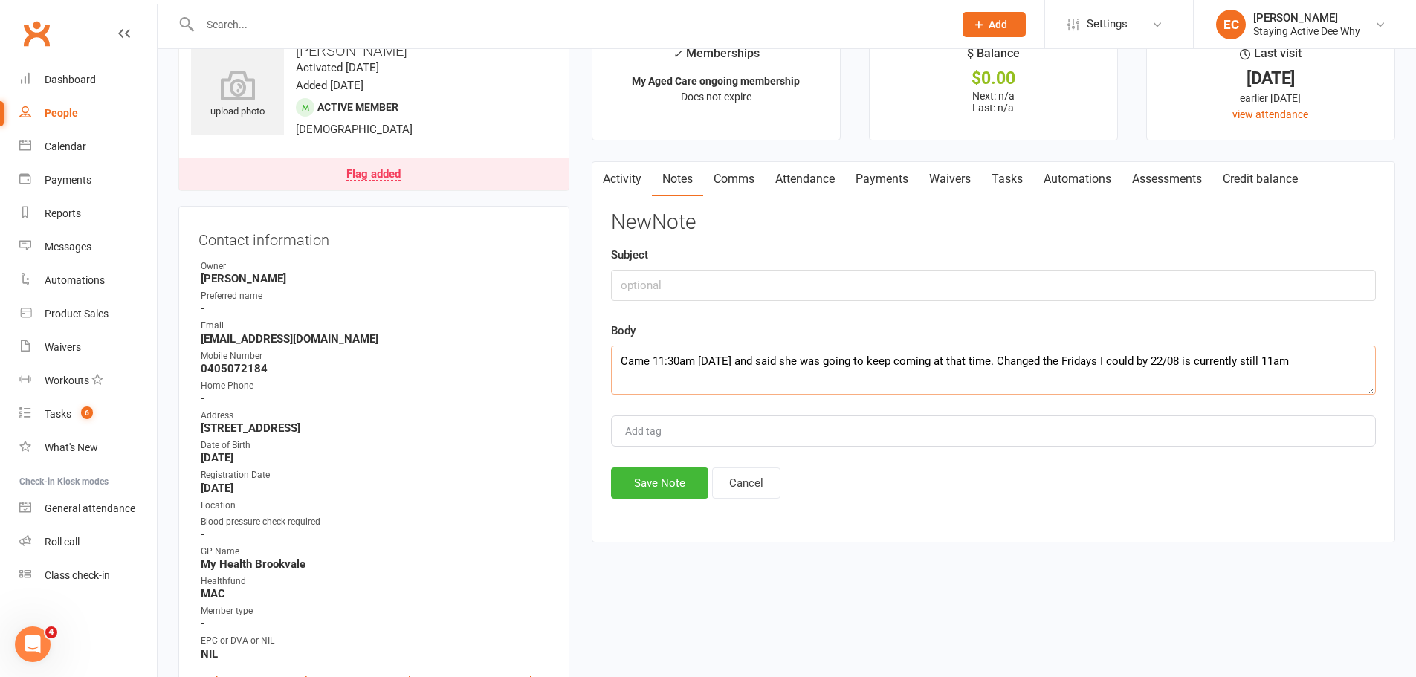
type textarea "Came 11:30am [DATE] and said she was going to keep coming at that time. Changed…"
click at [654, 277] on input "text" at bounding box center [993, 285] width 765 height 31
type input "[DATE] Time Change"
click at [1298, 363] on textarea "Came 11:30am [DATE] and said she was going to keep coming at that time. Changed…" at bounding box center [993, 370] width 765 height 49
click at [647, 475] on button "Save Note" at bounding box center [659, 483] width 97 height 31
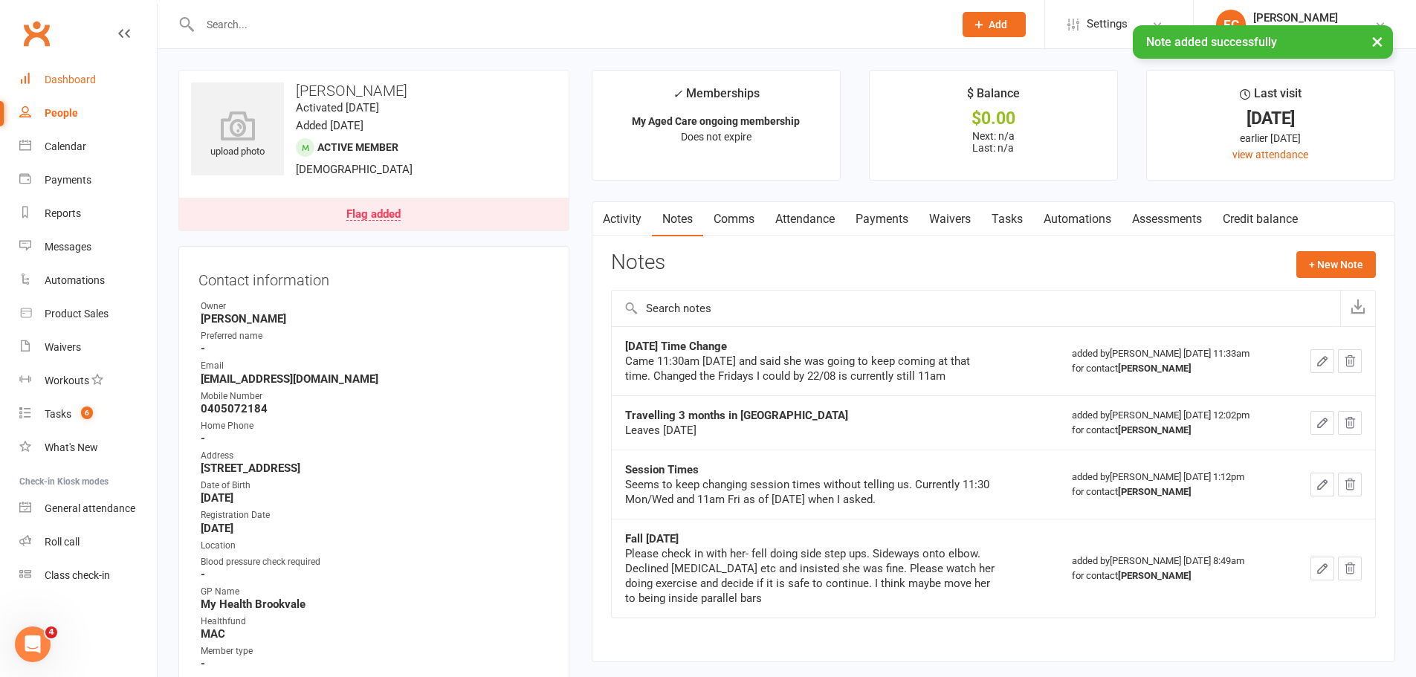
click at [132, 75] on link "Dashboard" at bounding box center [88, 79] width 138 height 33
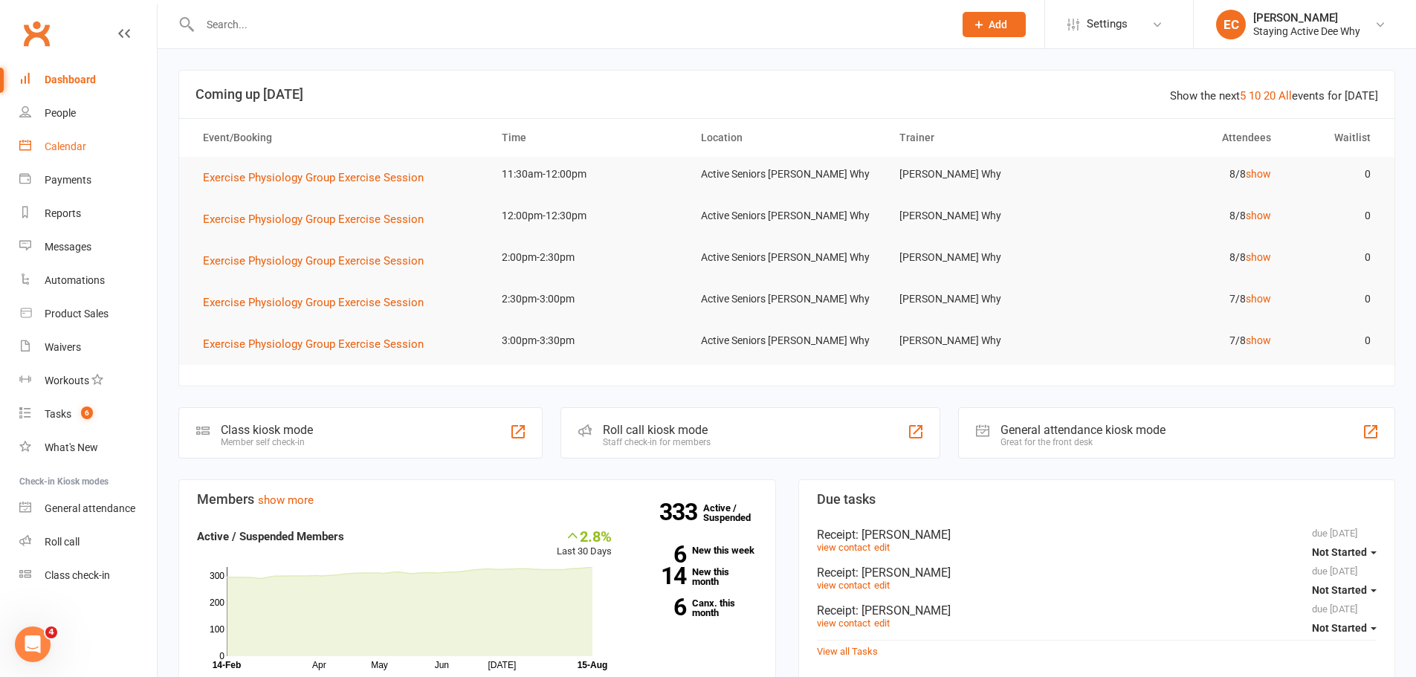
click at [85, 140] on div "Calendar" at bounding box center [66, 146] width 42 height 12
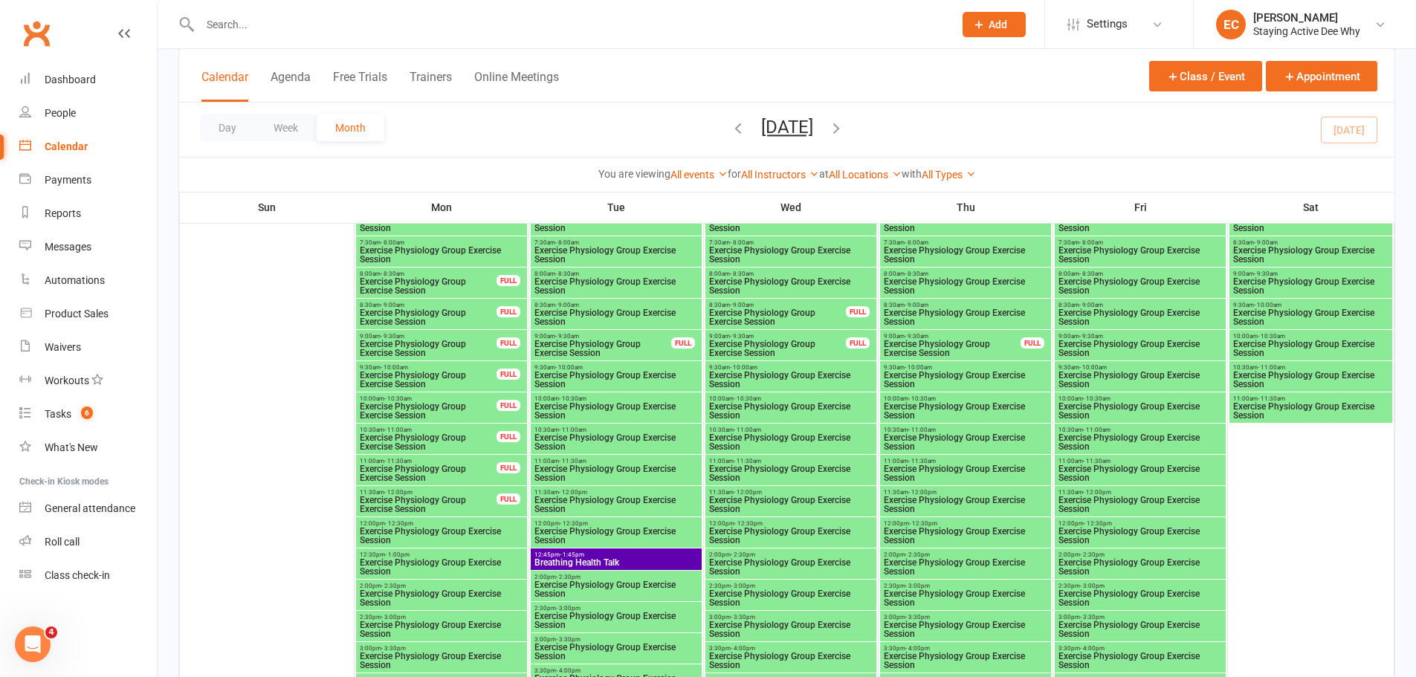
scroll to position [2602, 0]
